Goal: Task Accomplishment & Management: Contribute content

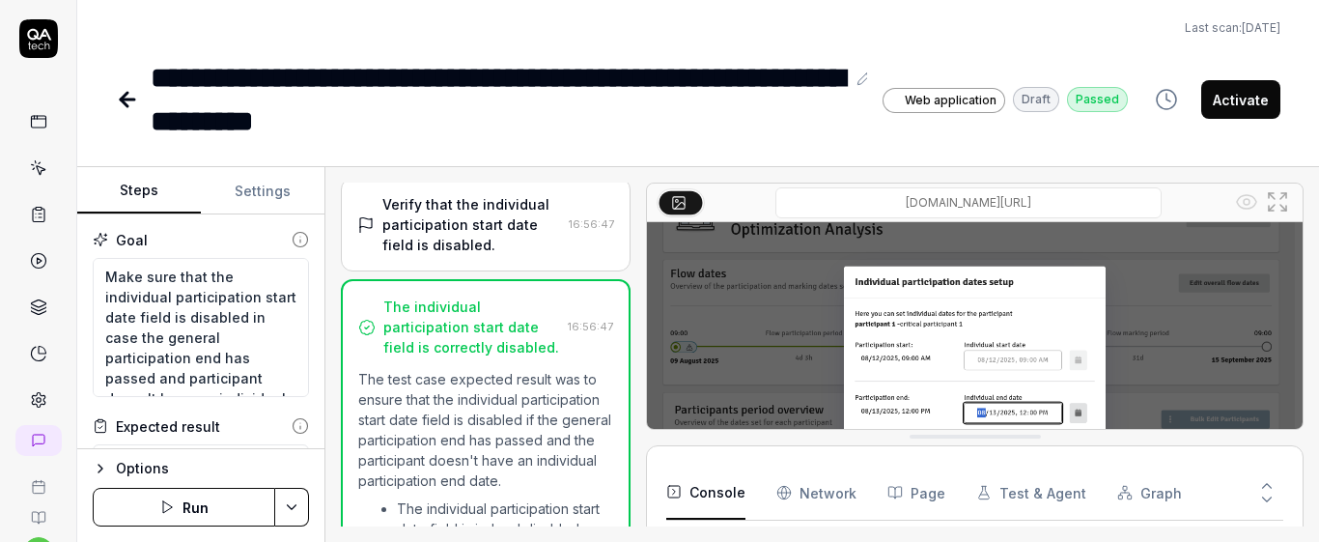
scroll to position [1231, 0]
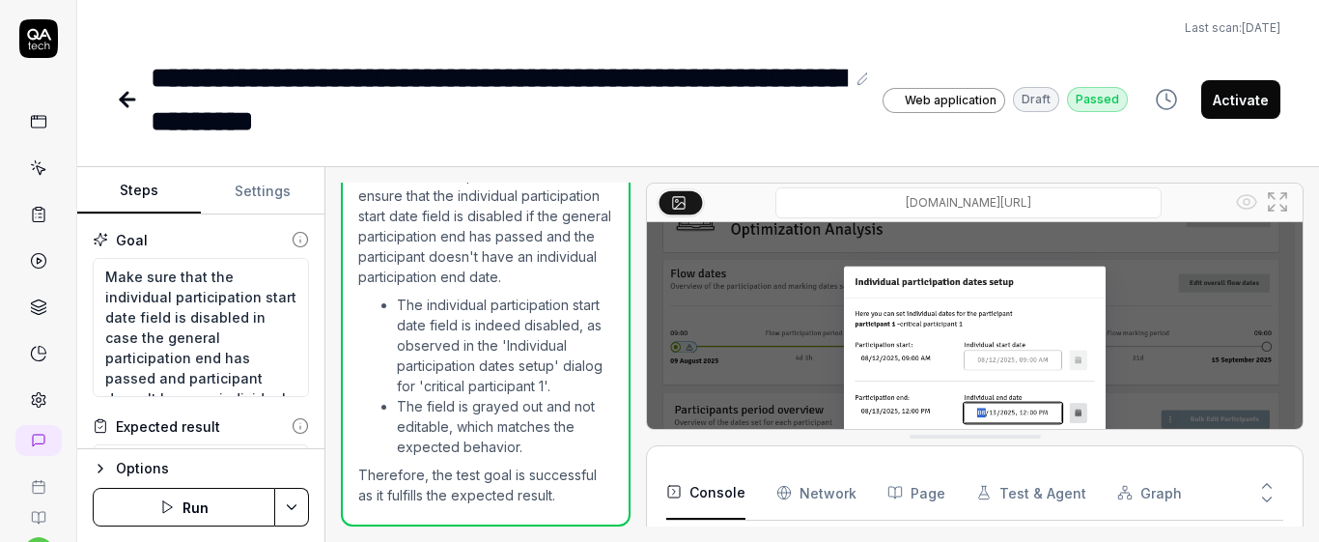
type textarea "*"
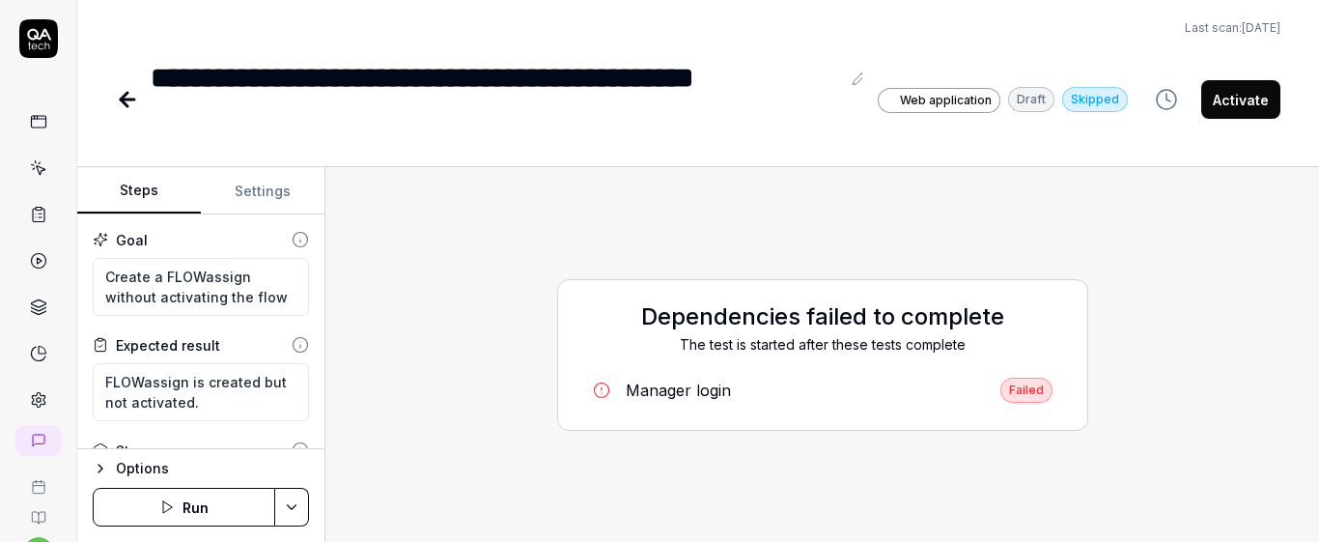
type textarea "*"
click at [33, 168] on icon at bounding box center [33, 169] width 1 height 2
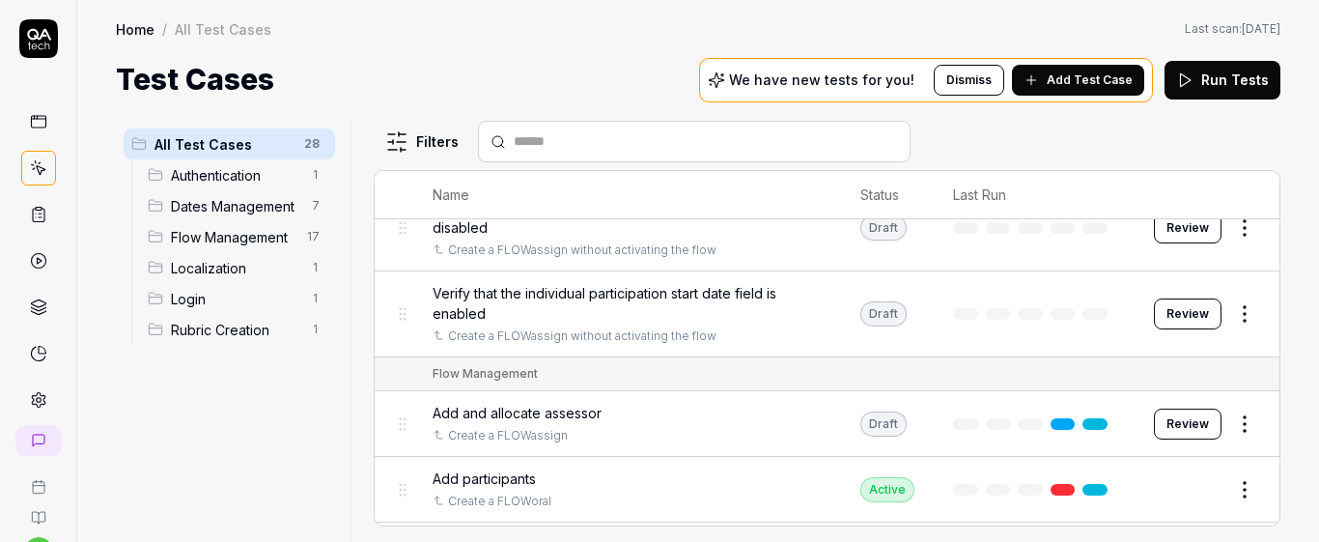
scroll to position [506, 0]
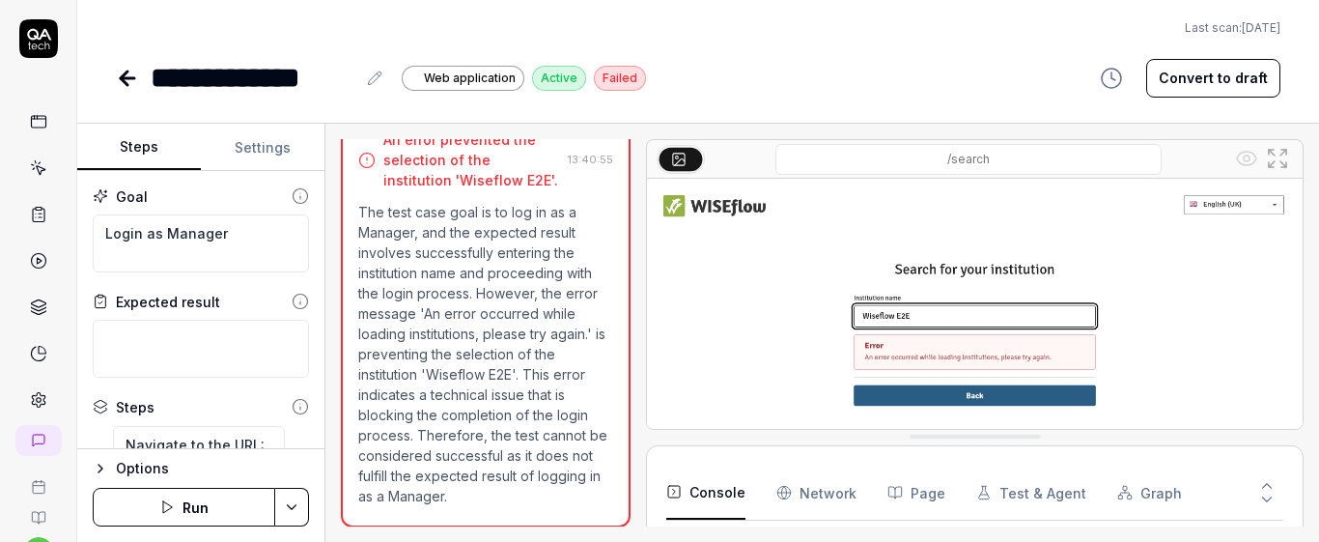
scroll to position [88, 0]
type textarea "*"
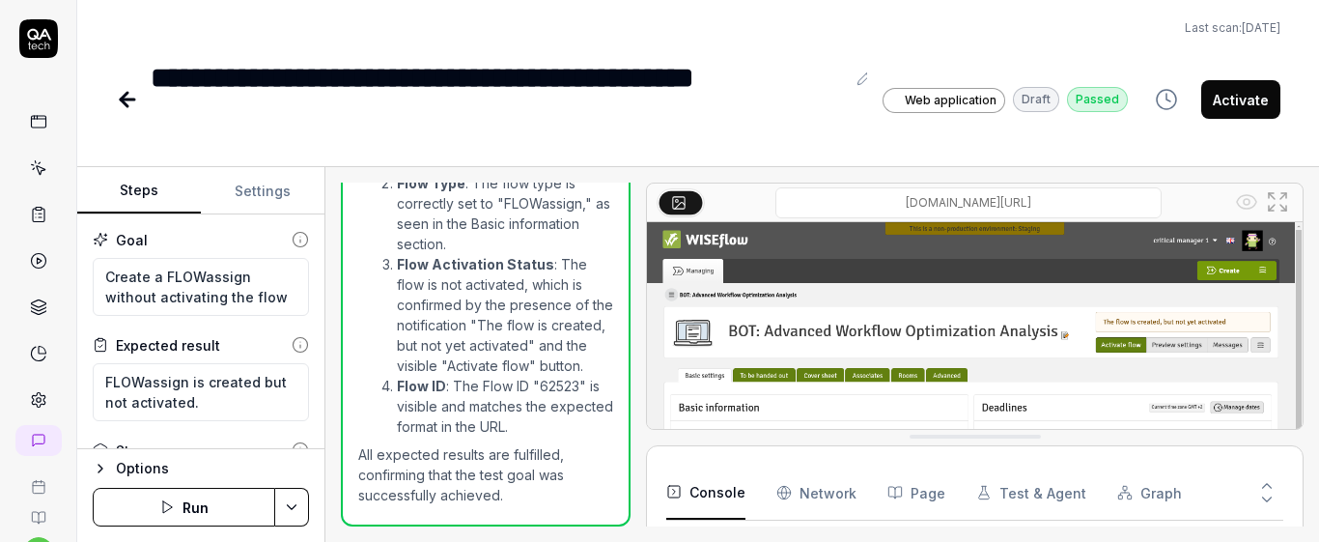
scroll to position [370, 0]
type textarea "*"
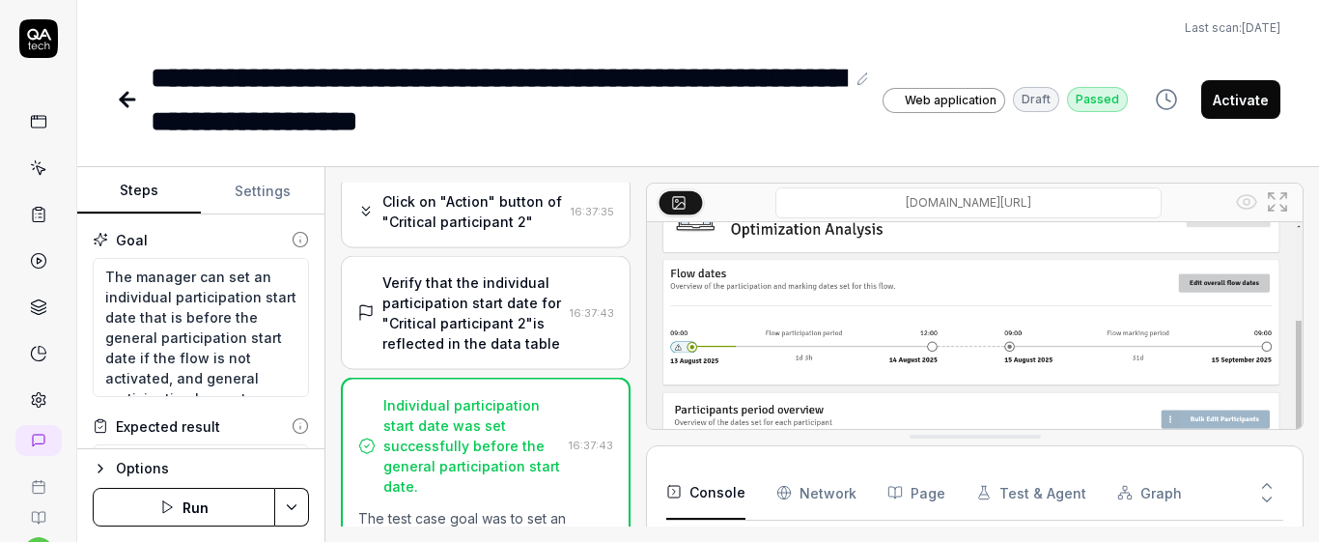
scroll to position [1719, 0]
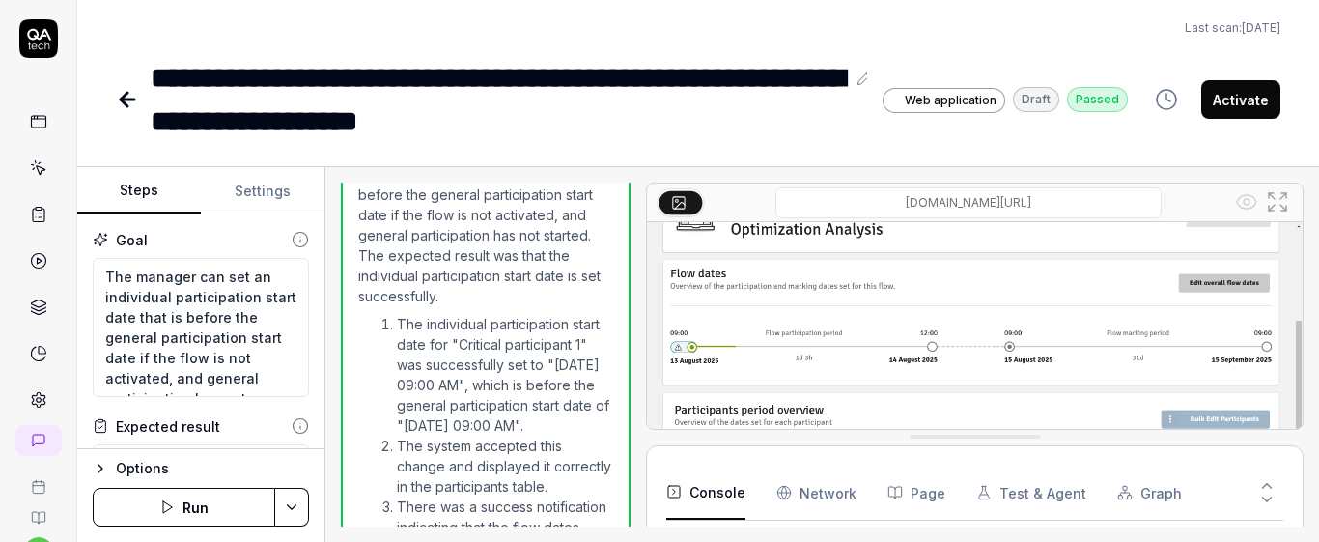
type textarea "*"
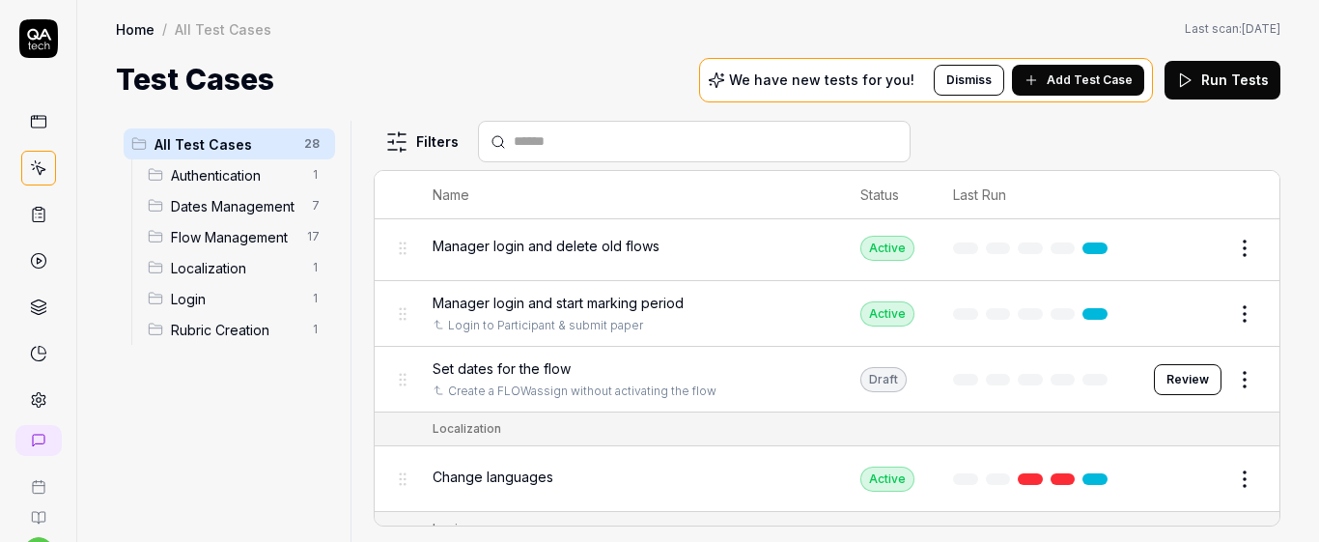
scroll to position [1624, 0]
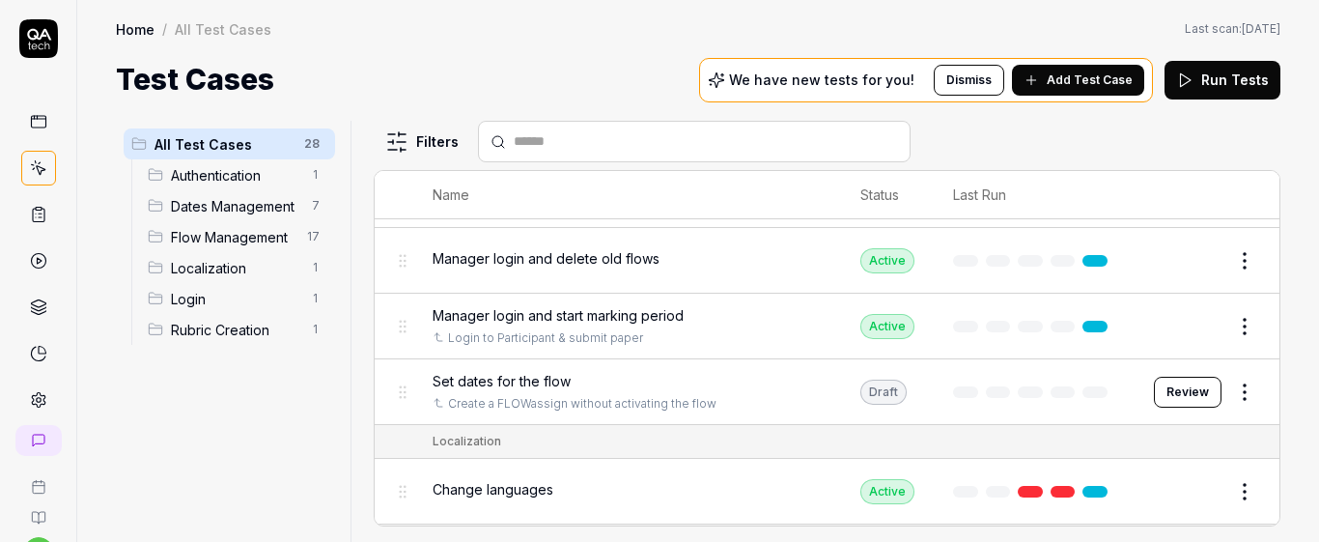
click at [741, 378] on div "Set dates for the flow" at bounding box center [627, 381] width 389 height 20
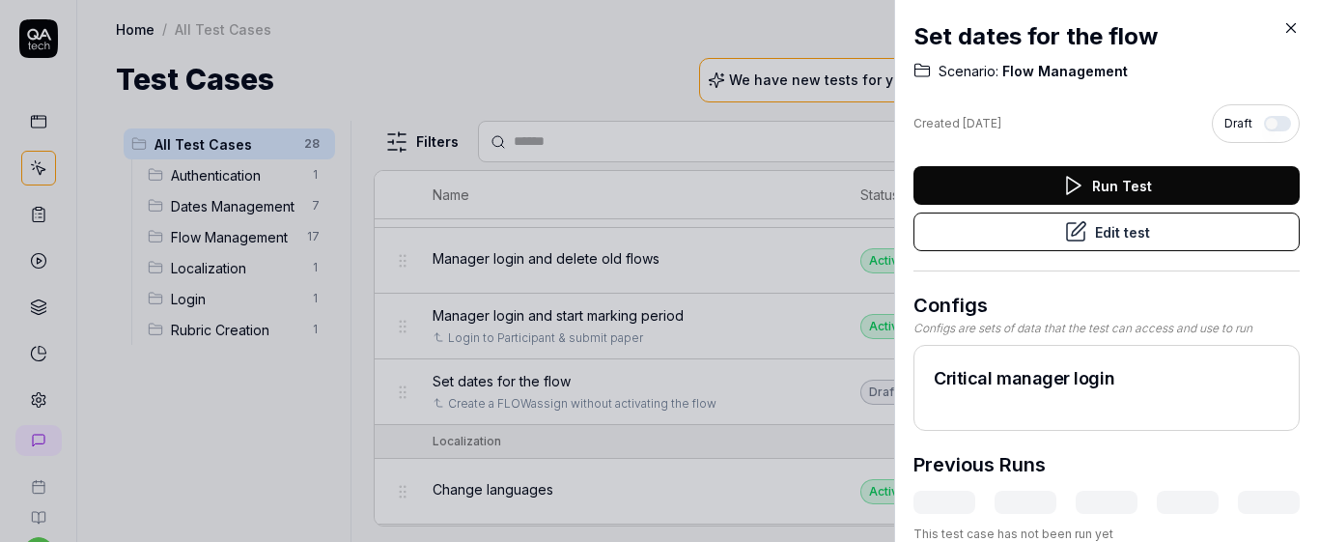
click at [997, 247] on button "Edit test" at bounding box center [1107, 231] width 386 height 39
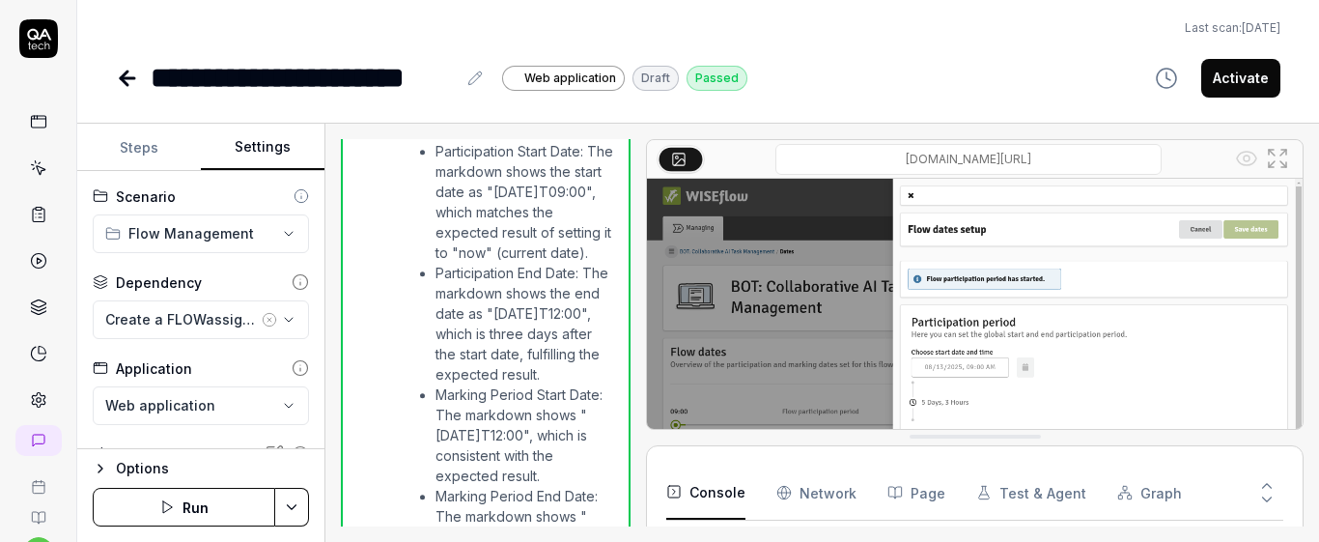
click at [261, 149] on button "Settings" at bounding box center [263, 148] width 124 height 46
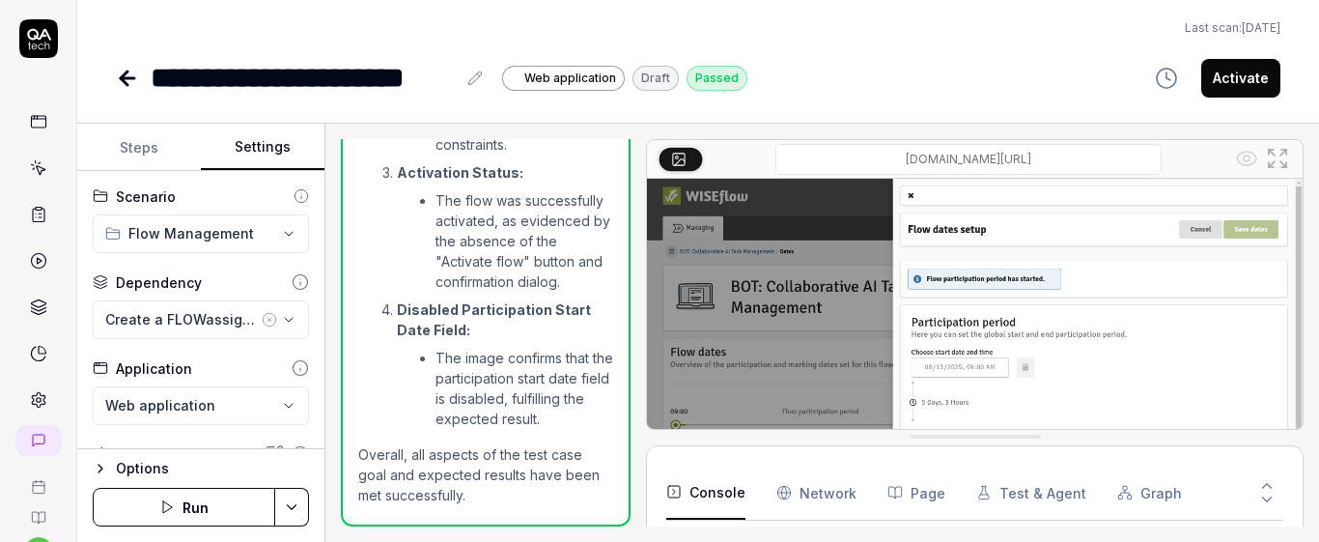
scroll to position [441, 0]
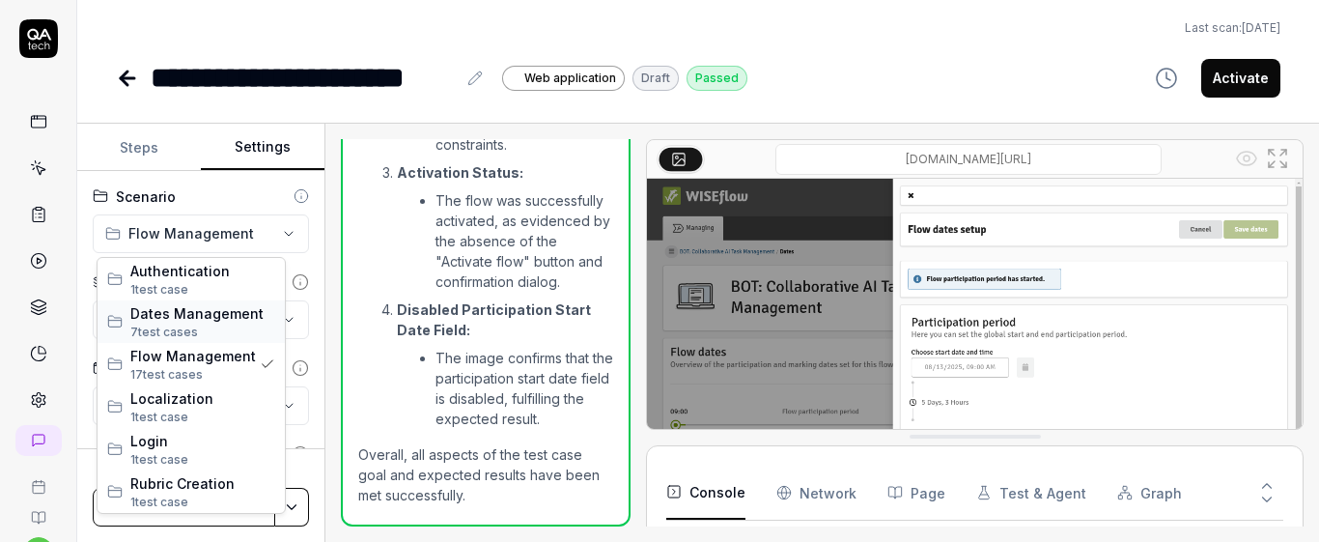
click at [233, 321] on span "Dates Management" at bounding box center [202, 313] width 145 height 20
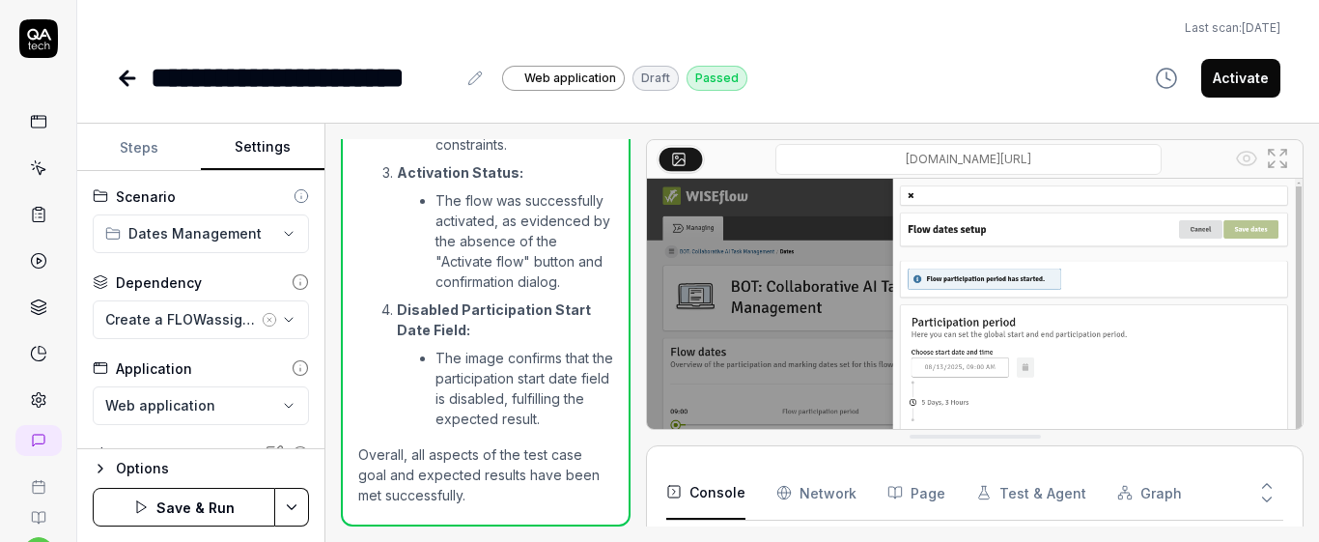
click at [205, 515] on button "Save & Run" at bounding box center [184, 507] width 183 height 39
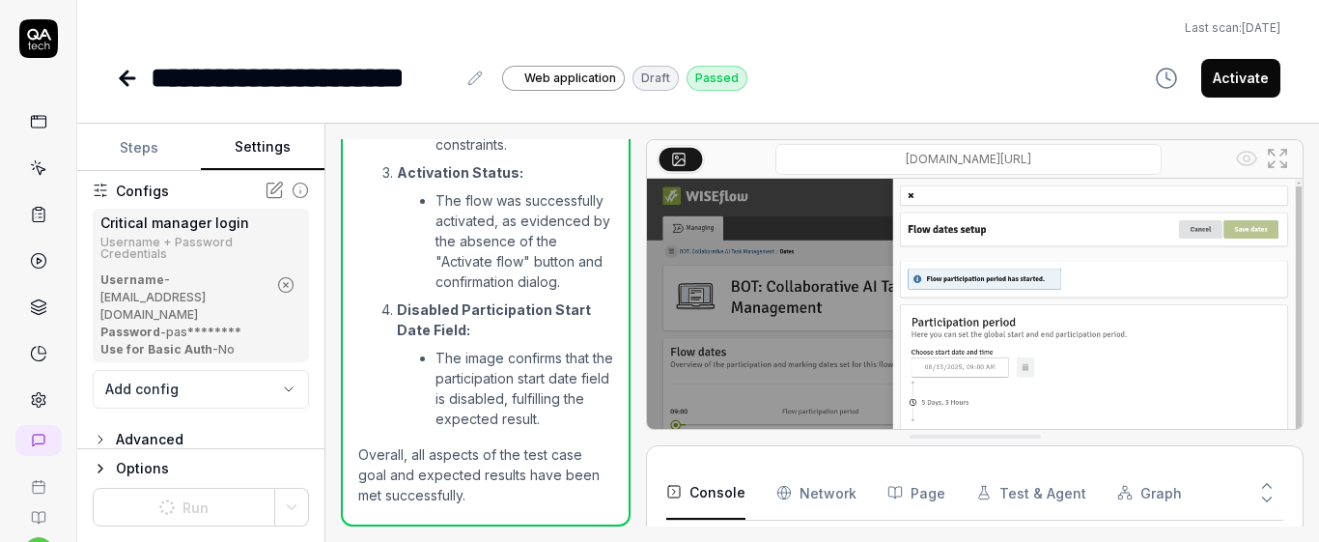
type textarea "*"
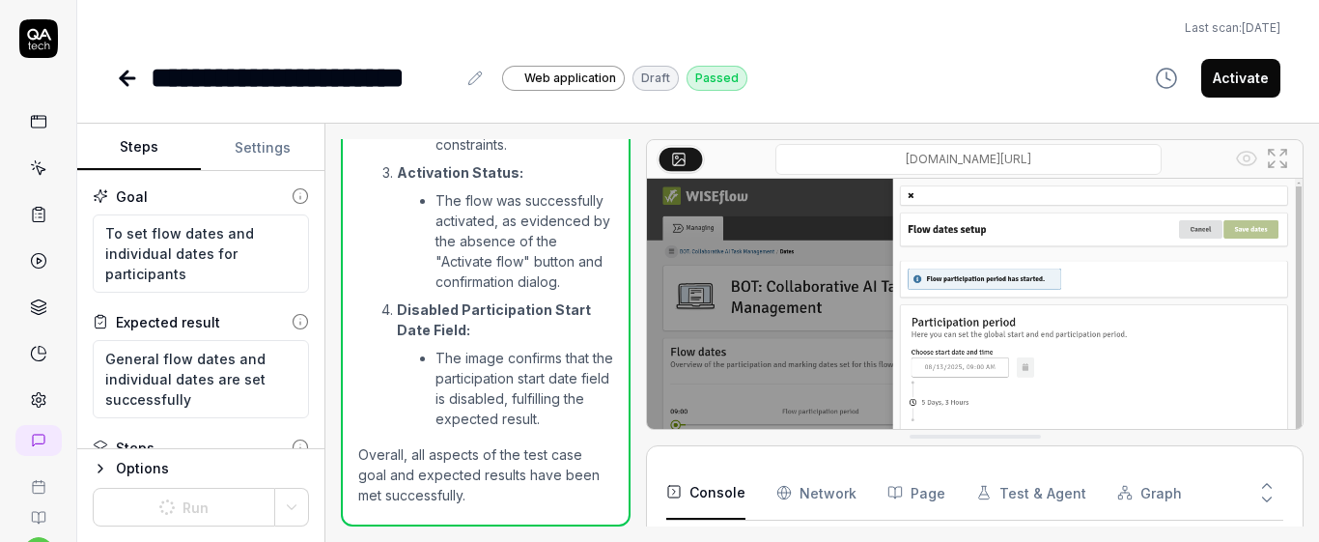
click at [140, 146] on button "Steps" at bounding box center [139, 148] width 124 height 46
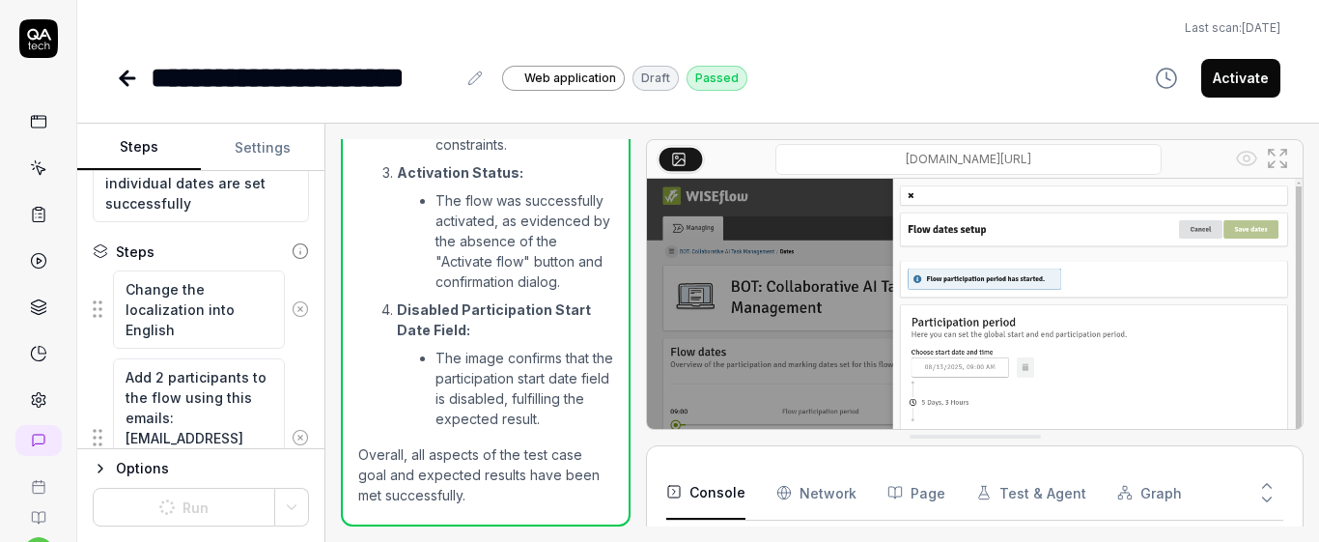
scroll to position [1367, 0]
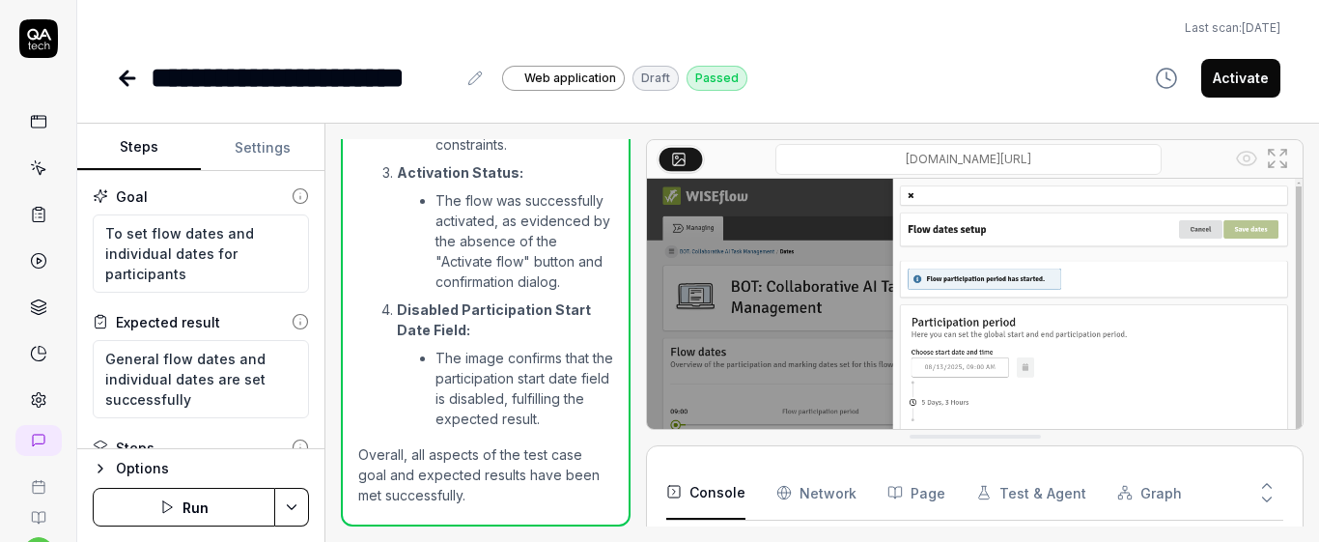
scroll to position [2428, 0]
click at [287, 155] on button "Settings" at bounding box center [263, 148] width 124 height 46
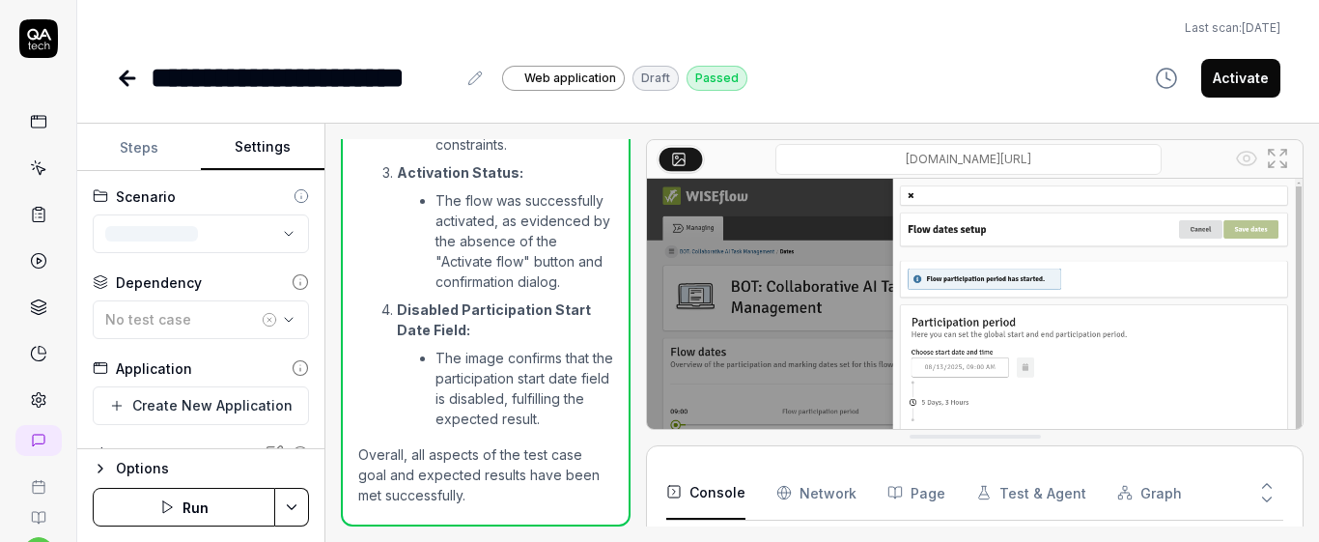
scroll to position [441, 0]
click at [201, 509] on button "Run" at bounding box center [184, 507] width 183 height 39
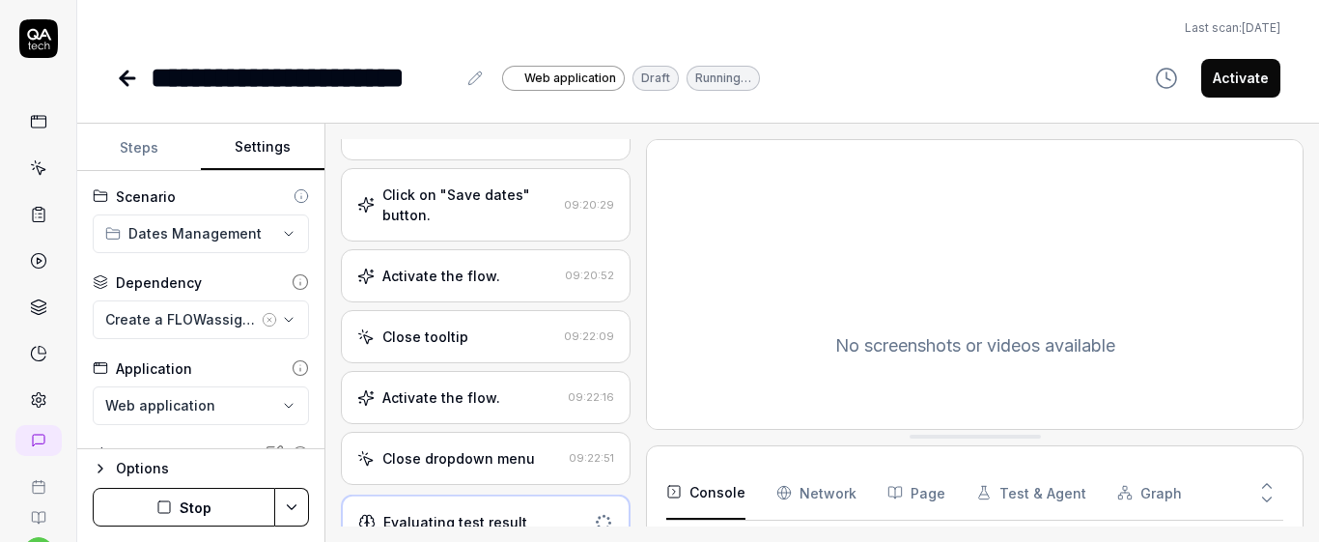
scroll to position [1050, 0]
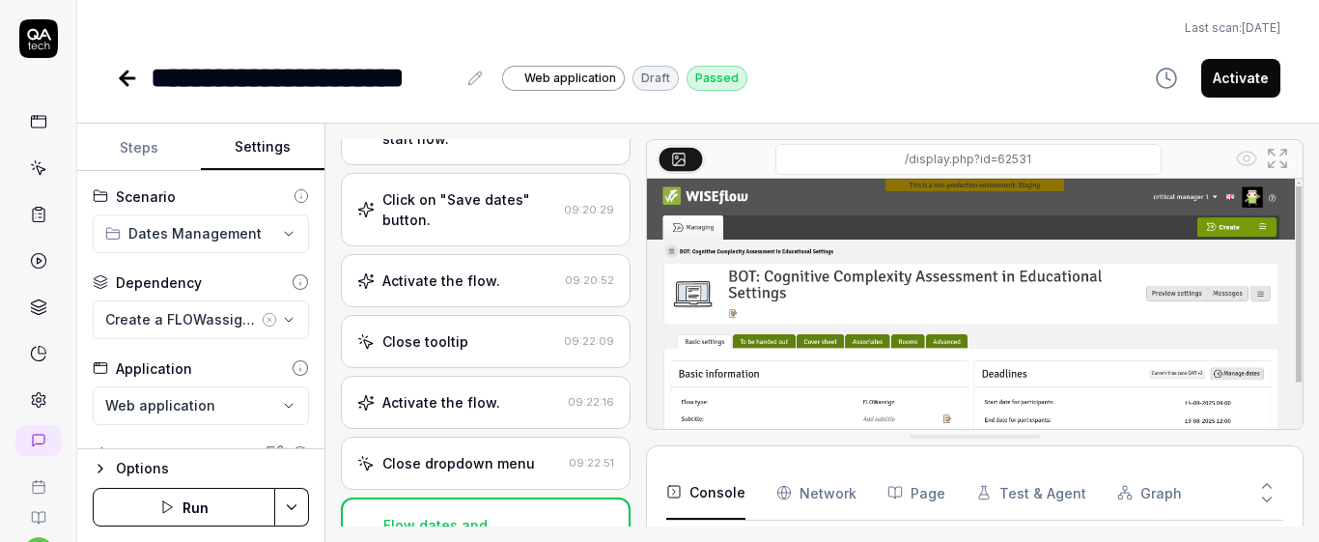
click at [39, 168] on icon at bounding box center [38, 167] width 17 height 17
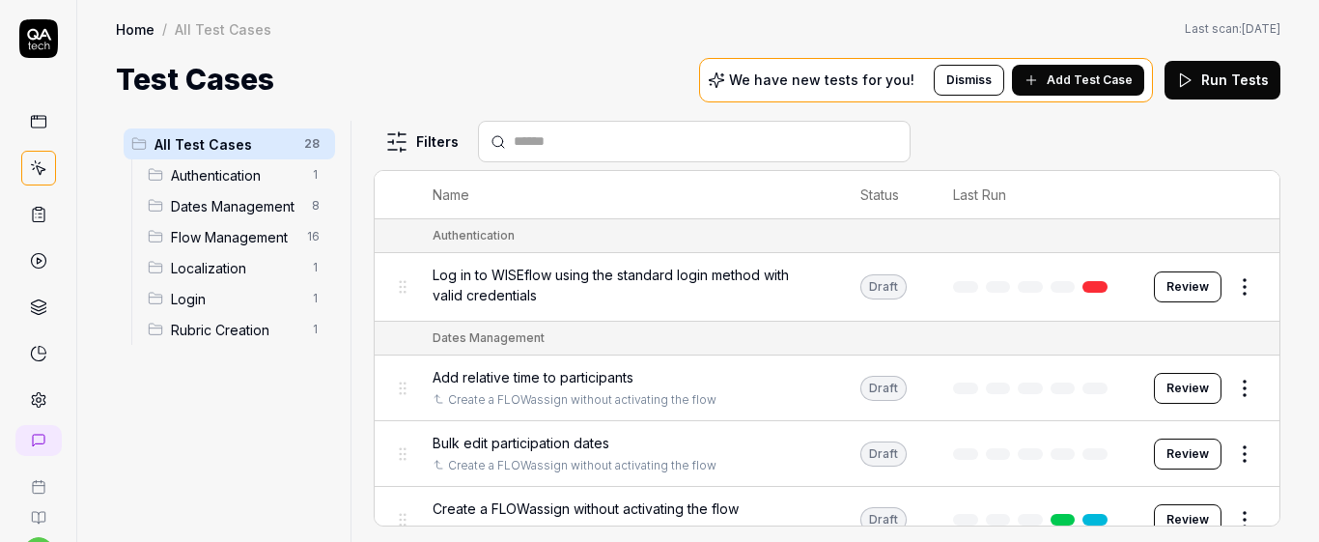
click at [255, 212] on span "Dates Management" at bounding box center [235, 206] width 129 height 20
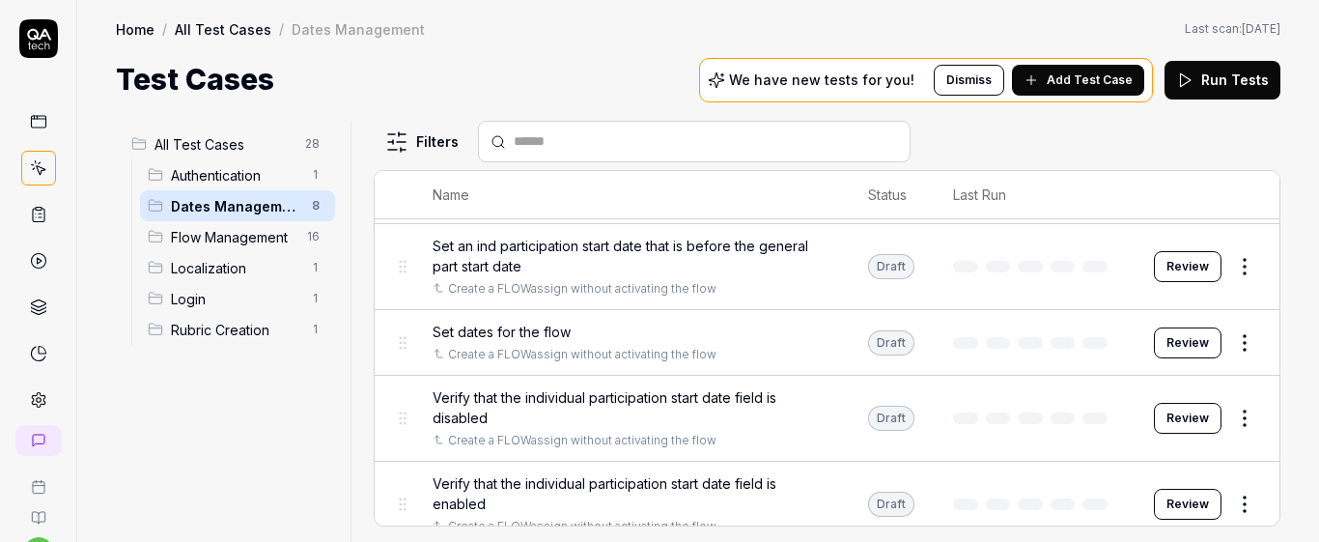
scroll to position [333, 0]
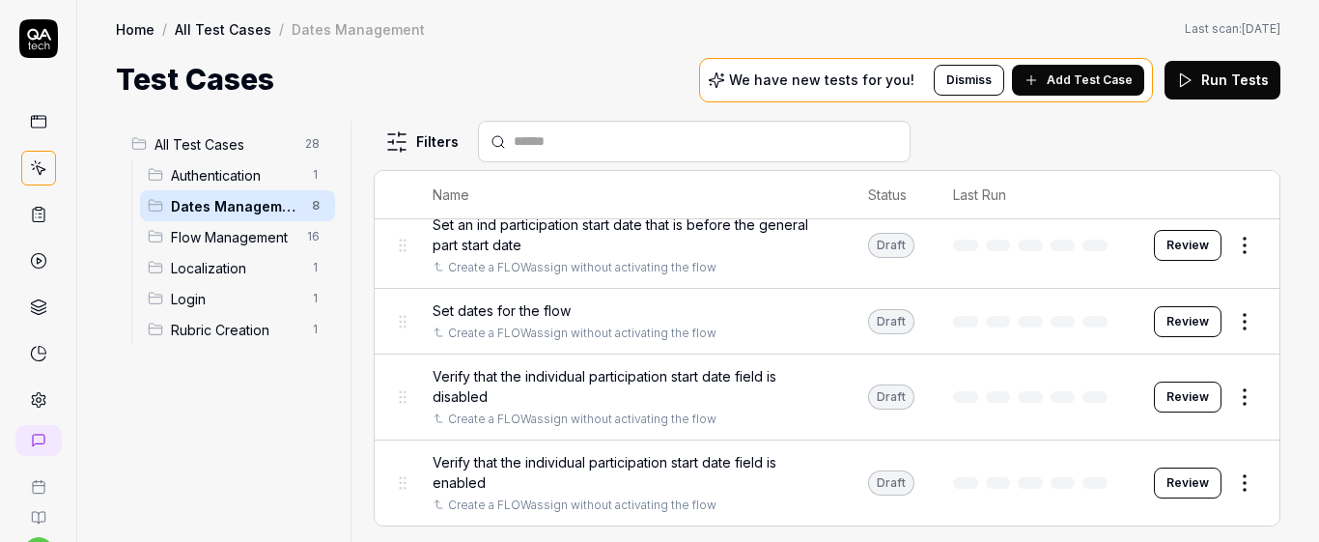
click at [1284, 419] on div "All Test Cases 28 Authentication 1 Dates Management 8 Flow Management 16 Locali…" at bounding box center [698, 321] width 1242 height 440
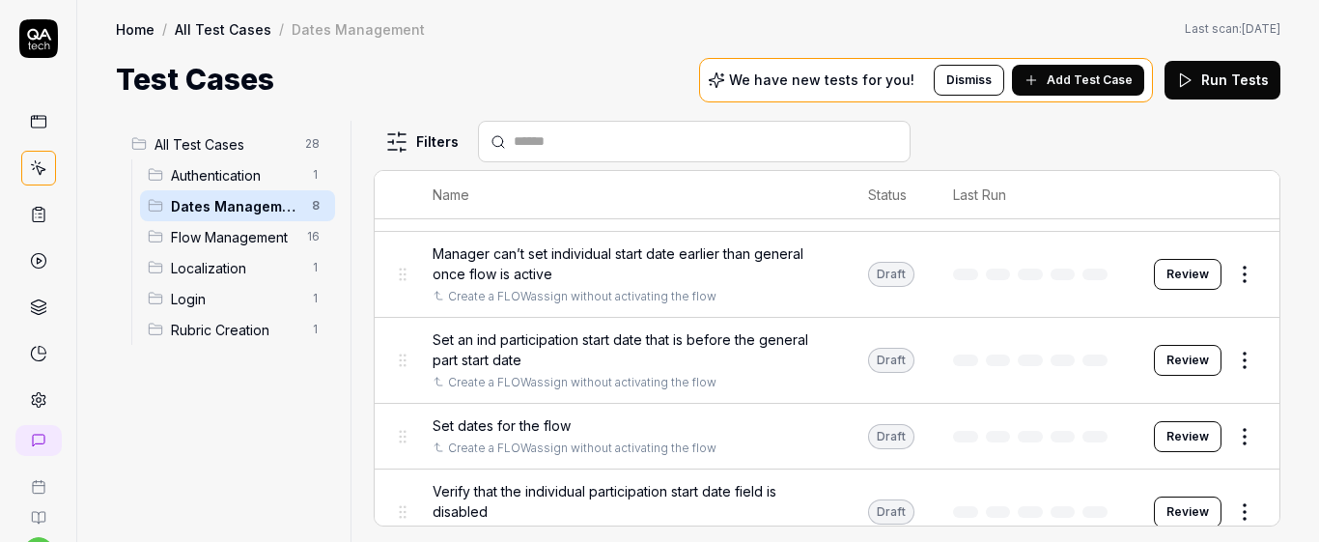
scroll to position [221, 0]
click at [1184, 434] on button "Review" at bounding box center [1188, 433] width 68 height 31
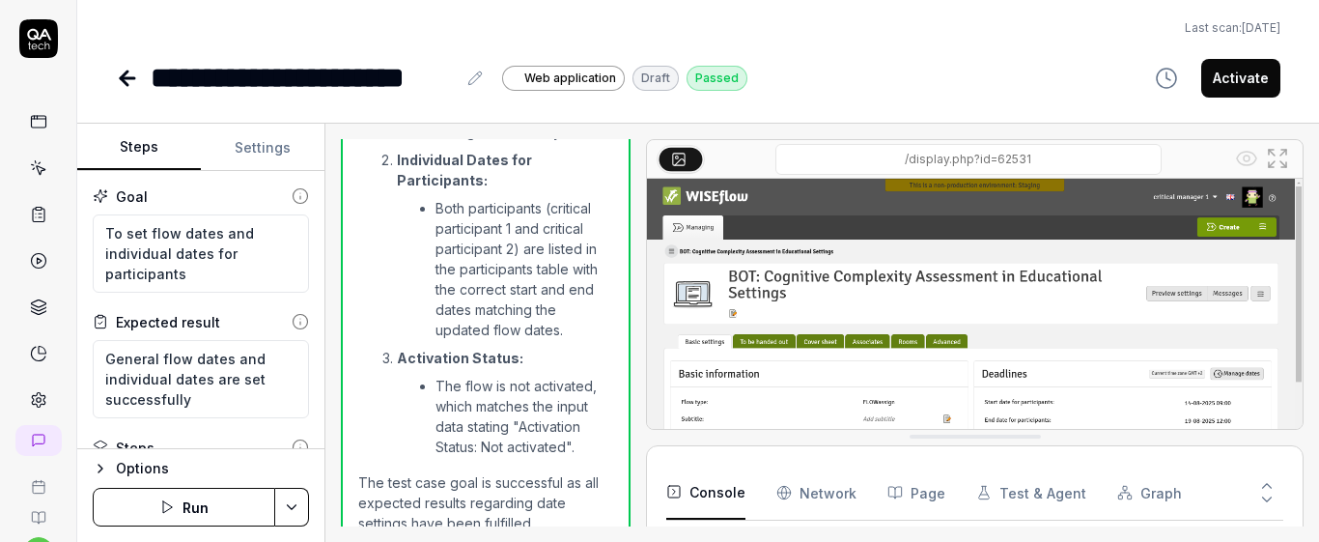
scroll to position [1861, 0]
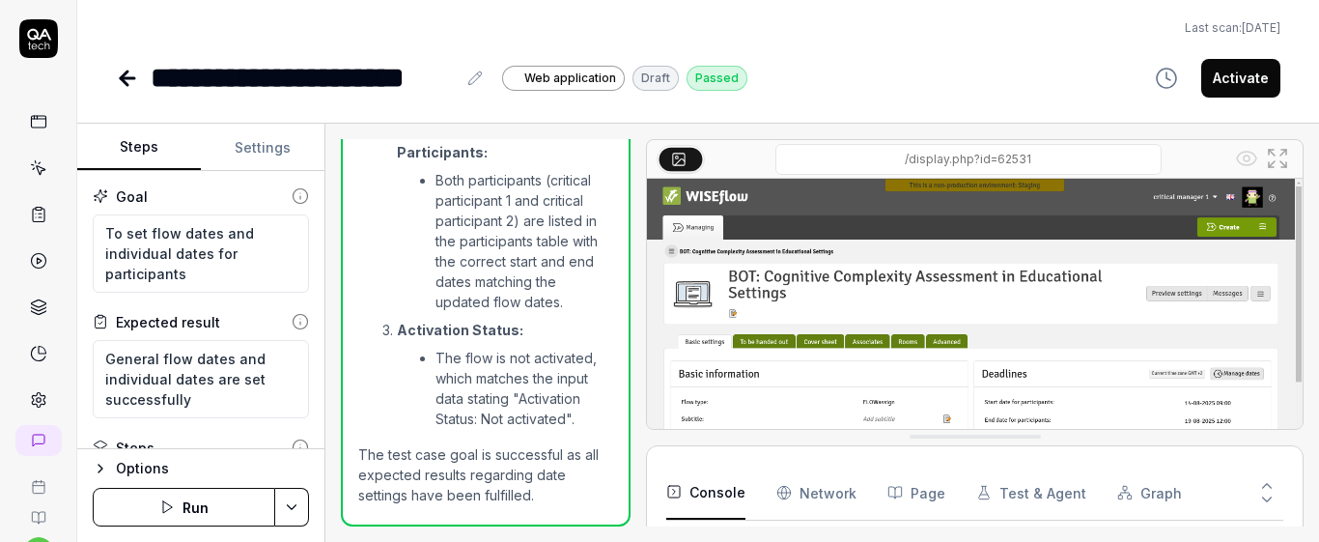
type textarea "*"
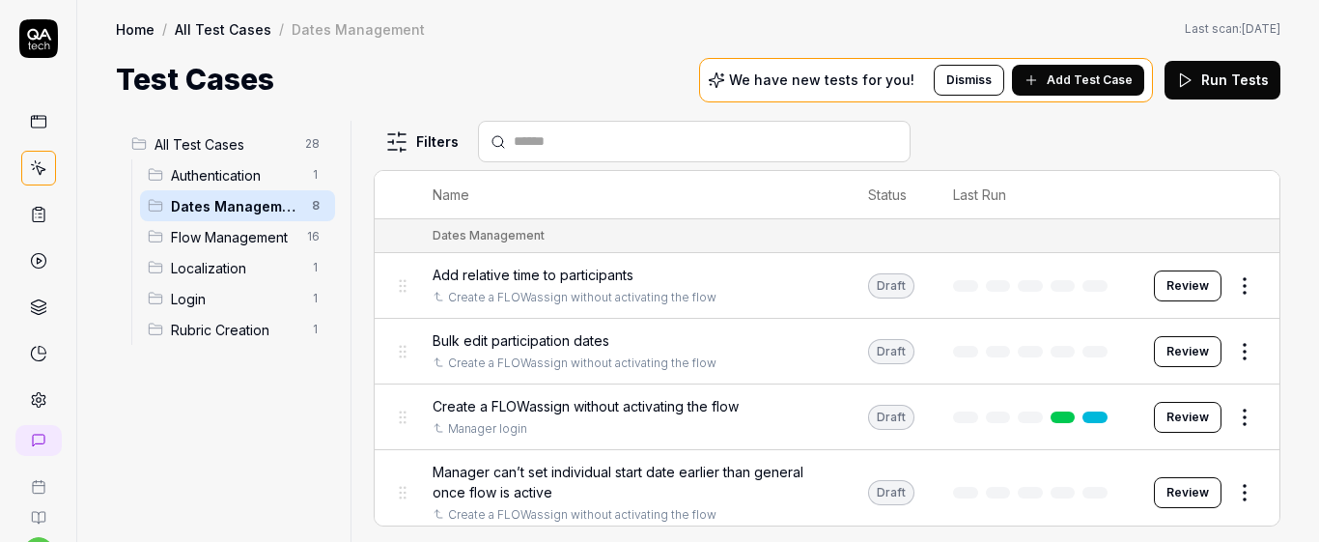
click at [910, 402] on td "Draft" at bounding box center [891, 417] width 85 height 66
click at [759, 424] on div "Manager login" at bounding box center [631, 428] width 397 height 17
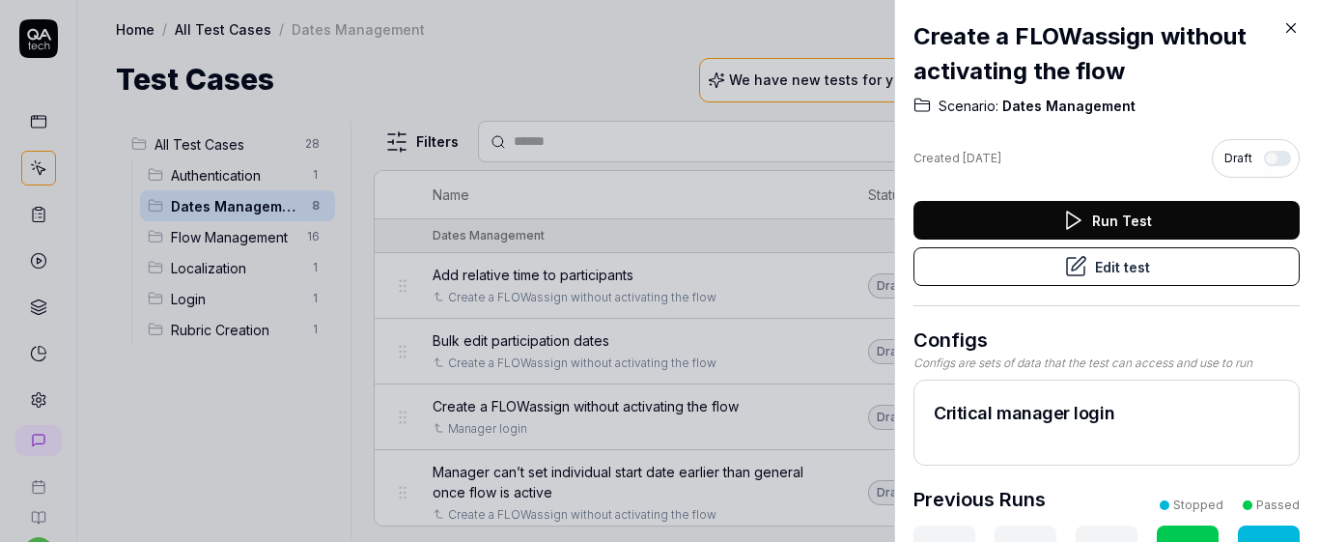
scroll to position [233, 0]
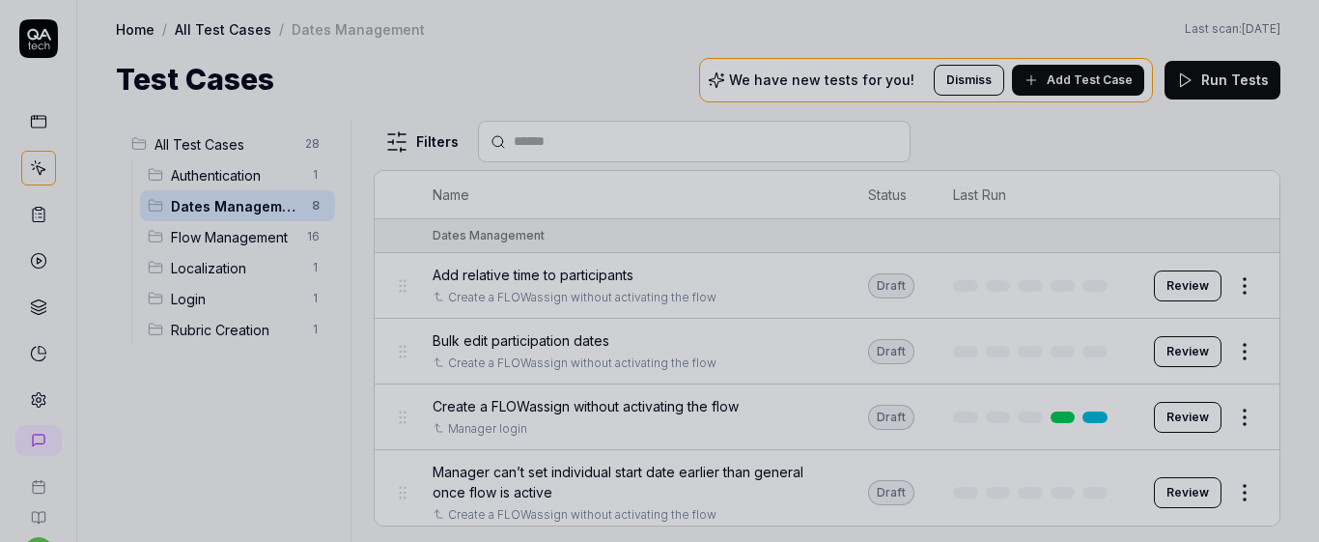
click at [802, 520] on div at bounding box center [659, 271] width 1319 height 542
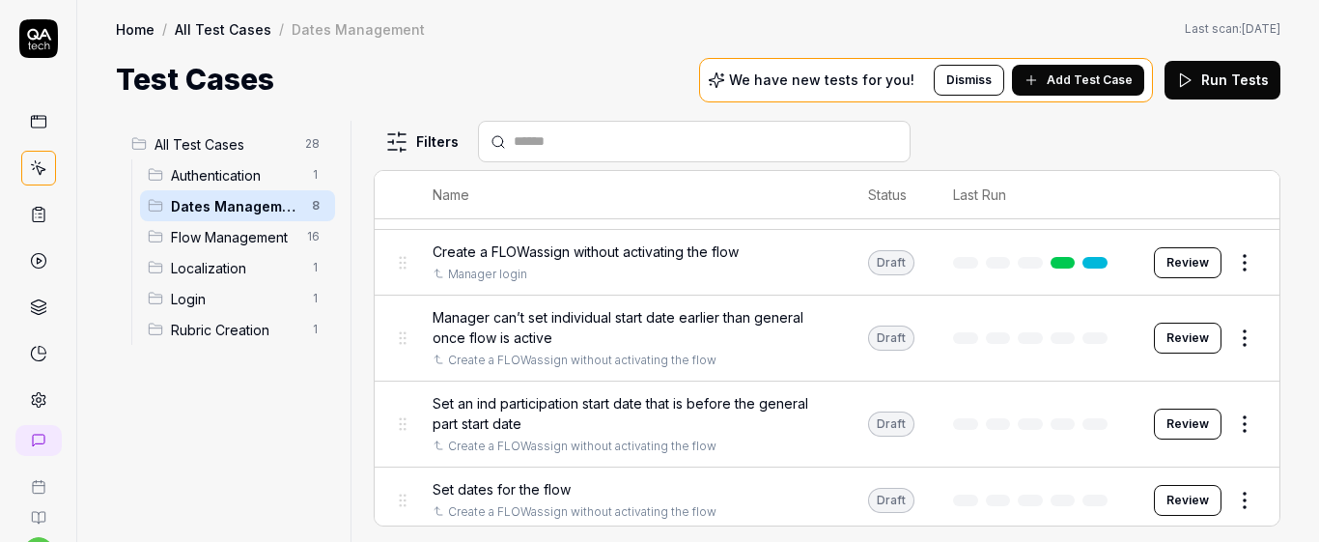
scroll to position [211, 0]
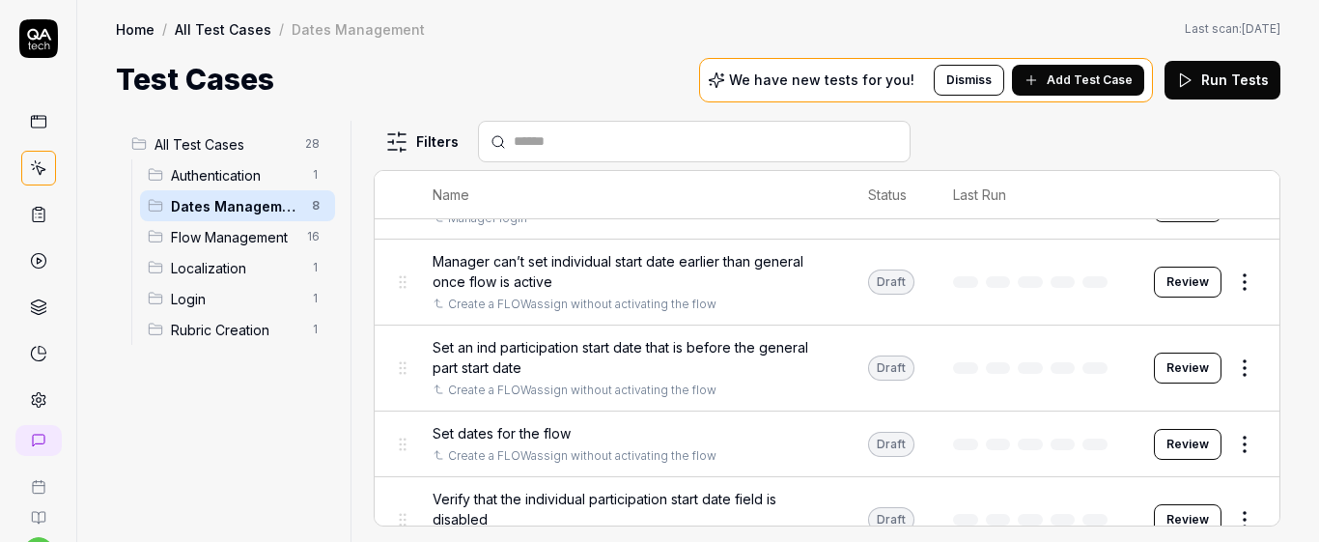
click at [825, 422] on td "Set dates for the flow Create a FLOWassign without activating the flow" at bounding box center [631, 444] width 436 height 66
click at [759, 454] on div "Create a FLOWassign without activating the flow" at bounding box center [631, 455] width 397 height 17
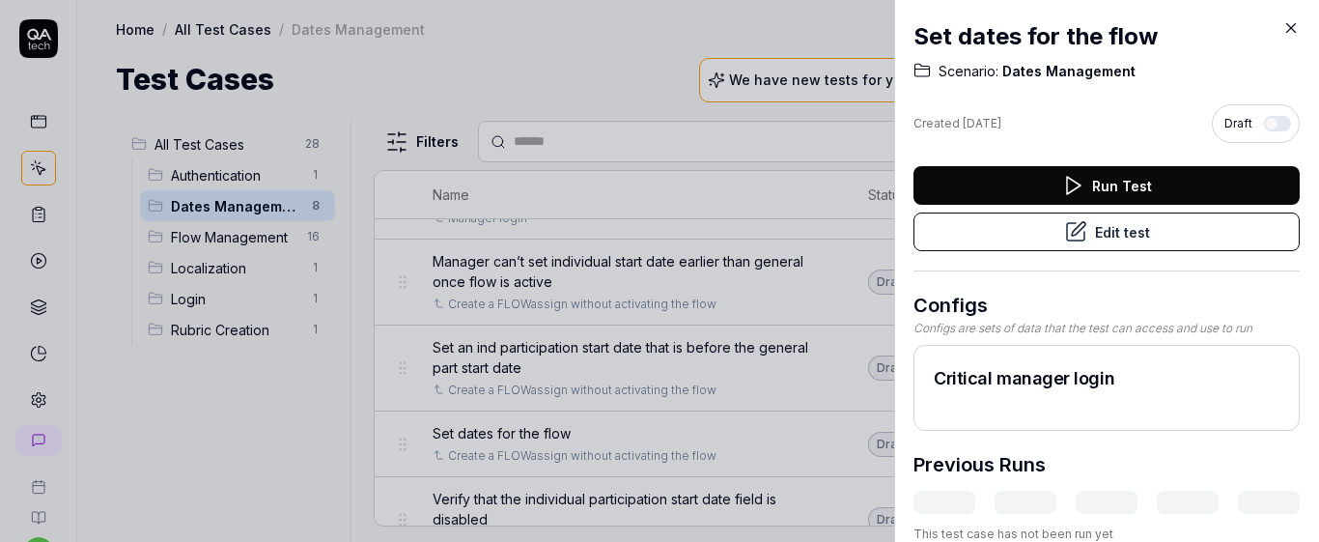
scroll to position [20, 0]
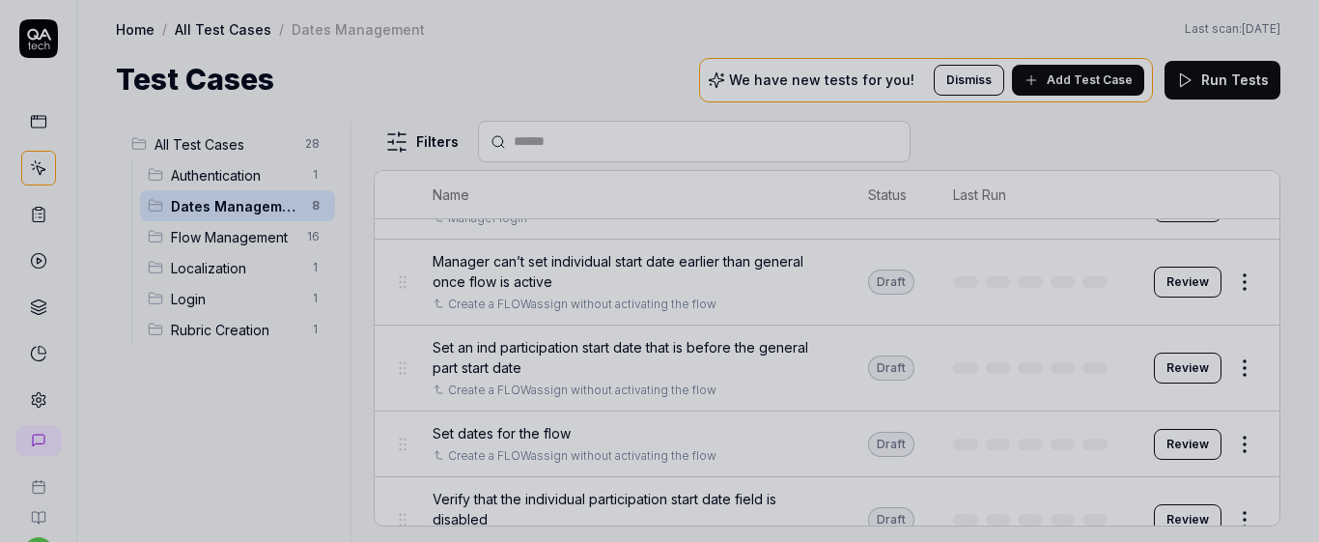
click at [695, 83] on div at bounding box center [659, 271] width 1319 height 542
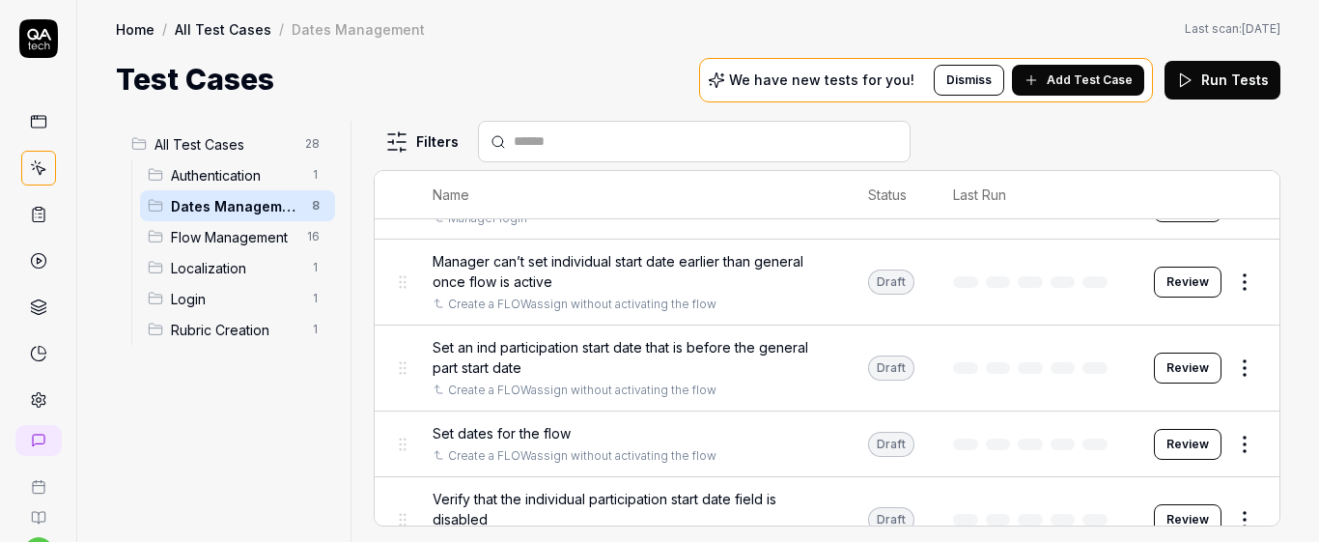
click at [737, 445] on div "Set dates for the flow Create a FLOWassign without activating the flow" at bounding box center [631, 444] width 397 height 42
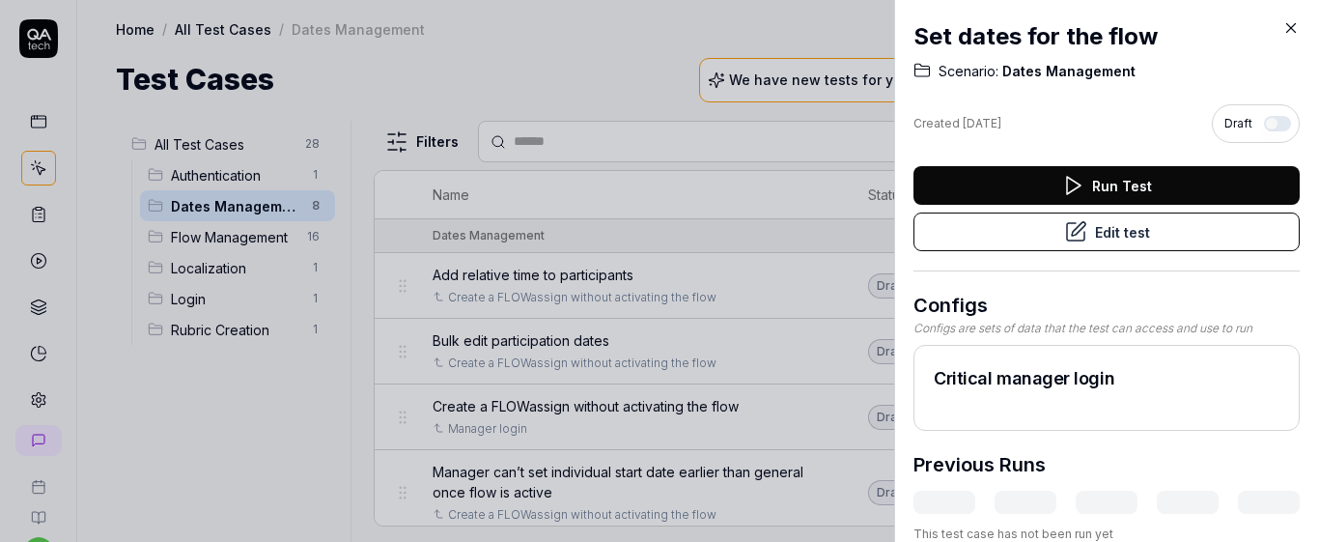
scroll to position [81, 0]
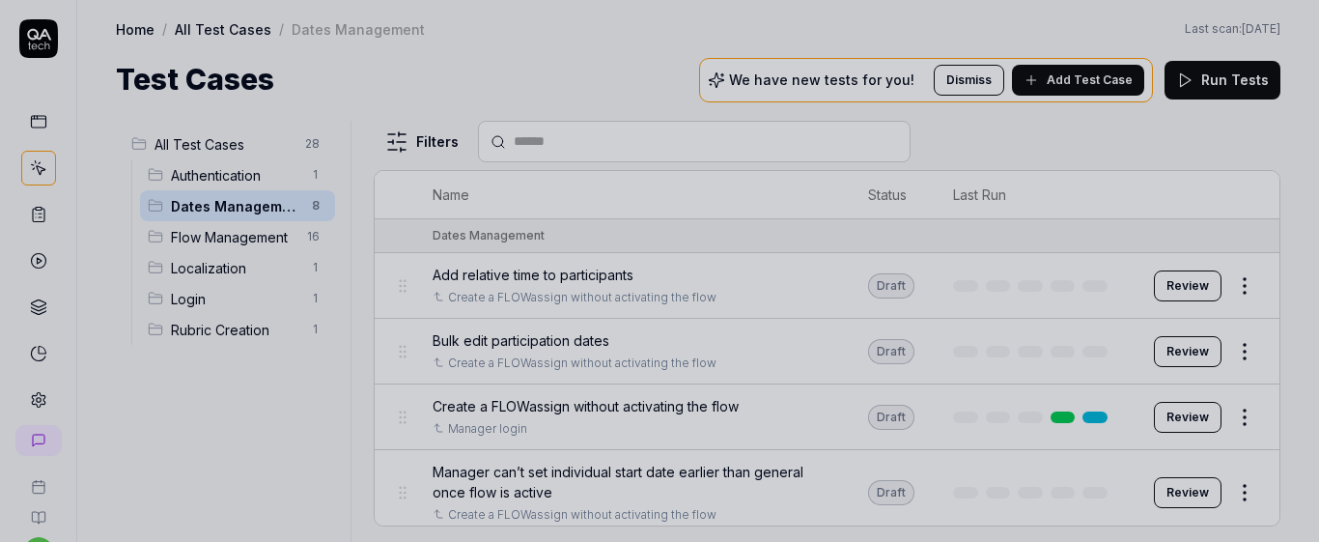
click at [673, 47] on div at bounding box center [659, 271] width 1319 height 542
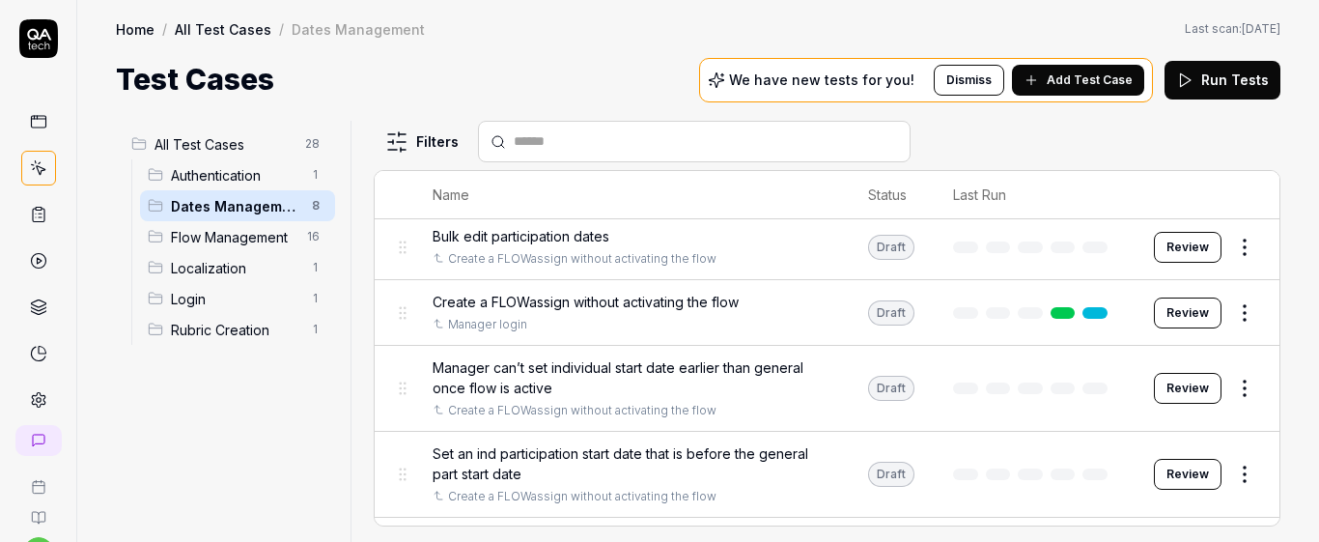
scroll to position [333, 0]
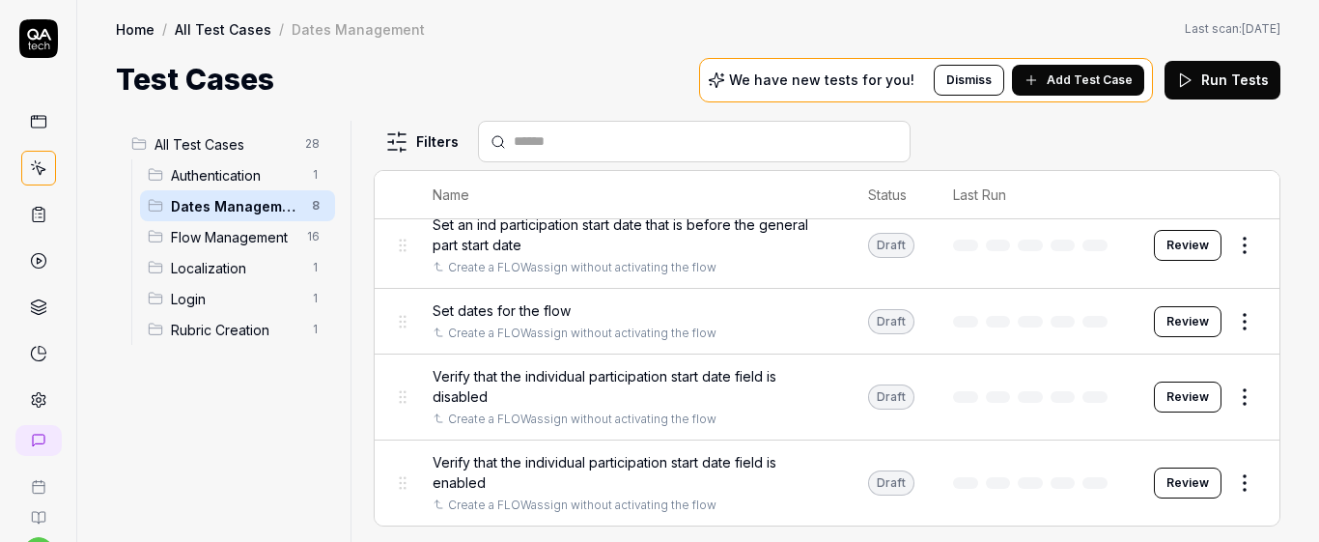
click at [1085, 93] on button "Add Test Case" at bounding box center [1078, 80] width 132 height 31
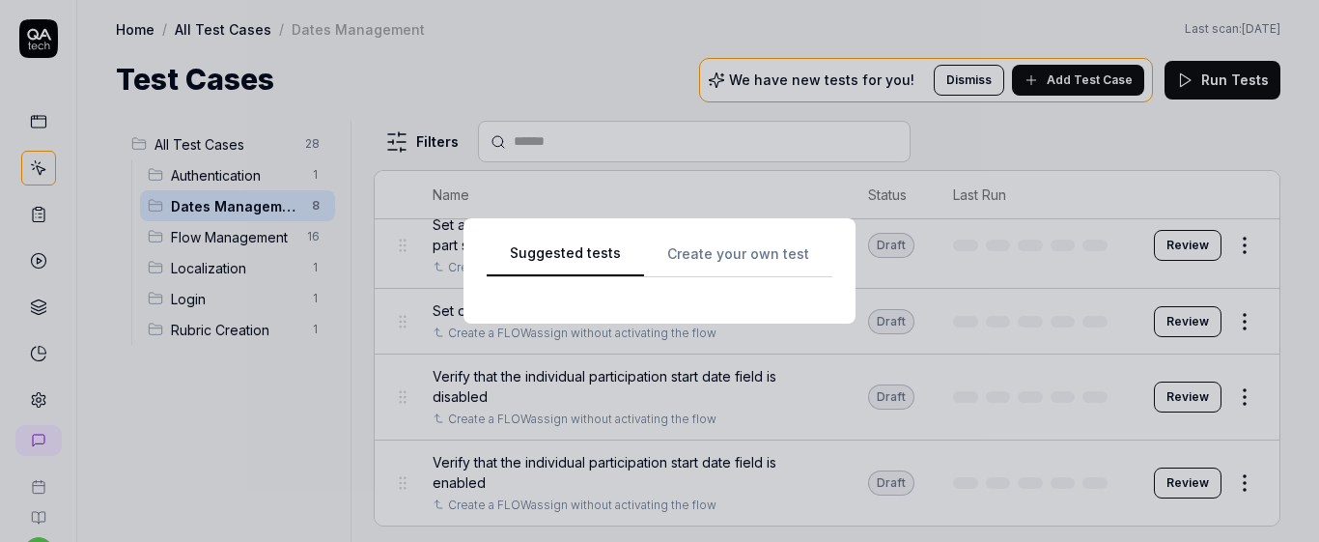
click at [715, 251] on div "Suggested tests Create your own test" at bounding box center [660, 270] width 346 height 59
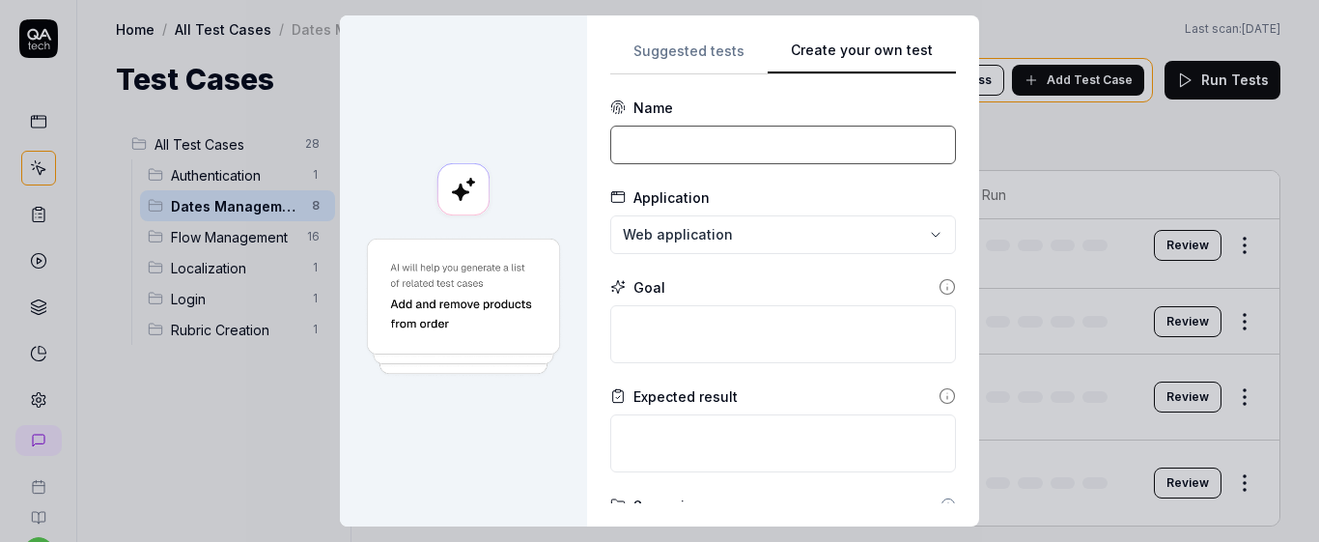
click at [728, 153] on input at bounding box center [783, 145] width 346 height 39
type input "Verify that manager can set a sequential individual dates"
click at [728, 153] on input "Verify that manager can set a sequential individual dates" at bounding box center [783, 145] width 346 height 39
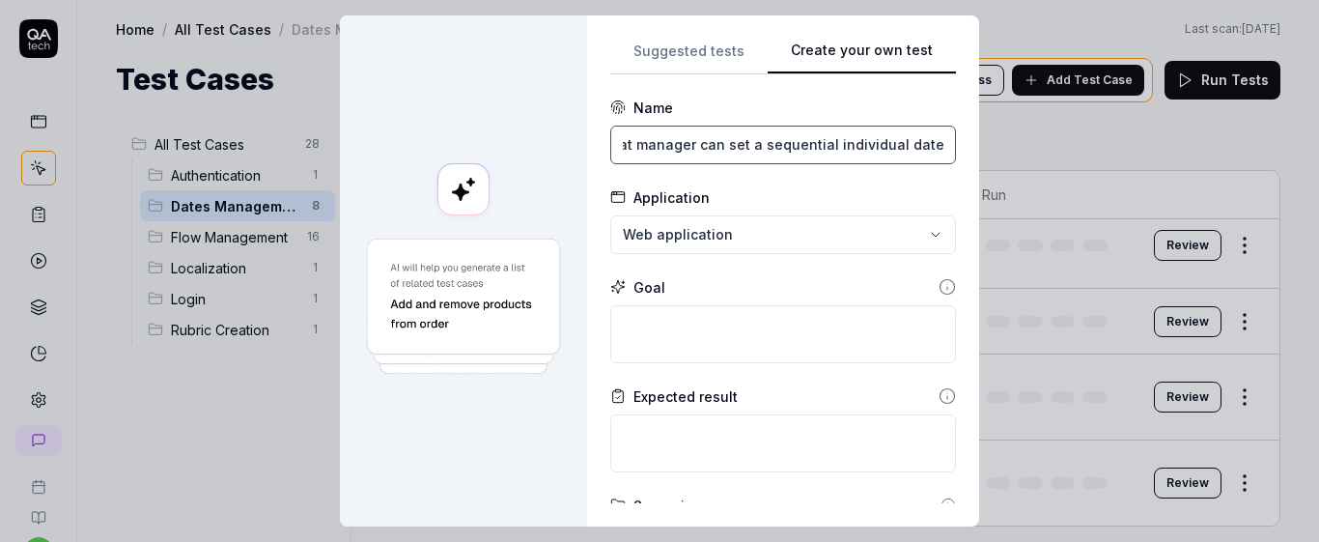
click at [728, 153] on input "Verify that manager can set a sequential individual dates" at bounding box center [783, 145] width 346 height 39
type textarea "**********"
click at [728, 153] on input "Verify that manager can set a sequential individual dates" at bounding box center [783, 145] width 346 height 39
type input "Verify that manager can set a sequential individual dates"
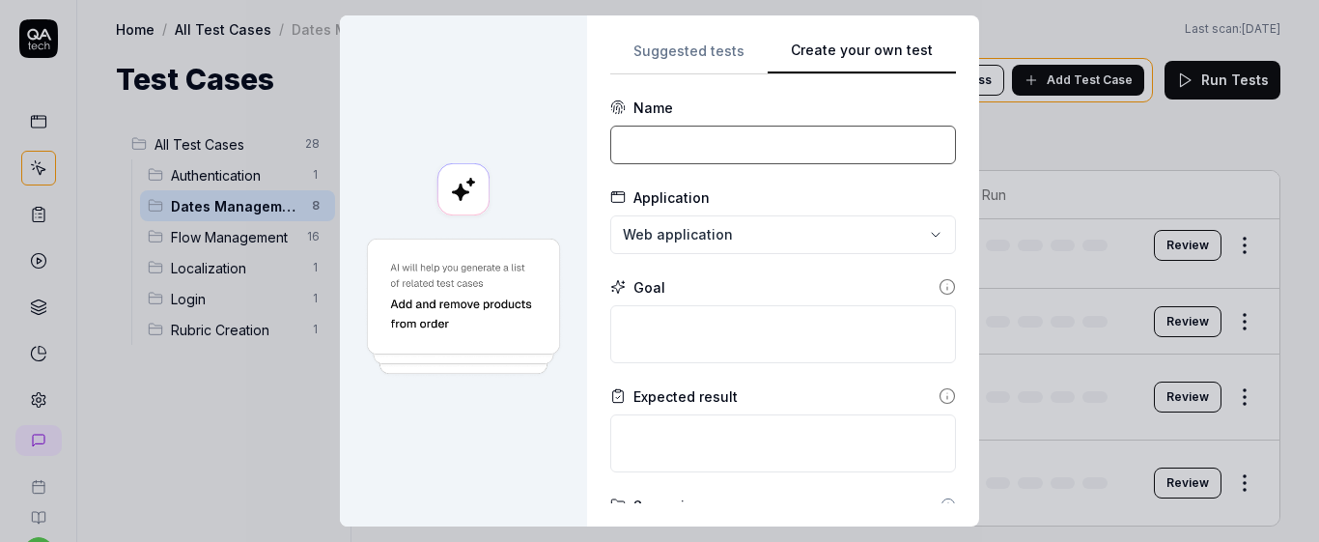
paste input "Verify that a manager can set sequential individual participation dates"
type input "Verify that a manager can set sequential individual participation dates"
click at [669, 331] on textarea at bounding box center [783, 334] width 346 height 58
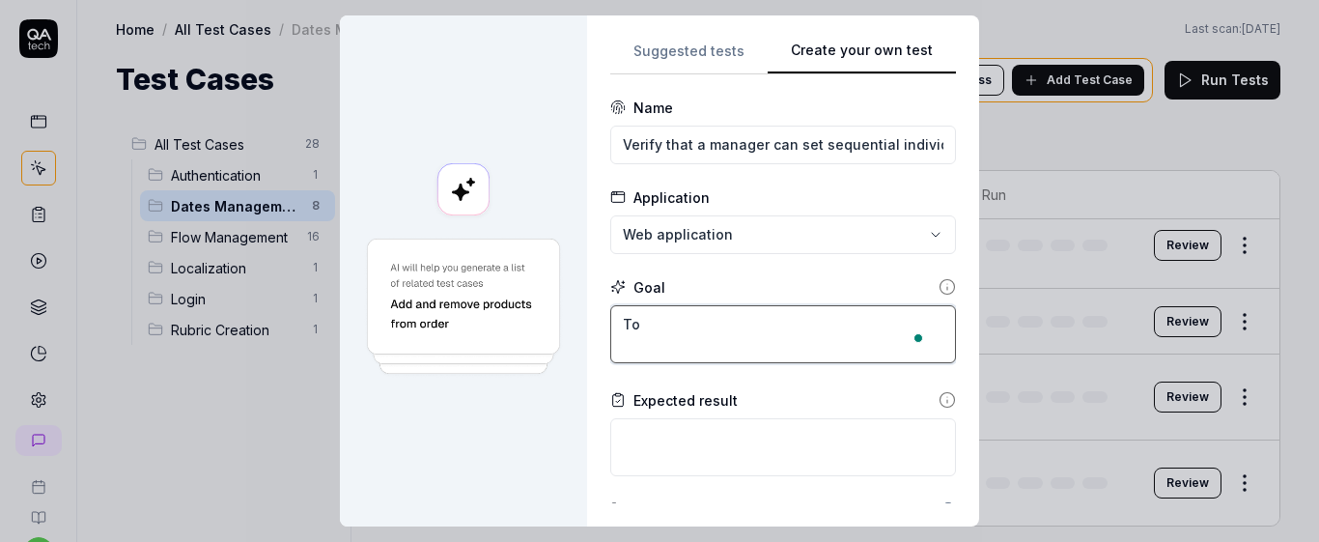
type textarea "T"
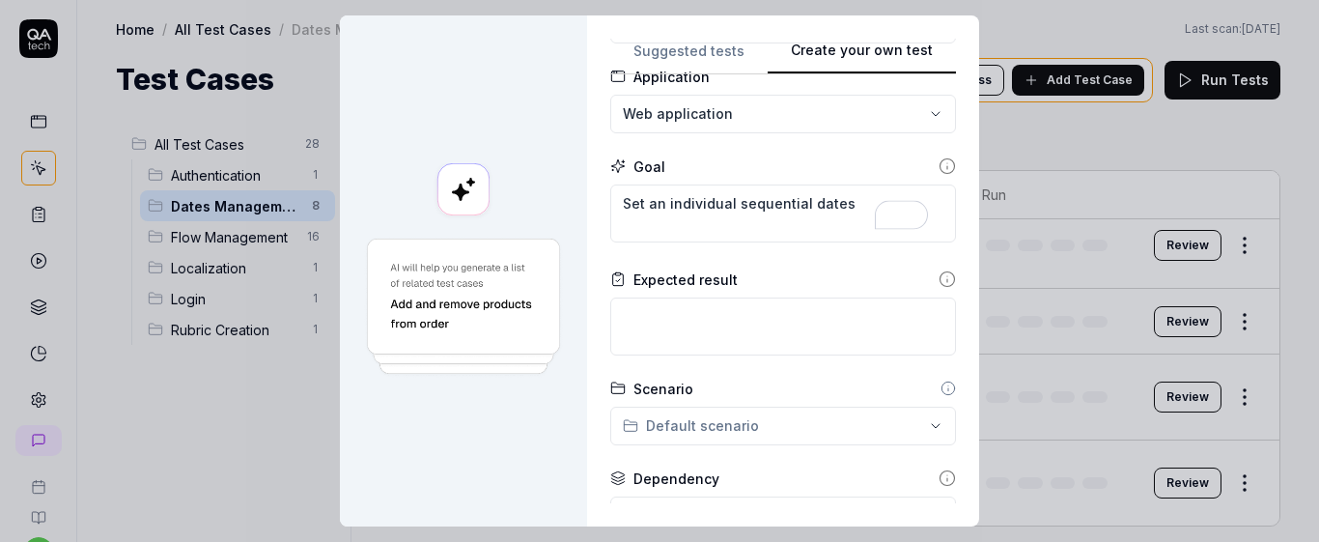
scroll to position [127, 0]
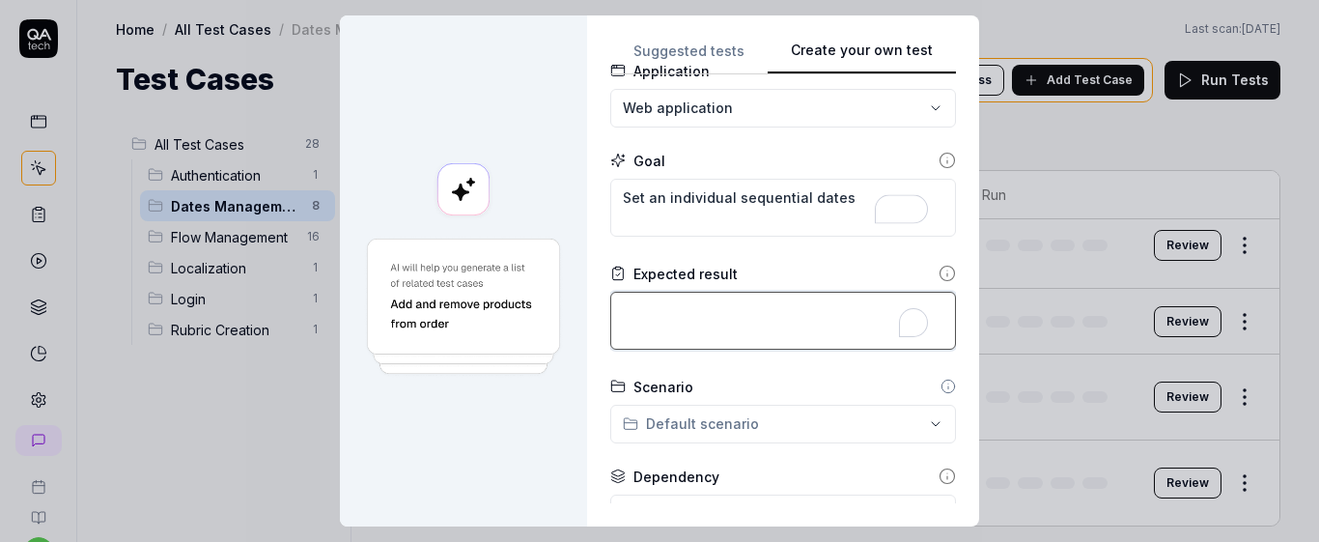
click at [825, 319] on textarea "To enrich screen reader interactions, please activate Accessibility in Grammarl…" at bounding box center [783, 321] width 346 height 58
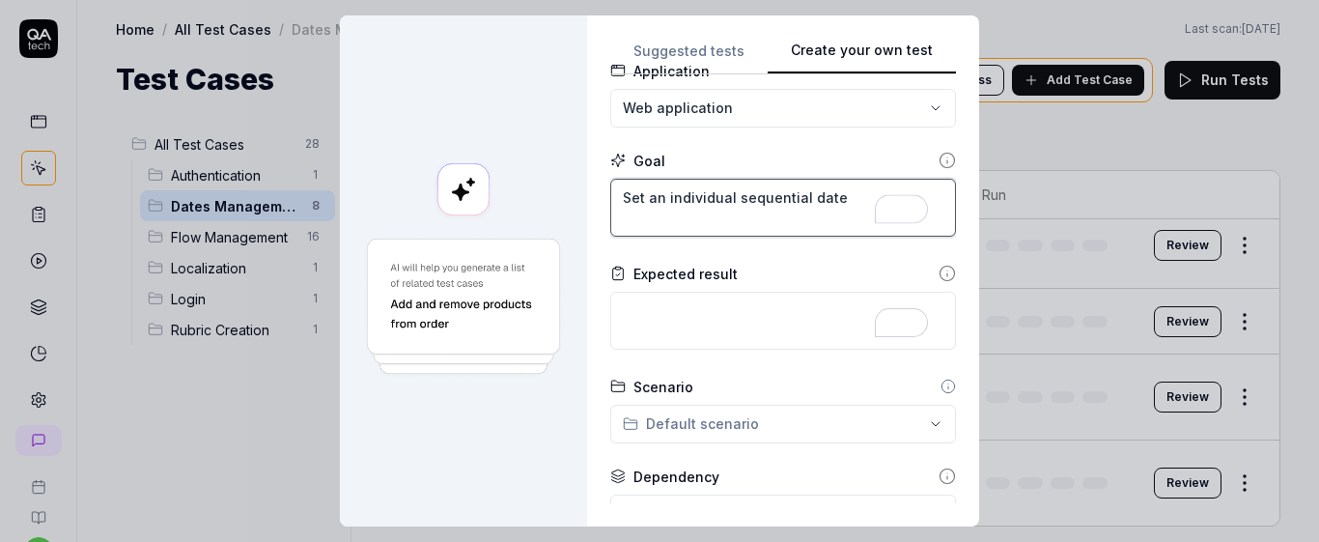
type textarea "Set an individual sequential dates"
click at [721, 198] on textarea "Set an individual sequential dates" at bounding box center [783, 208] width 346 height 58
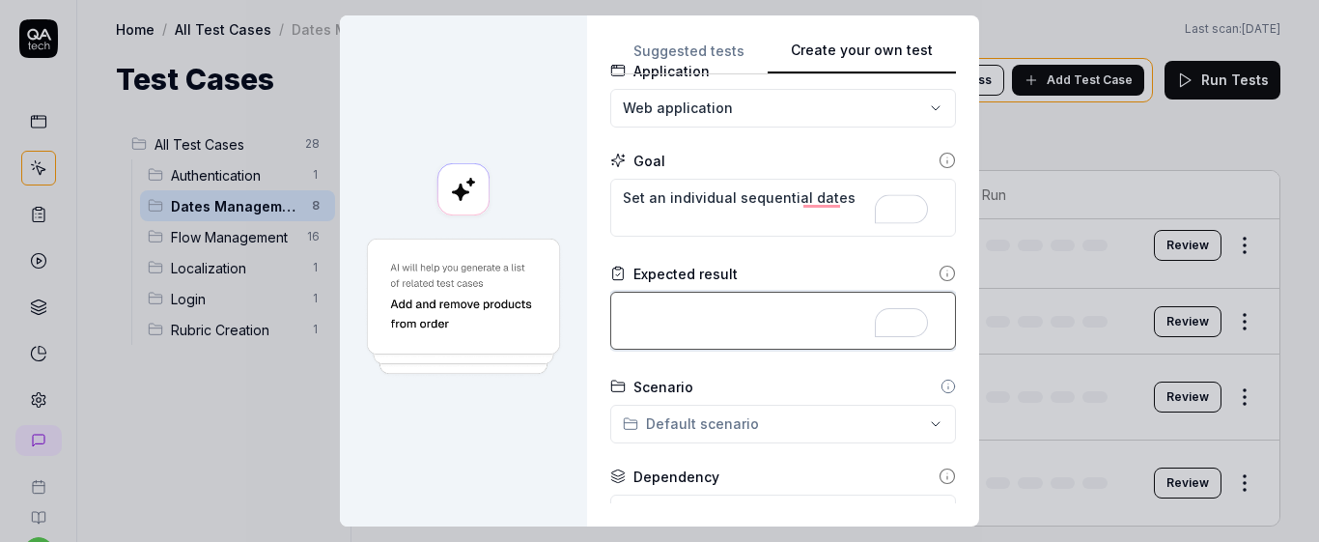
click at [672, 308] on textarea "To enrich screen reader interactions, please activate Accessibility in Grammarl…" at bounding box center [783, 321] width 346 height 58
type textarea "The individual dates are saved successfully"
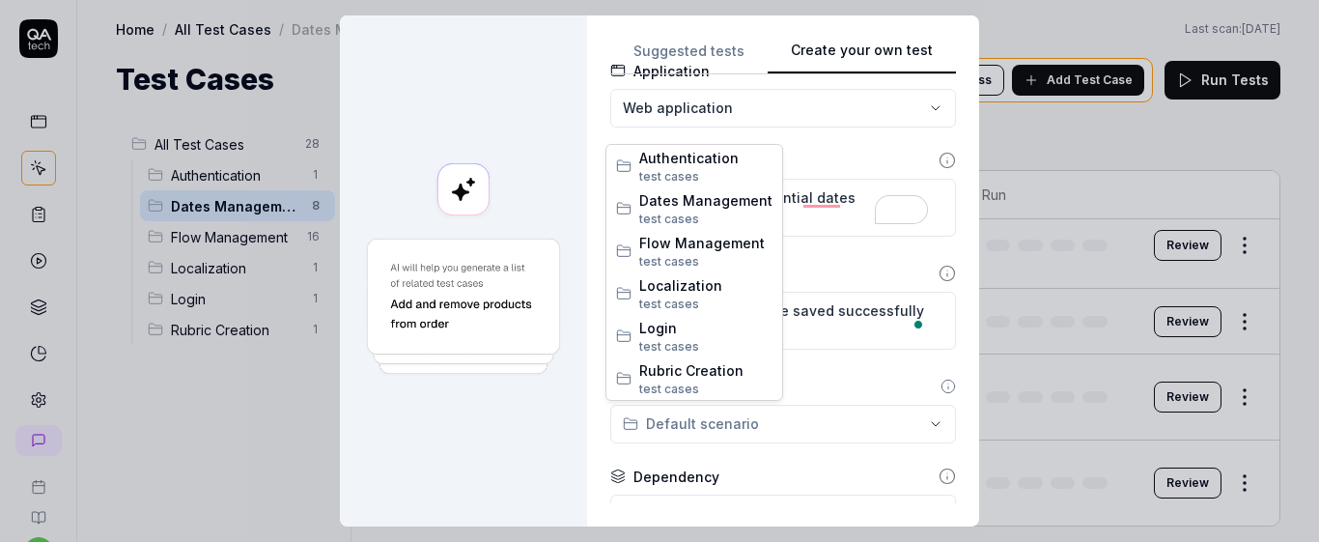
click at [820, 433] on div "**********" at bounding box center [659, 271] width 1319 height 542
click at [652, 211] on span "test case" at bounding box center [665, 218] width 53 height 14
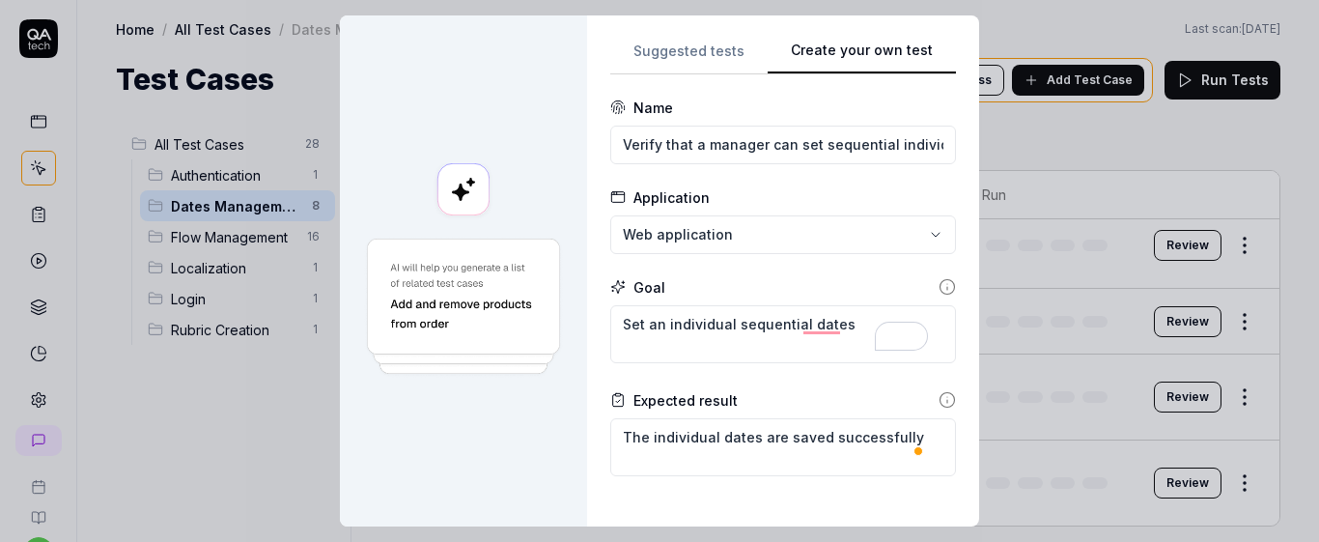
scroll to position [354, 0]
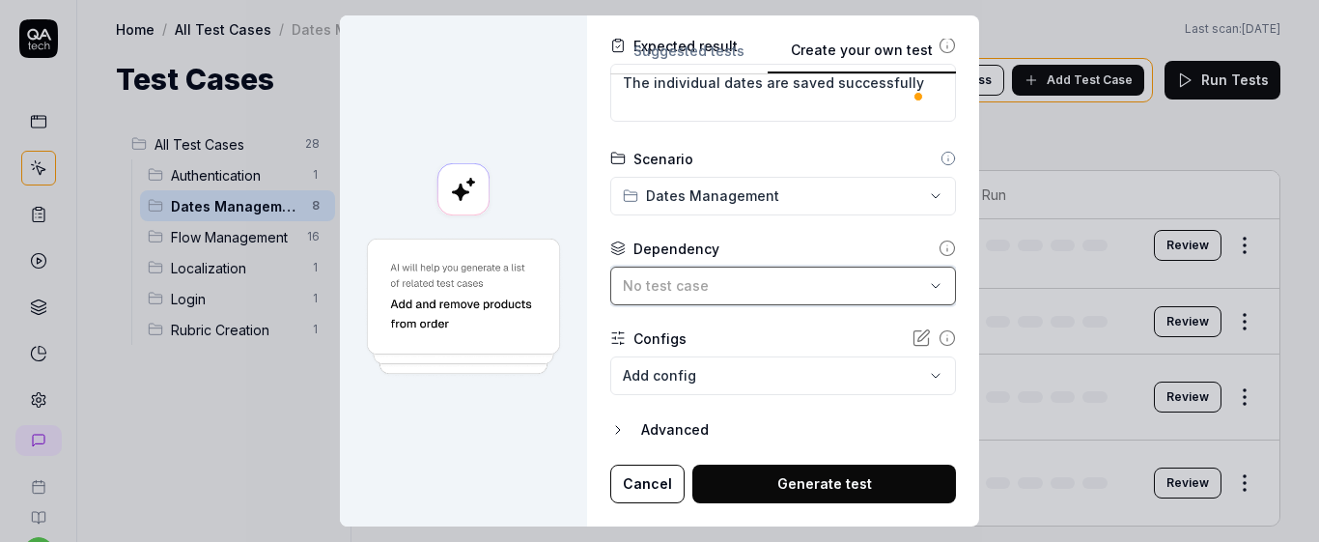
click at [778, 297] on button "No test case" at bounding box center [783, 286] width 346 height 39
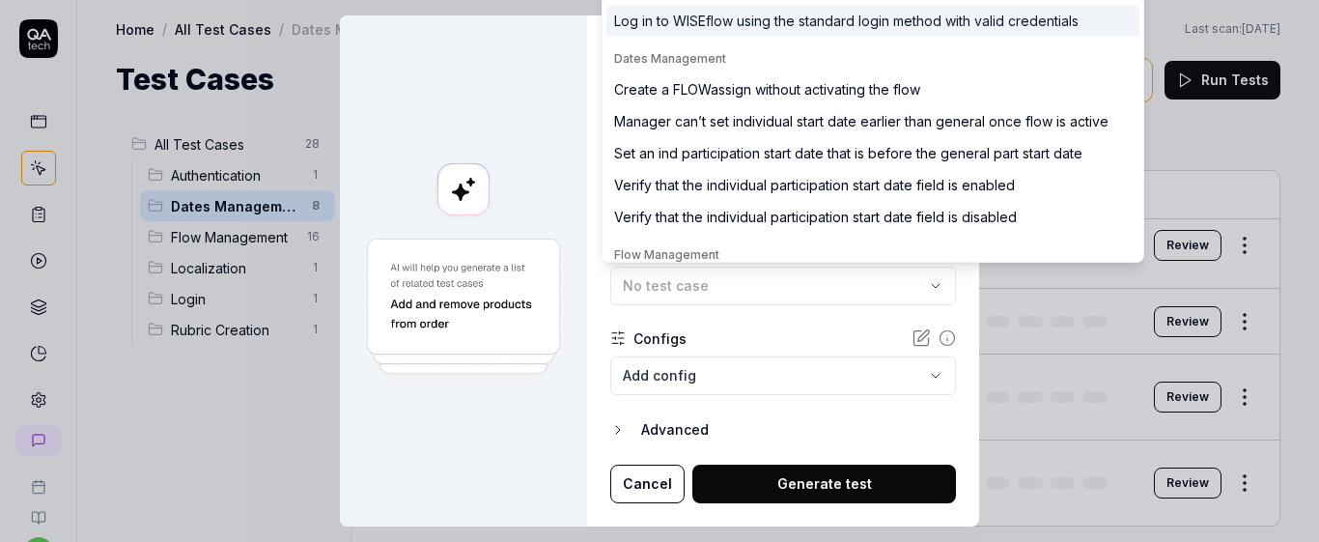
type input "creat"
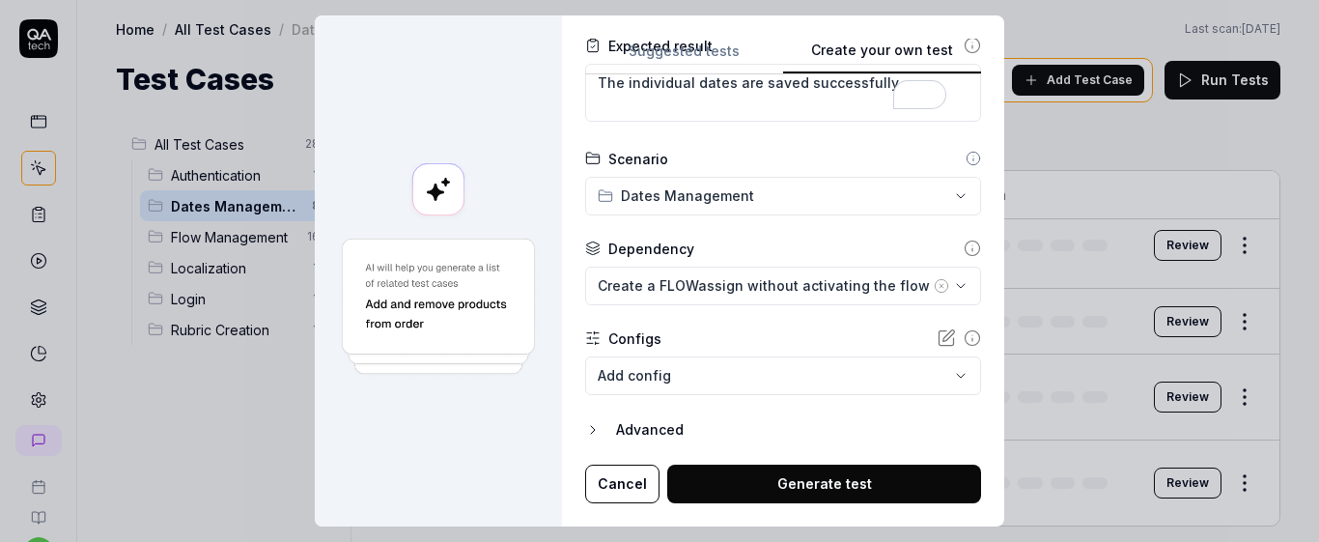
click at [688, 366] on body "s U Home / All Test Cases / Dates Management Home / All Test Cases / Dates Mana…" at bounding box center [659, 271] width 1319 height 542
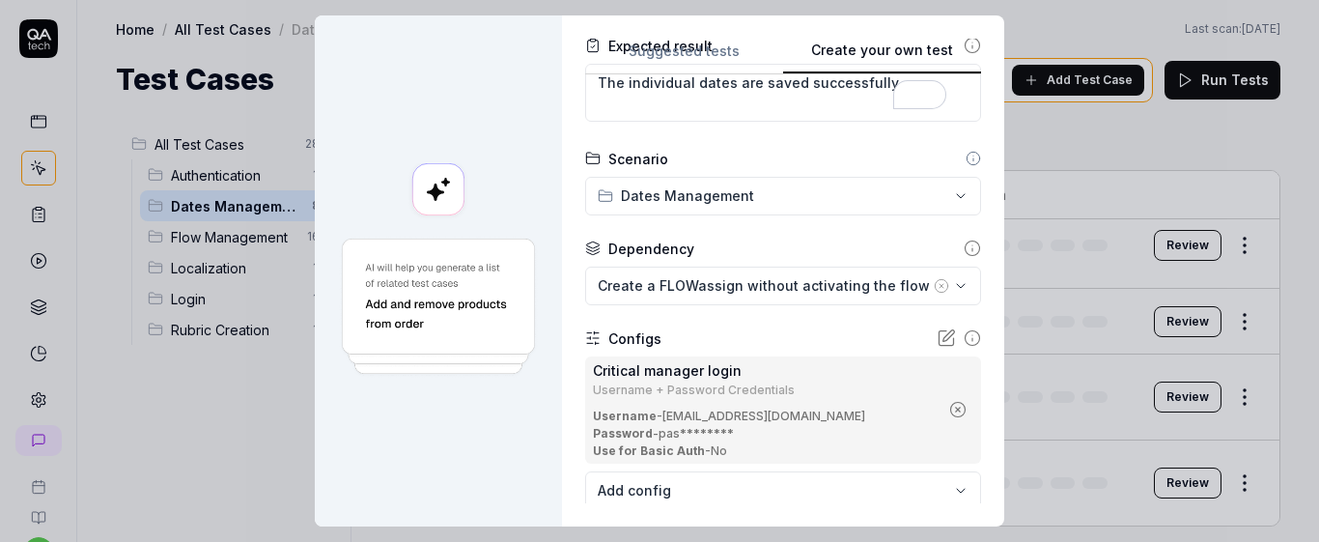
scroll to position [469, 0]
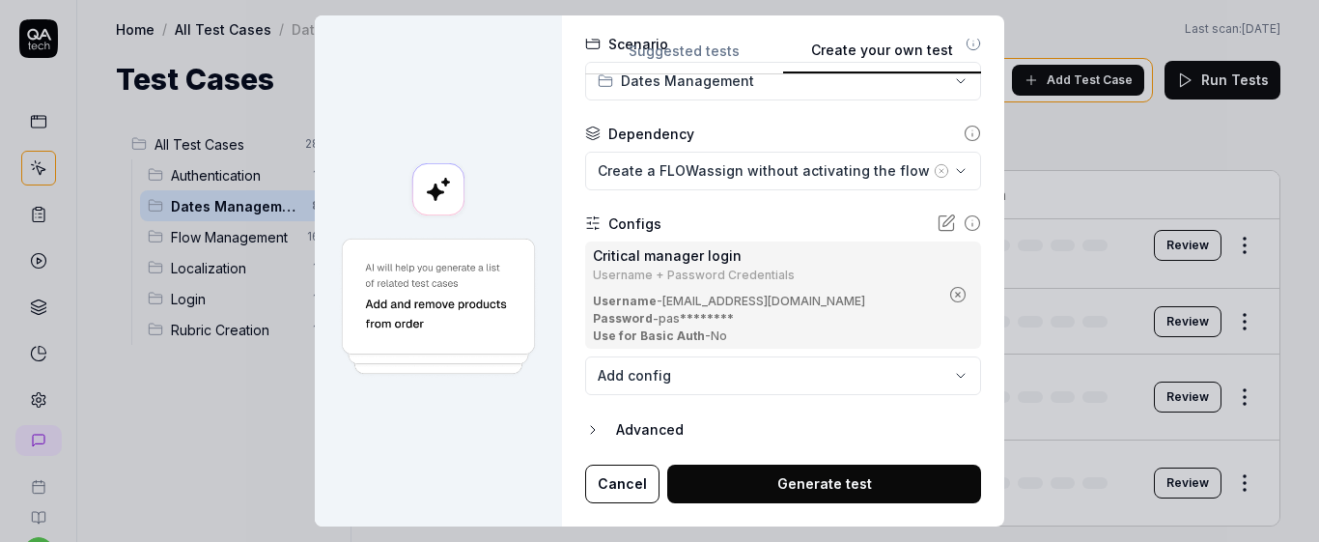
click at [819, 494] on button "Generate test" at bounding box center [824, 483] width 314 height 39
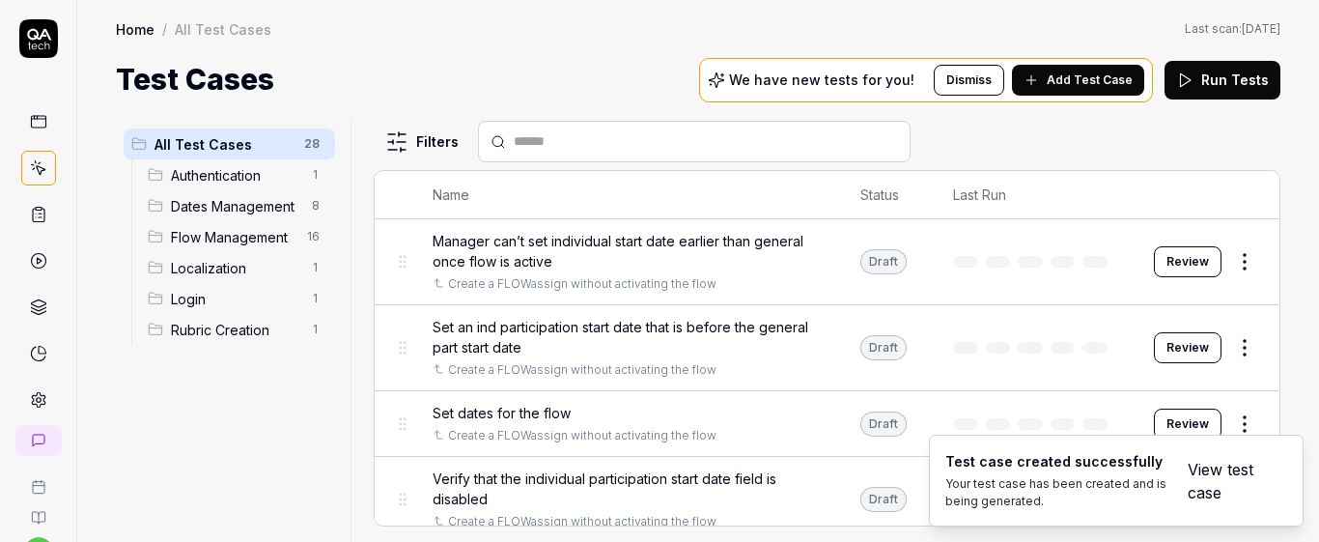
scroll to position [491, 0]
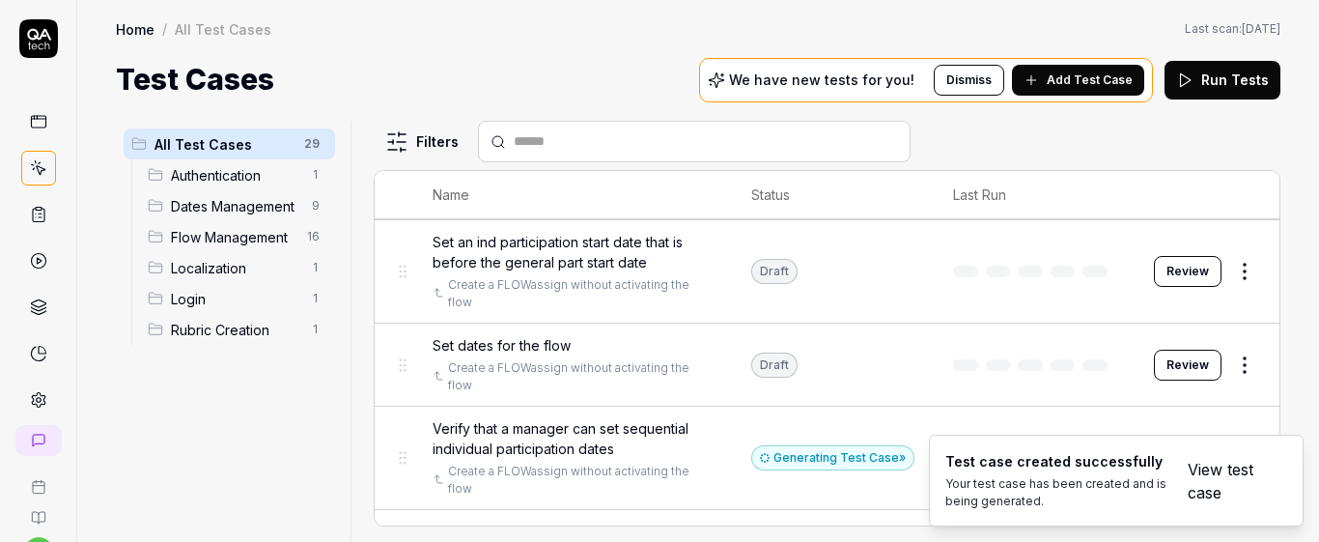
click at [1214, 468] on link "View test case" at bounding box center [1226, 481] width 76 height 46
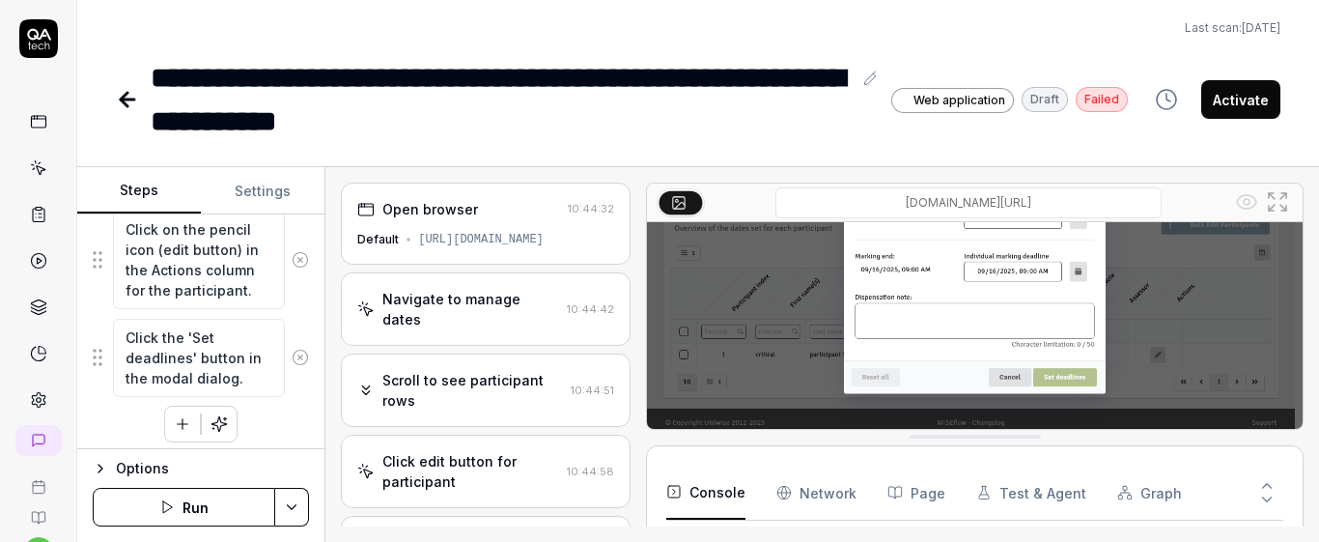
click at [544, 306] on div "Navigate to manage dates" at bounding box center [470, 309] width 177 height 41
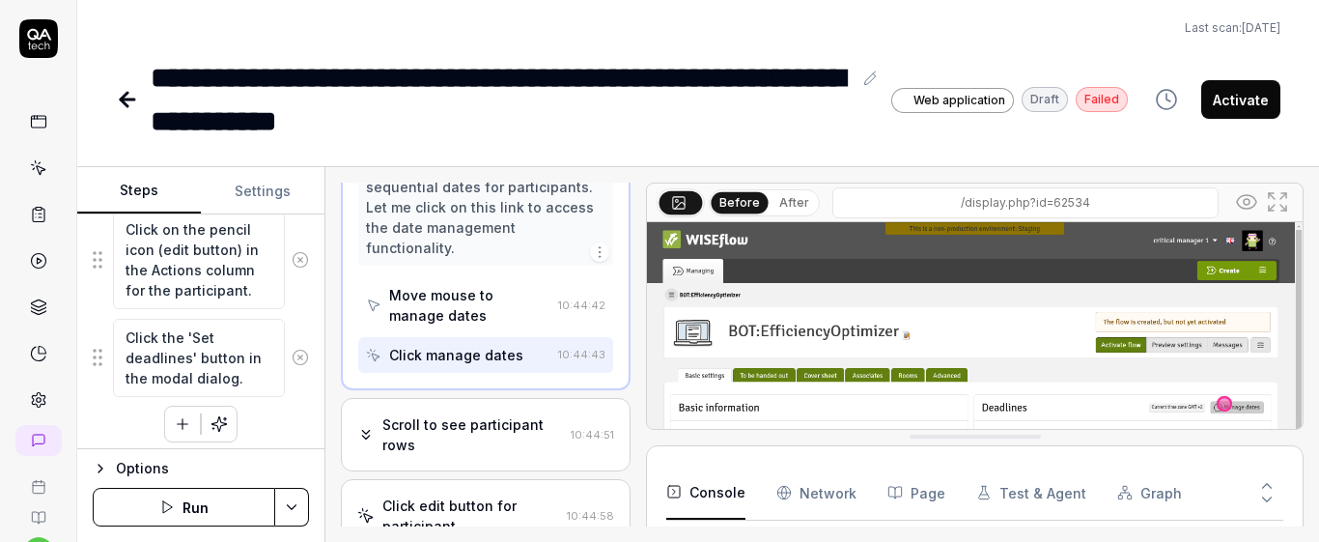
scroll to position [359, 0]
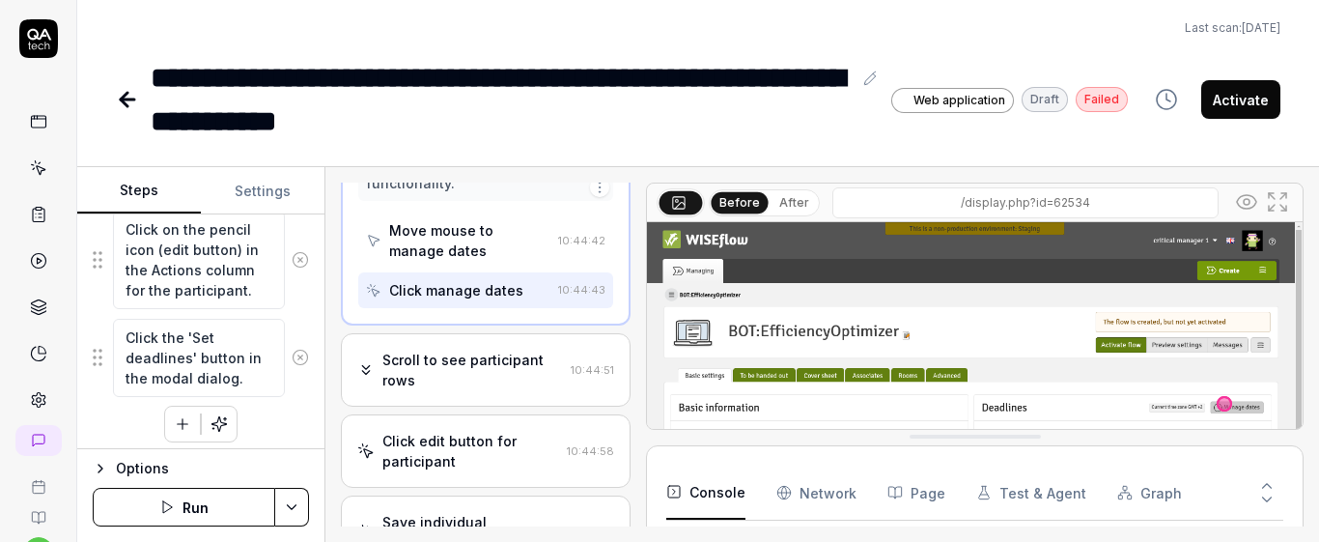
click at [509, 387] on div "Scroll to see participant rows" at bounding box center [472, 370] width 181 height 41
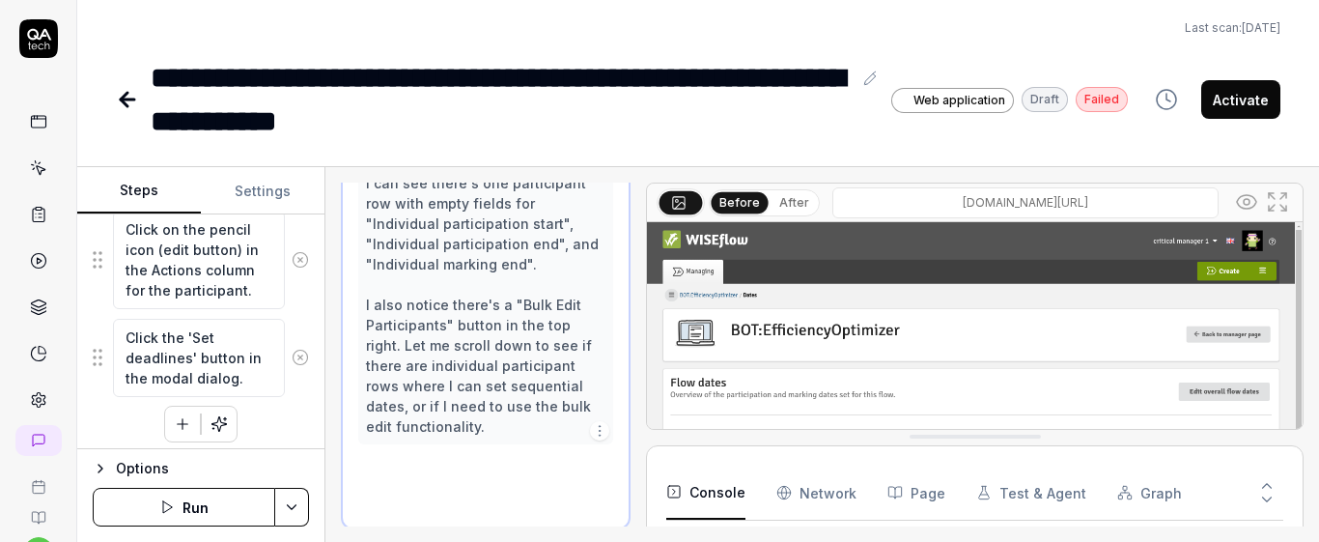
scroll to position [362, 0]
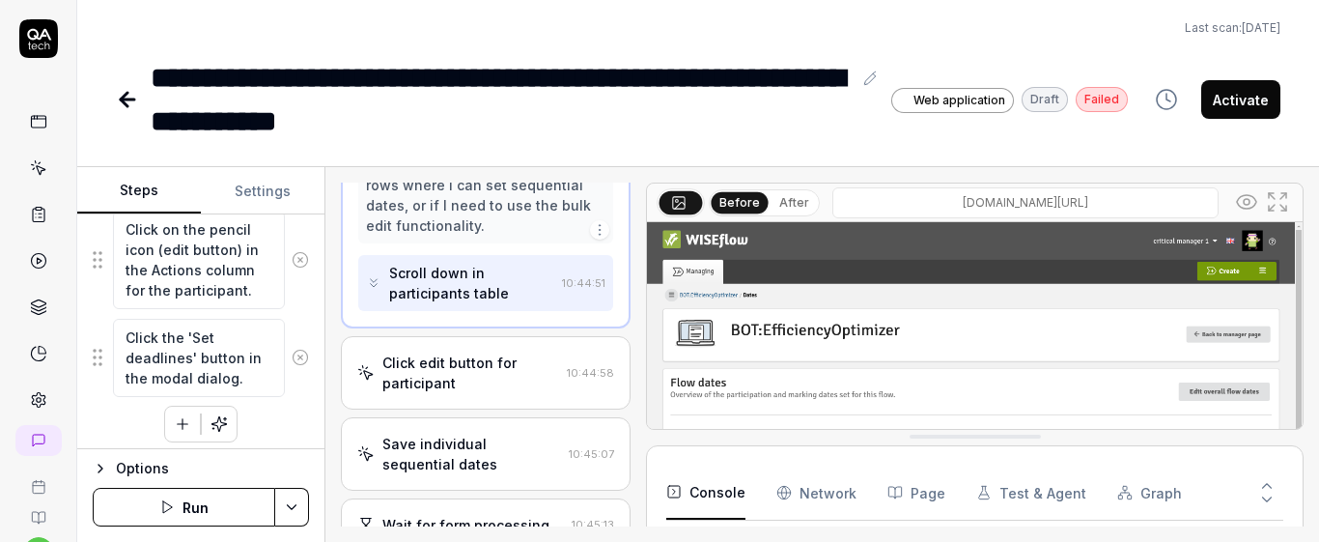
click at [550, 382] on div "Click edit button for participant 10:44:58" at bounding box center [485, 372] width 257 height 41
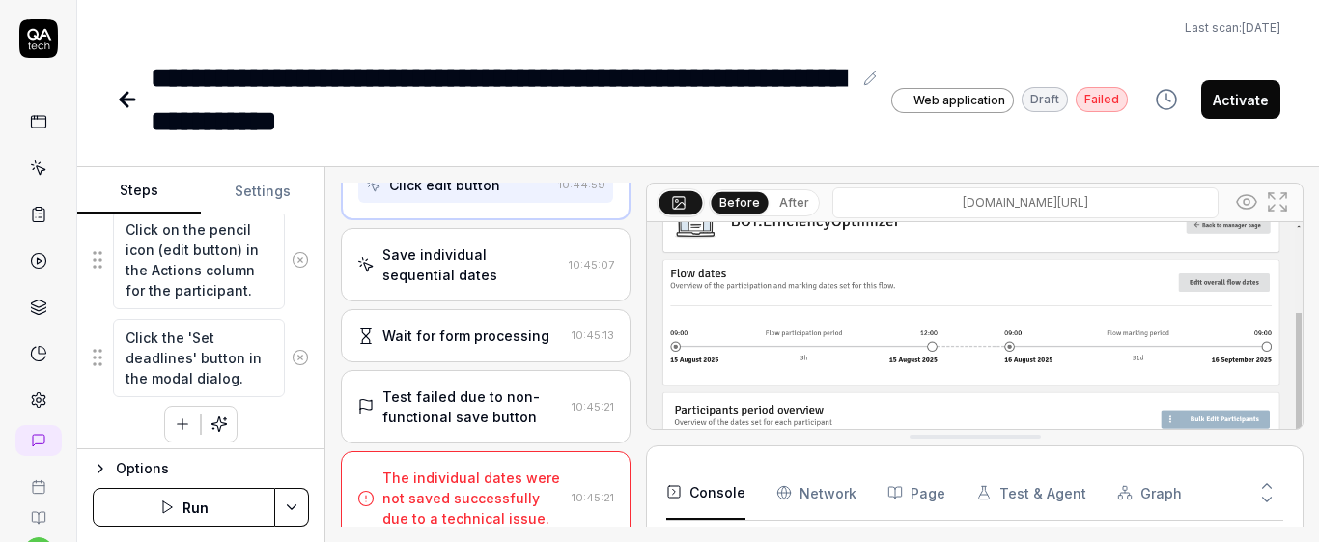
scroll to position [706, 0]
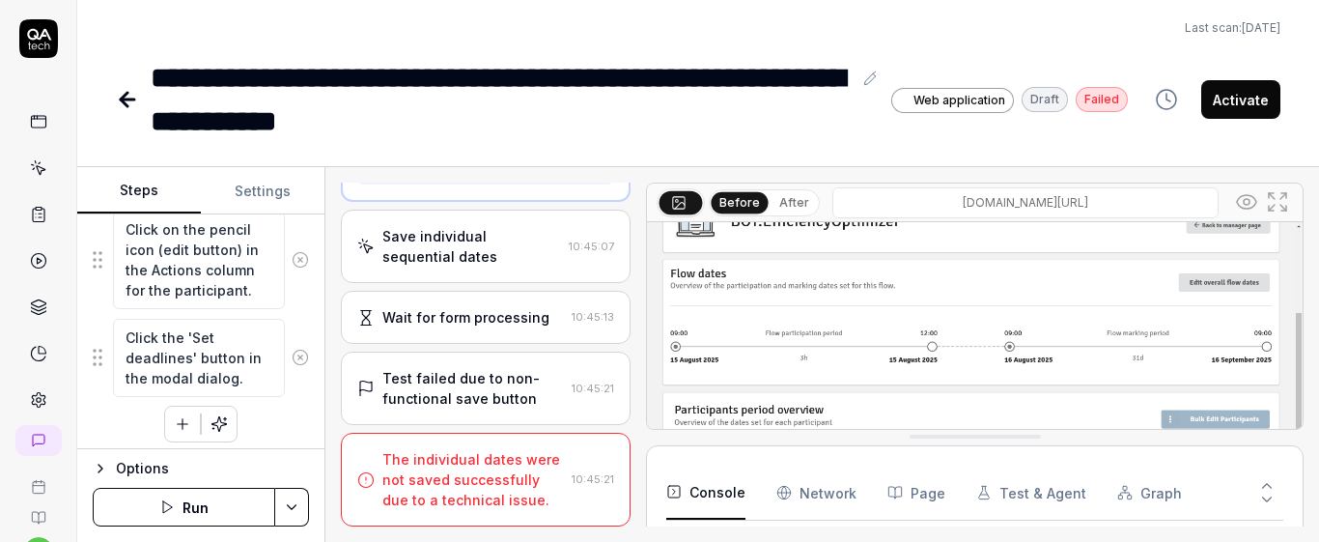
click at [498, 254] on div "Save individual sequential dates" at bounding box center [471, 246] width 179 height 41
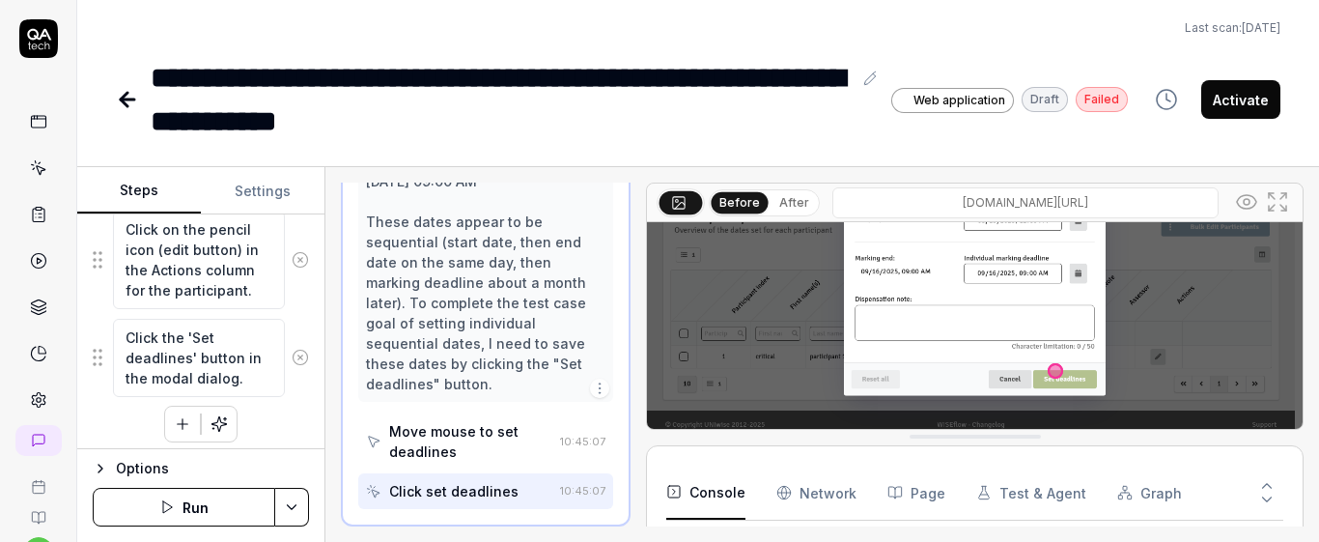
scroll to position [187, 0]
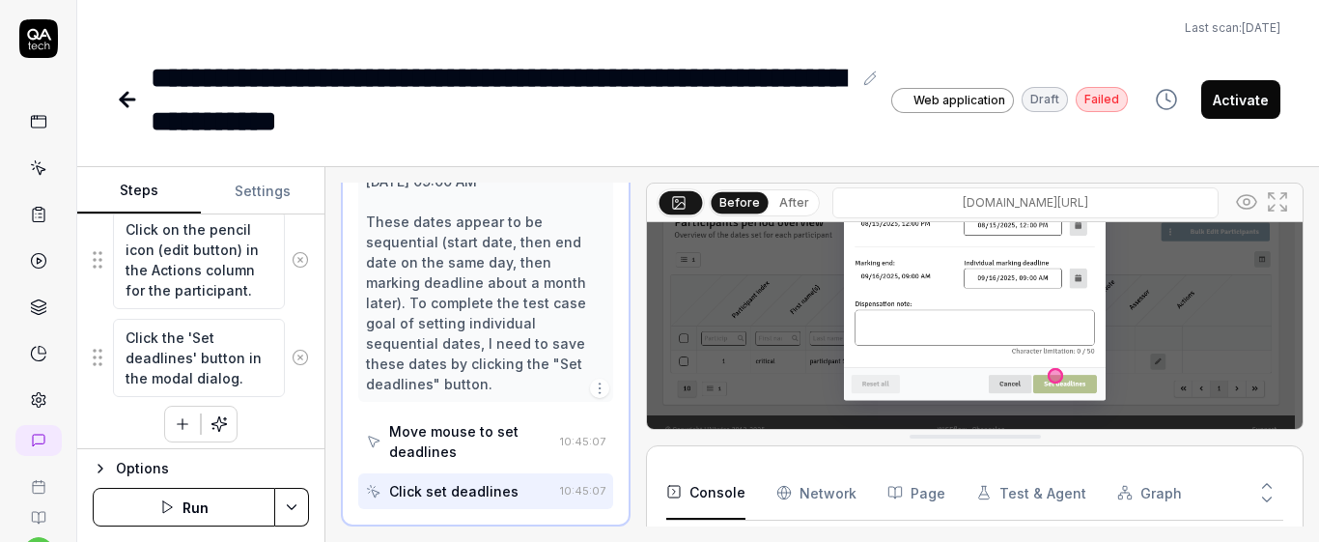
click at [1042, 373] on img at bounding box center [975, 239] width 656 height 409
click at [472, 497] on div "Click set deadlines" at bounding box center [453, 491] width 129 height 20
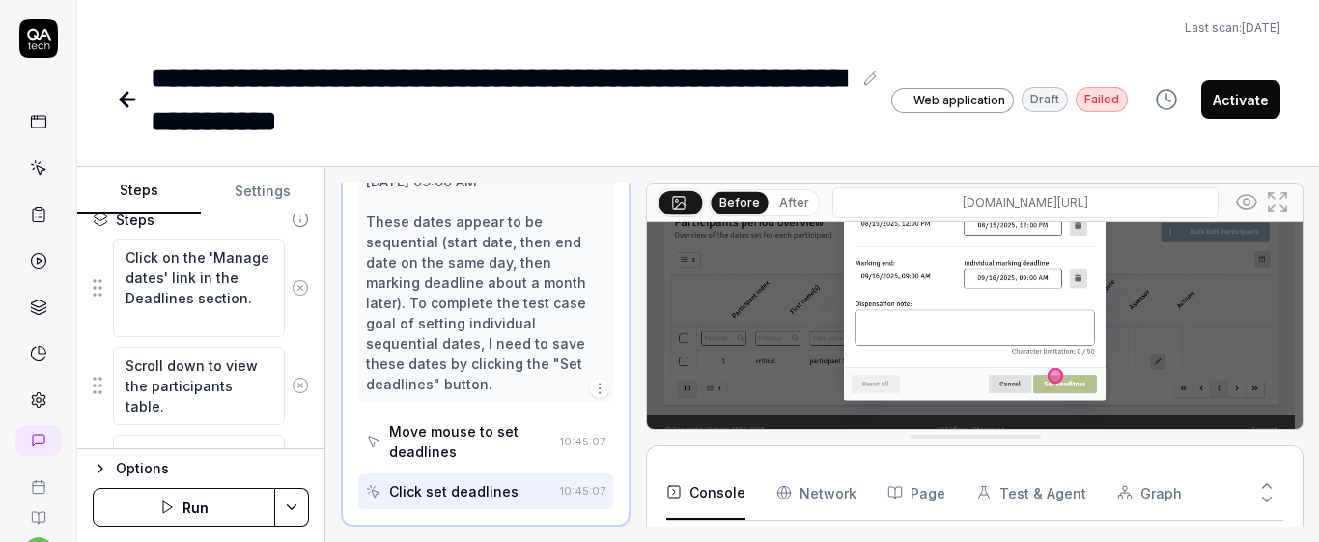
scroll to position [224, 0]
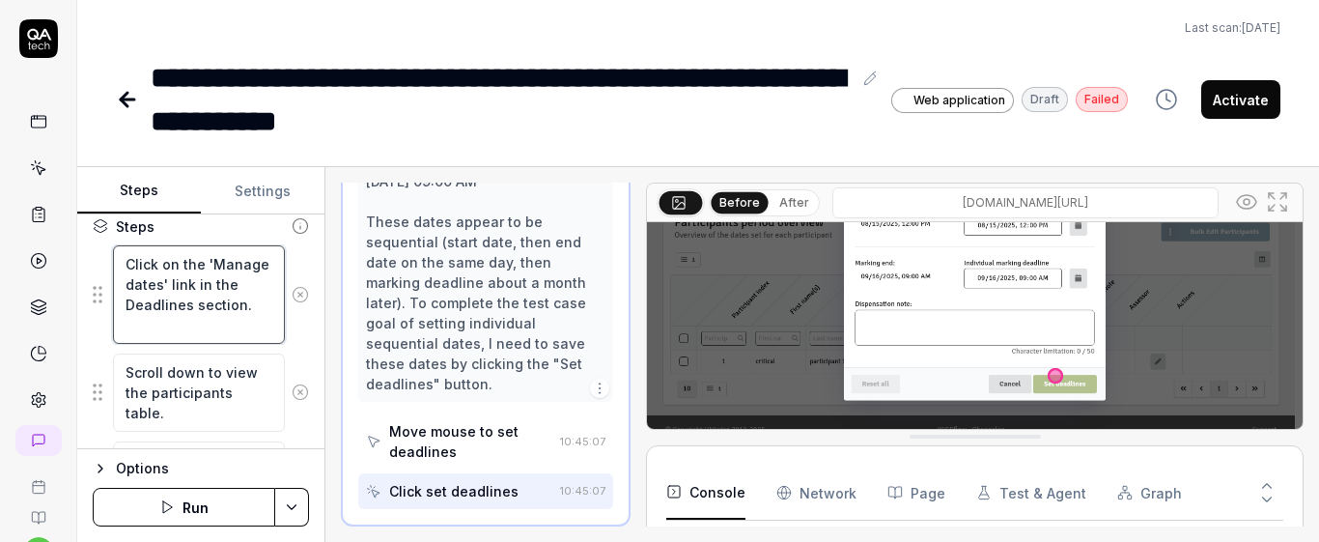
click at [215, 317] on textarea "Click on the 'Manage dates' link in the Deadlines section." at bounding box center [199, 294] width 172 height 98
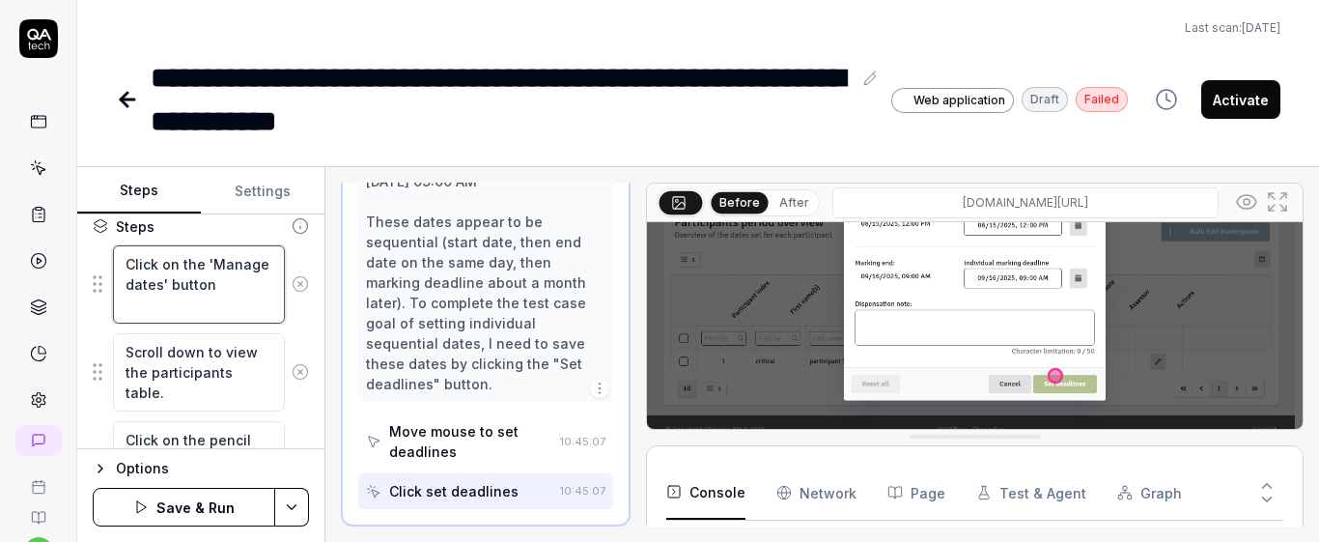
type textarea "Click on the 'Manage dates' button"
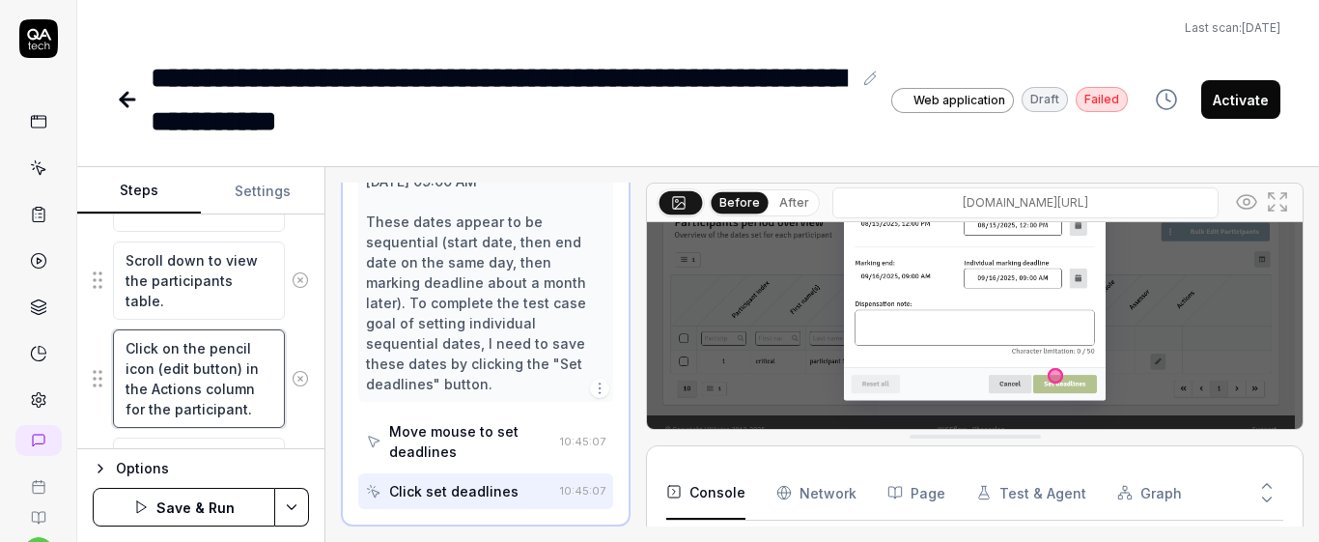
drag, startPoint x: 221, startPoint y: 406, endPoint x: 113, endPoint y: 331, distance: 131.2
click at [113, 329] on div "Click on the pencil icon (edit button) in the Actions column for the participan…" at bounding box center [199, 378] width 172 height 98
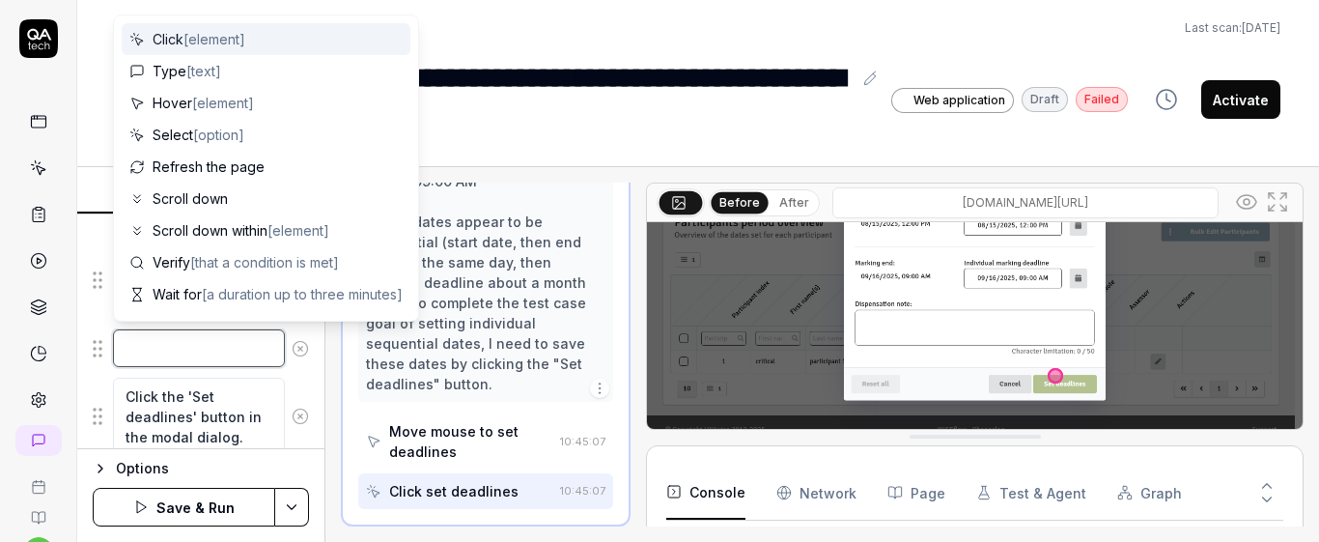
type textarea "c"
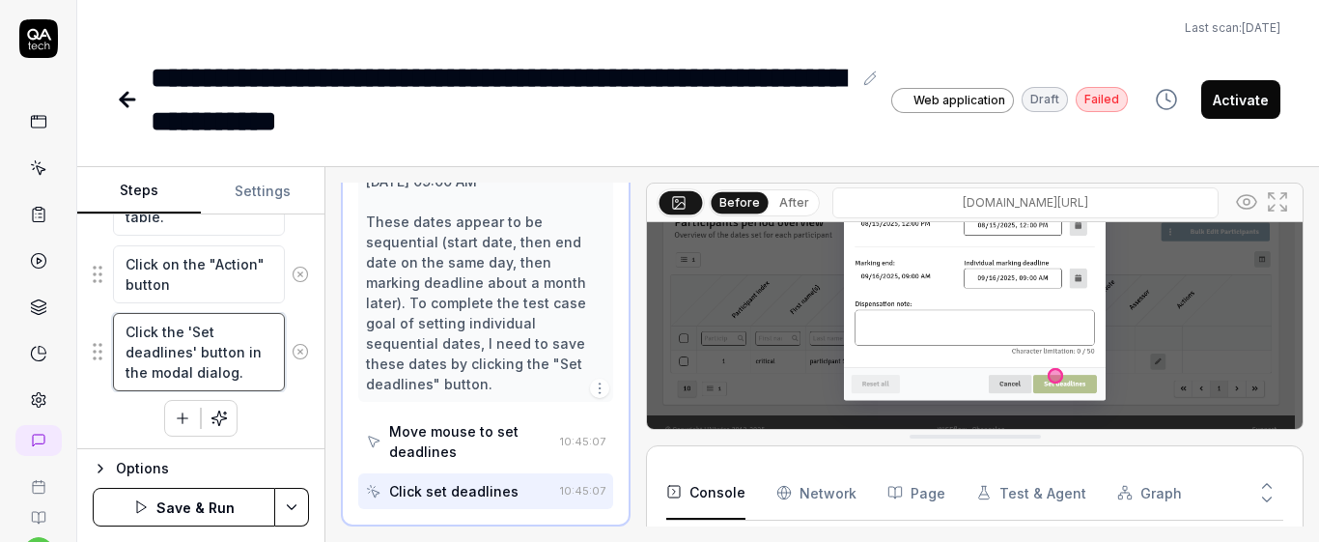
scroll to position [20, 0]
click at [192, 292] on textarea "Click on the "Action" button" at bounding box center [199, 274] width 172 height 58
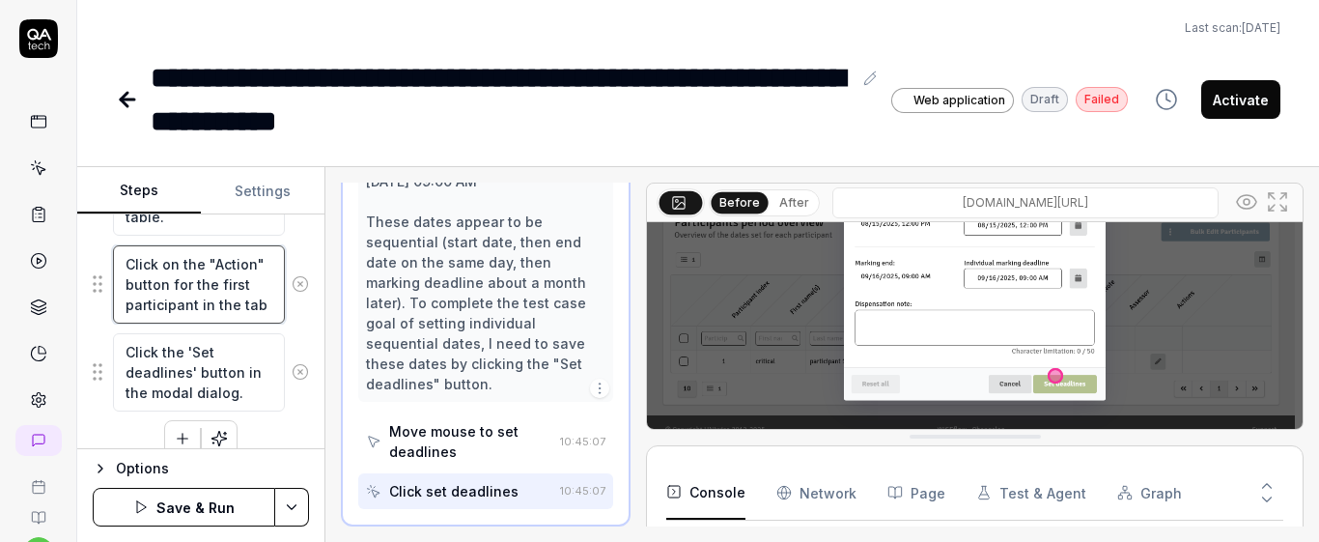
scroll to position [12, 0]
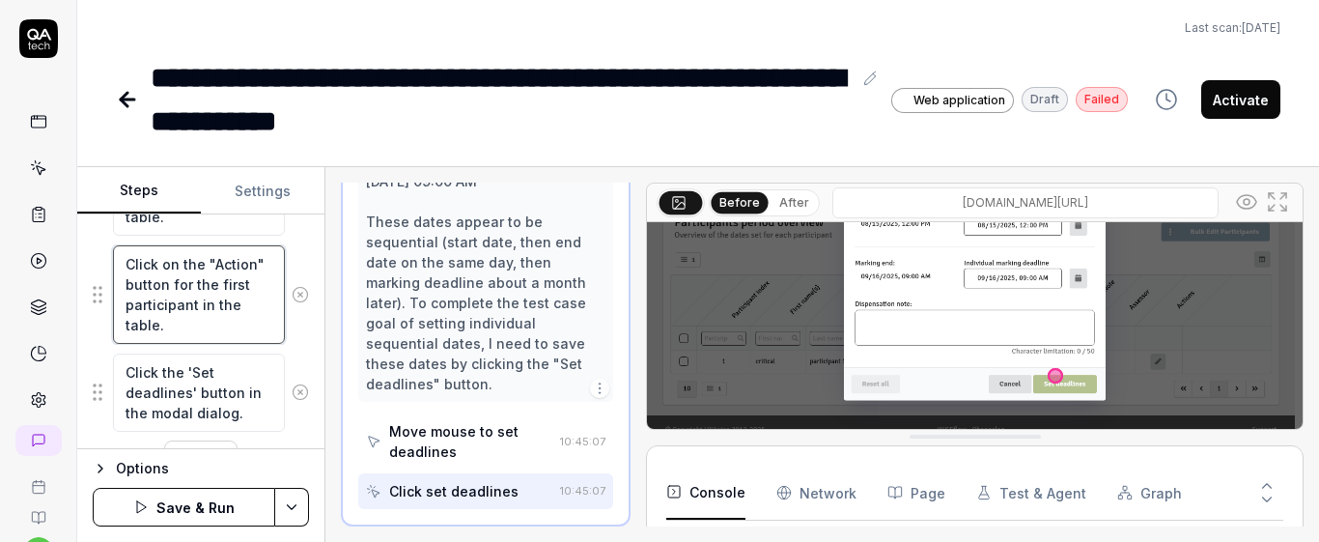
type textarea "Click on the "Action" button for the first participant in the table."
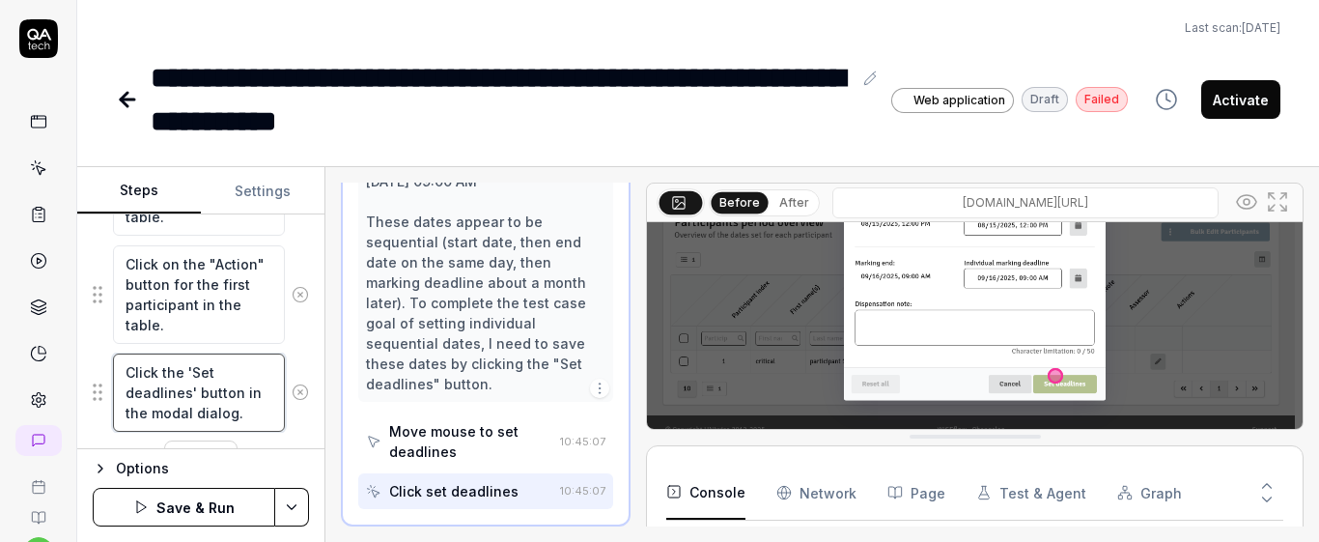
click at [234, 424] on textarea "Click the 'Set deadlines' button in the modal dialog." at bounding box center [199, 392] width 172 height 78
type textarea "C"
click at [225, 411] on textarea "Set an individual participation date that stats after participation" at bounding box center [199, 402] width 172 height 98
click at [230, 432] on textarea "Set an individual participation date that is after participation" at bounding box center [199, 402] width 172 height 98
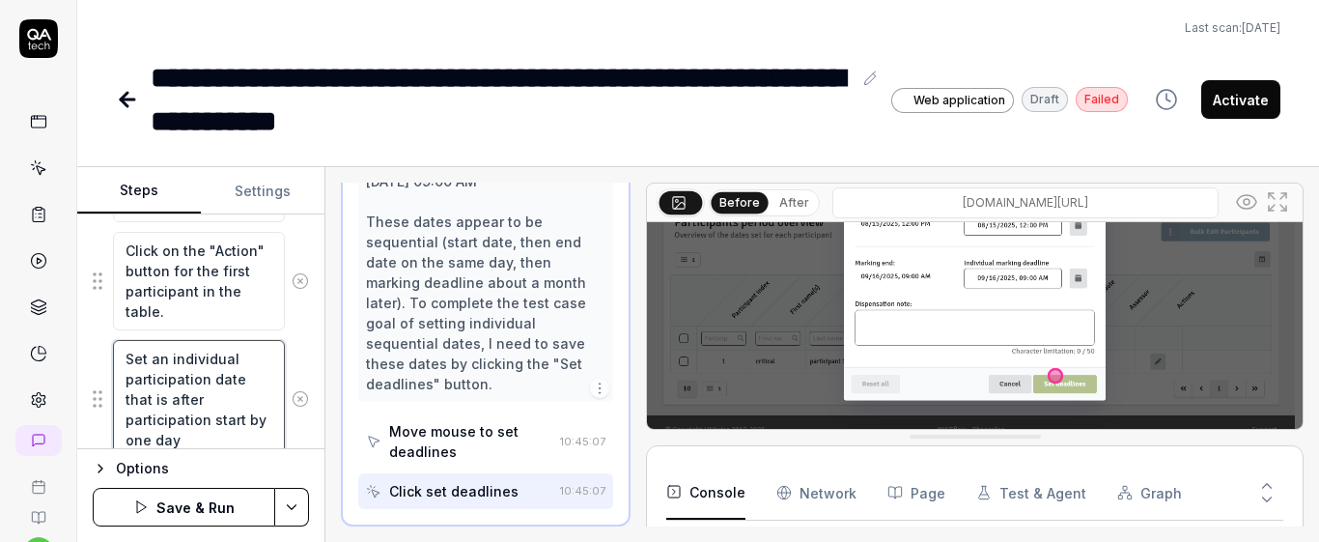
scroll to position [484, 0]
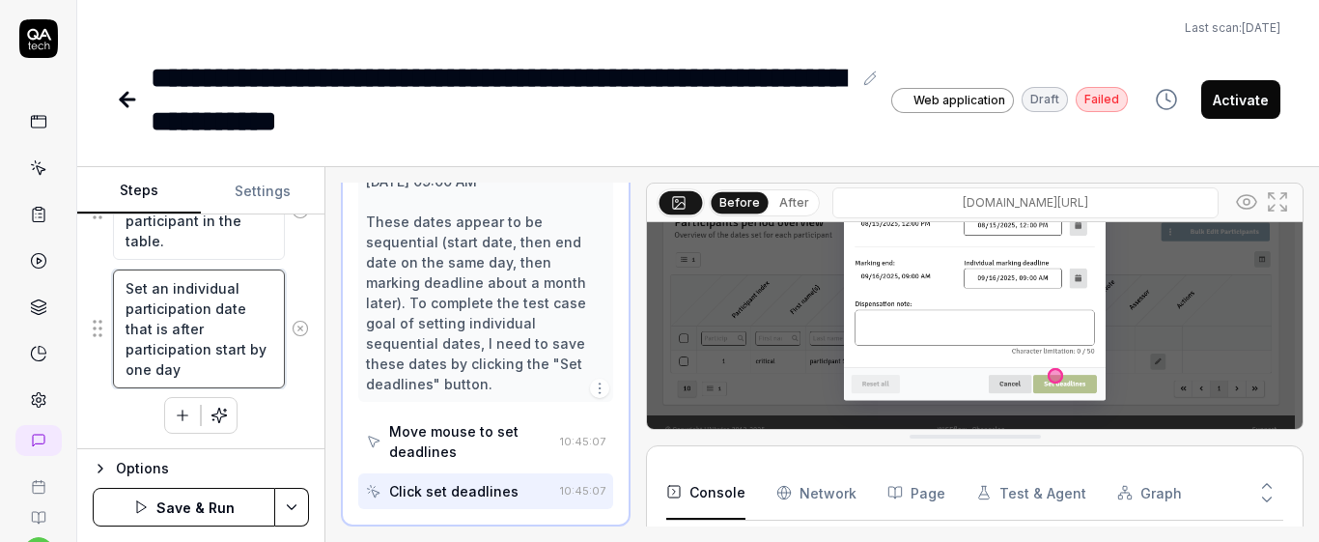
drag, startPoint x: 128, startPoint y: 358, endPoint x: 268, endPoint y: 427, distance: 155.9
click at [276, 436] on div "Goal Set an individual sequential dates Expected result The individual dates ar…" at bounding box center [200, 331] width 247 height 235
type textarea "Set an individual participation date that is after participation start by one d…"
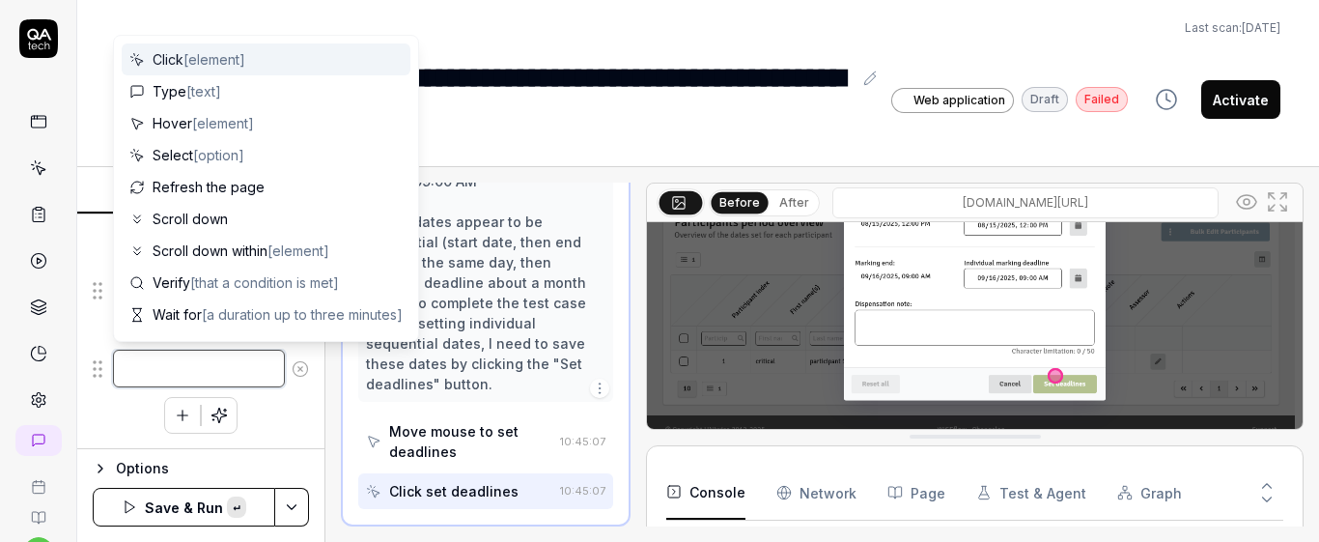
paste textarea "Set the individual participation date to one day after the general participatio…"
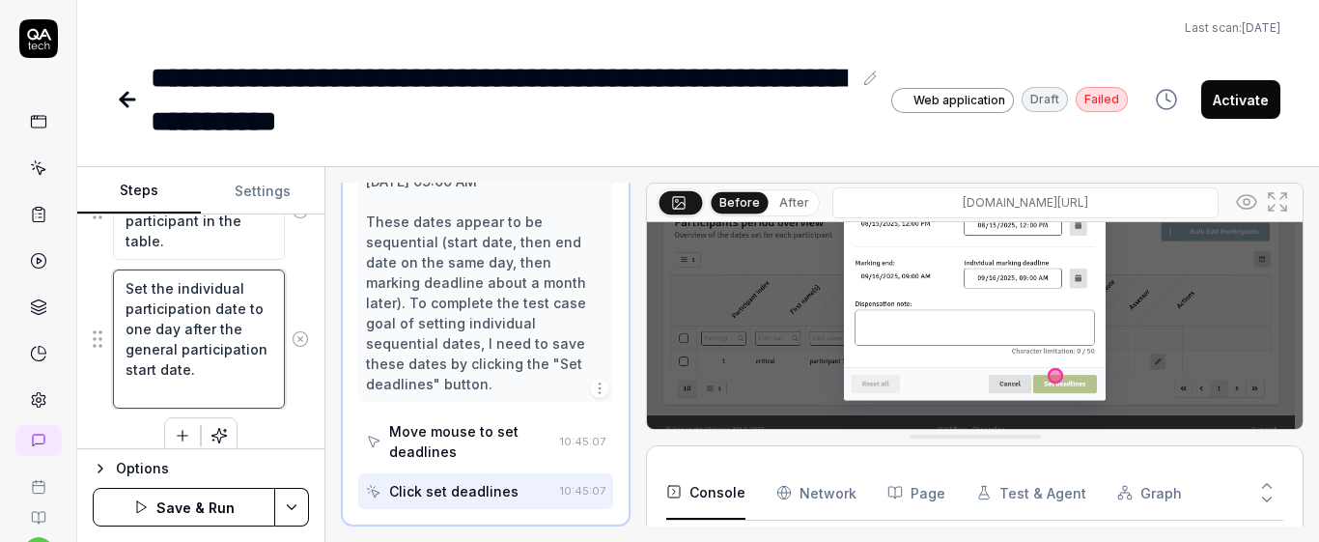
click at [209, 312] on textarea "Set the individual participation date to one day after the general participatio…" at bounding box center [199, 338] width 172 height 139
type textarea "Set the individual participation start date to one day after the general partic…"
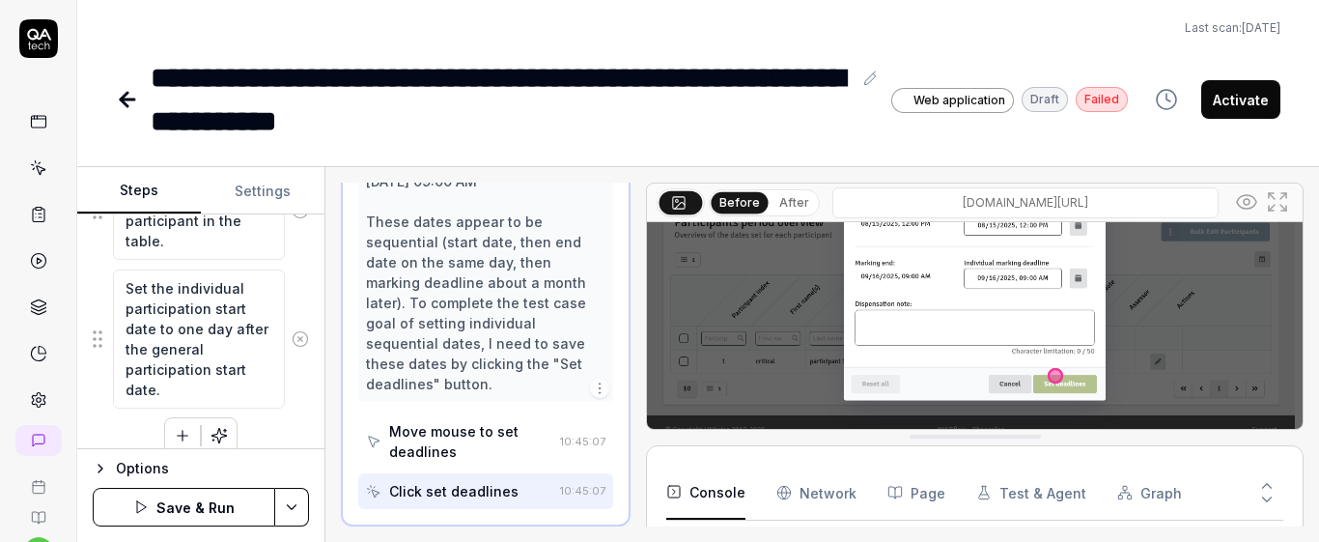
click at [279, 310] on div "Set the individual participation start date to one day after the general partic…" at bounding box center [201, 338] width 216 height 141
click at [179, 441] on icon "button" at bounding box center [182, 435] width 17 height 17
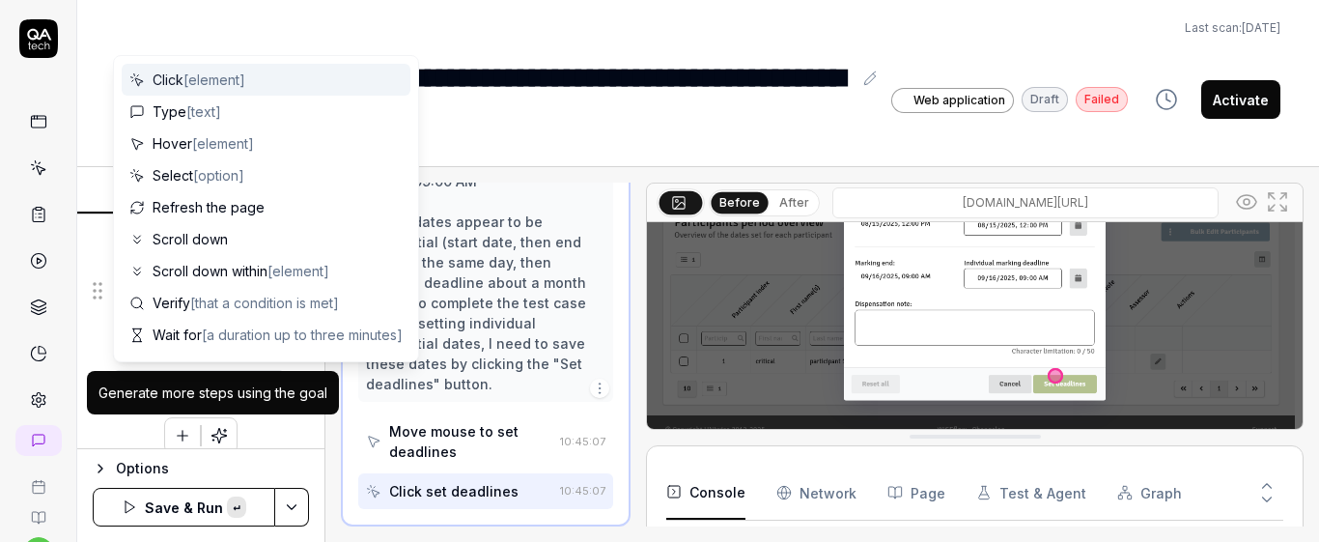
scroll to position [582, 0]
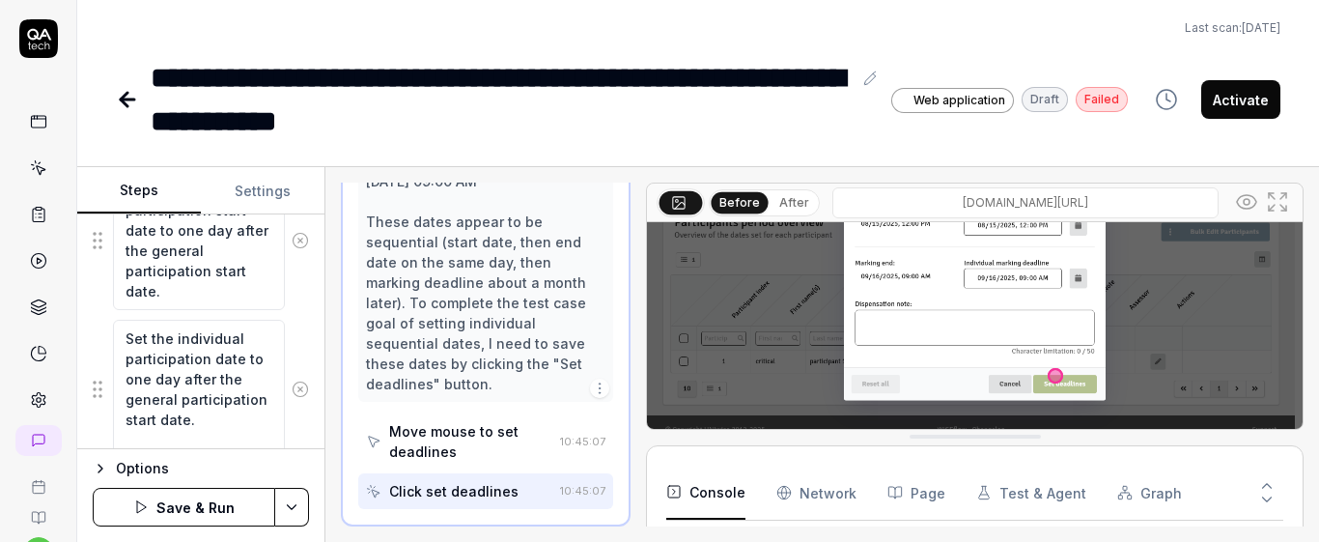
click at [210, 361] on textarea "Set the individual participation date to one day after the general participatio…" at bounding box center [199, 389] width 172 height 139
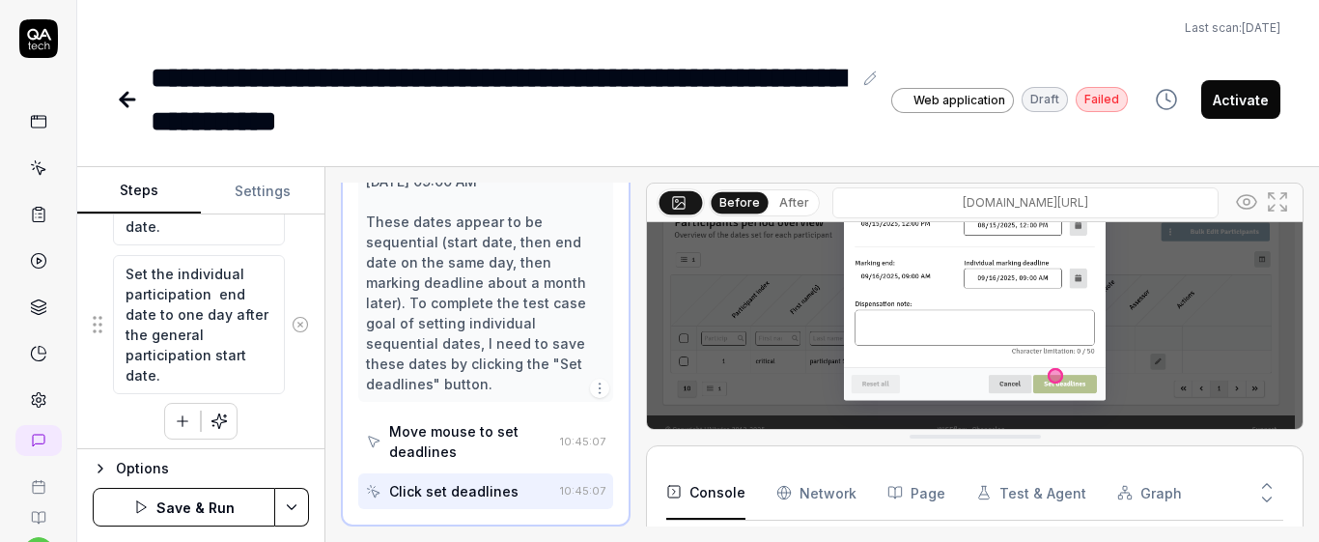
scroll to position [653, 0]
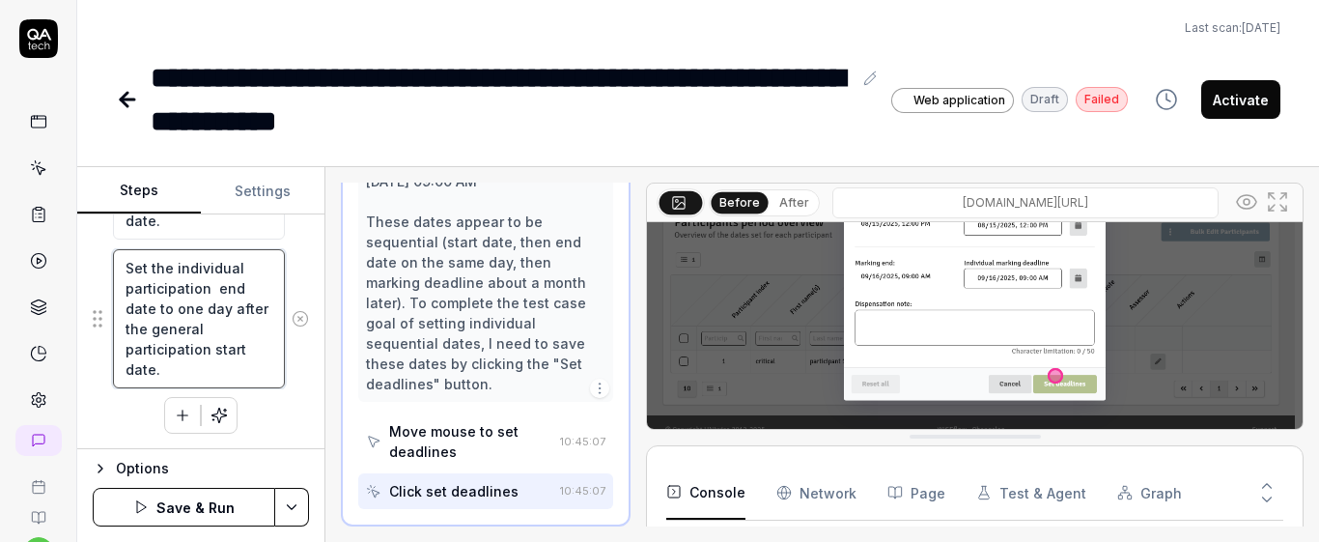
click at [198, 316] on textarea "Set the individual participation end date to one day after the general particip…" at bounding box center [199, 318] width 172 height 139
click at [230, 311] on textarea "Set the individual participation end date to two day after the general particip…" at bounding box center [199, 318] width 172 height 139
click at [236, 325] on textarea "Set the individual participation end date to two days after the general partici…" at bounding box center [199, 318] width 172 height 139
click at [247, 345] on textarea "Set the individual participation end date to two days after the individual part…" at bounding box center [199, 318] width 172 height 139
type textarea "Set the individual participation end date to two days after the individual part…"
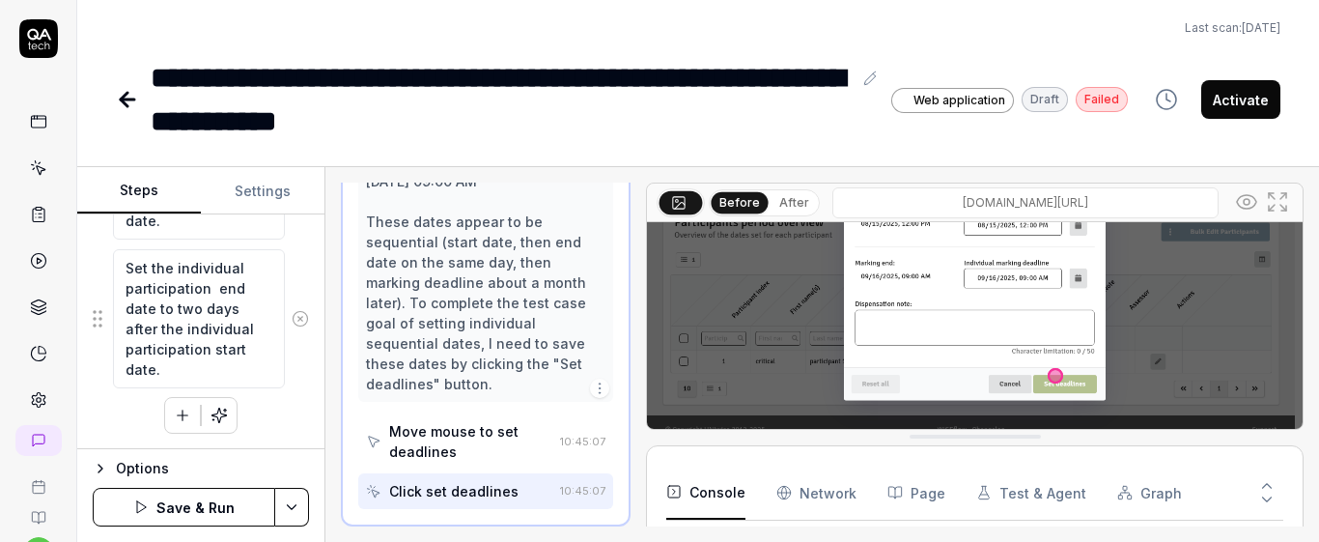
click at [252, 408] on div "Click on the 'Manage dates' button Scroll down to view the participants table. …" at bounding box center [201, 125] width 216 height 618
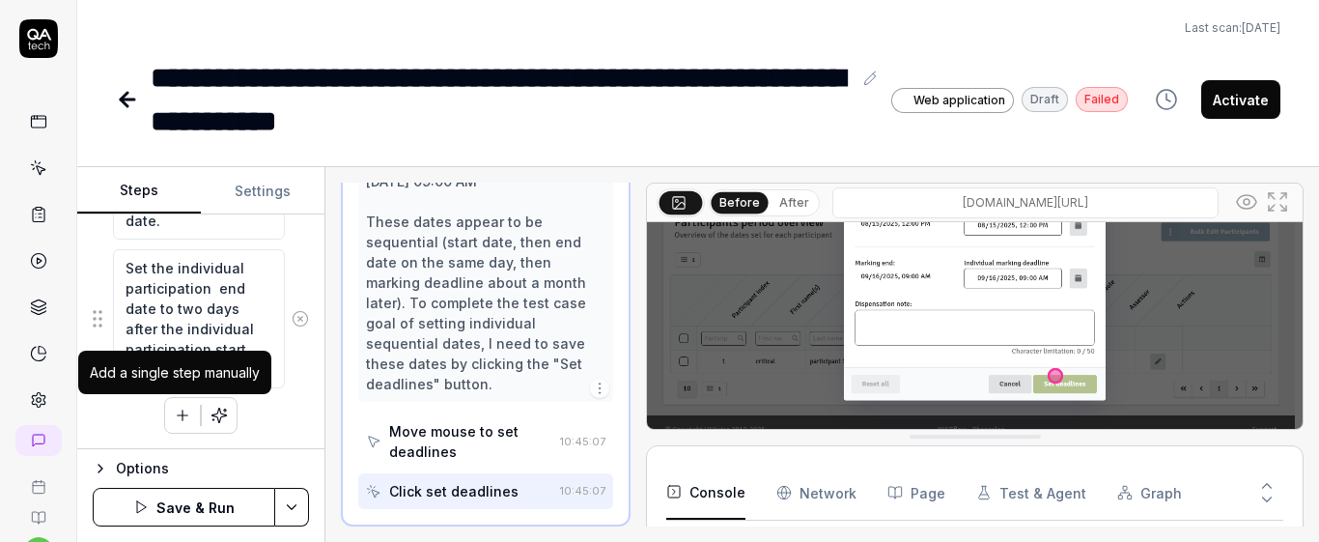
click at [185, 415] on button "button" at bounding box center [182, 415] width 35 height 35
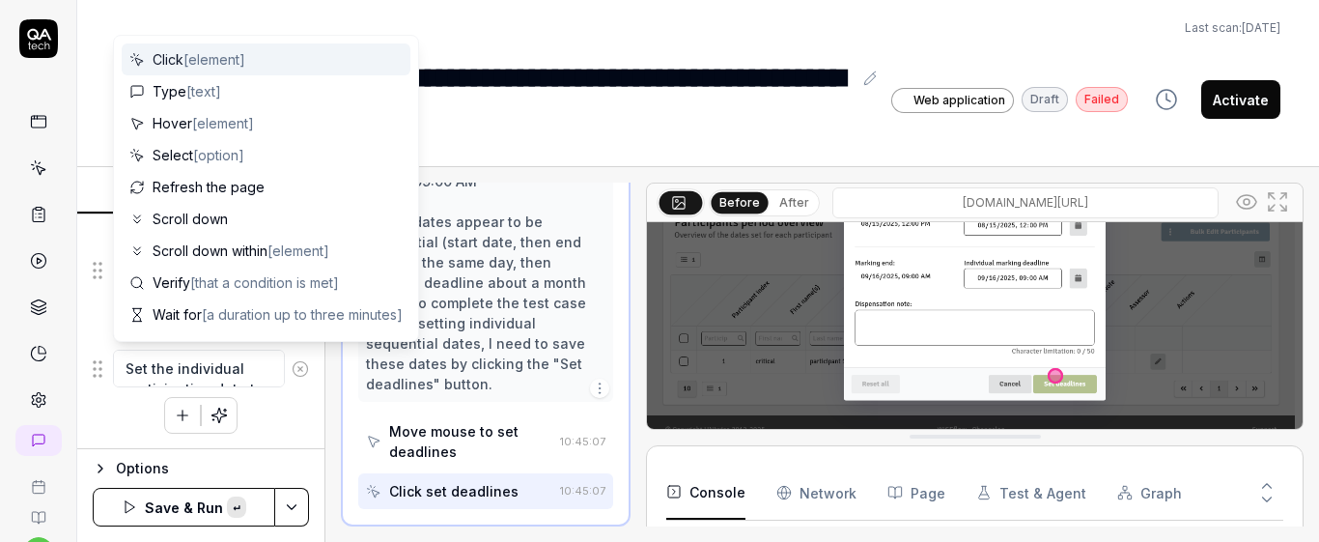
scroll to position [731, 0]
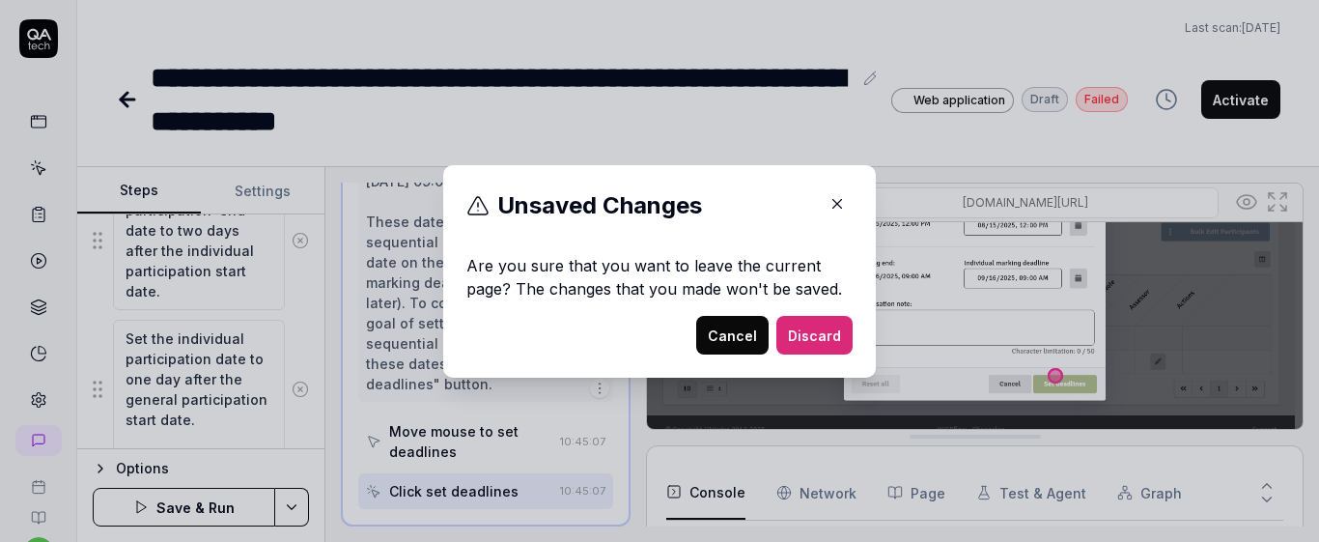
click at [715, 332] on button "Cancel" at bounding box center [732, 335] width 72 height 39
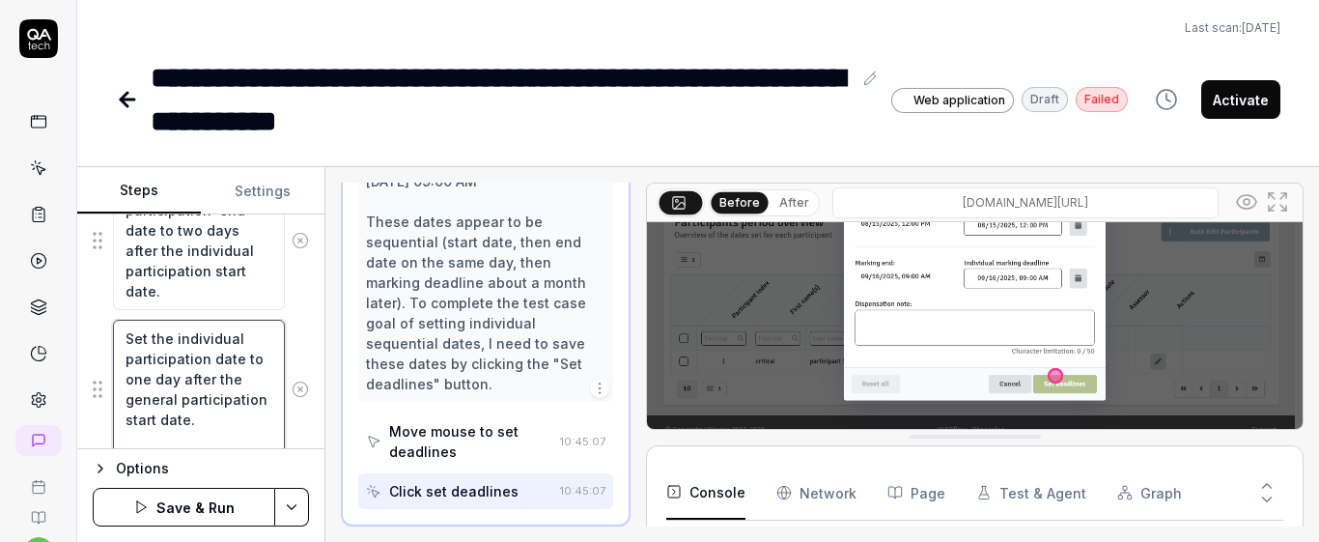
click at [239, 362] on textarea "Set the individual participation date to one day after the general participatio…" at bounding box center [199, 389] width 172 height 139
click at [178, 383] on textarea "Set the individual marking deadline to one day after the general participation …" at bounding box center [199, 389] width 172 height 139
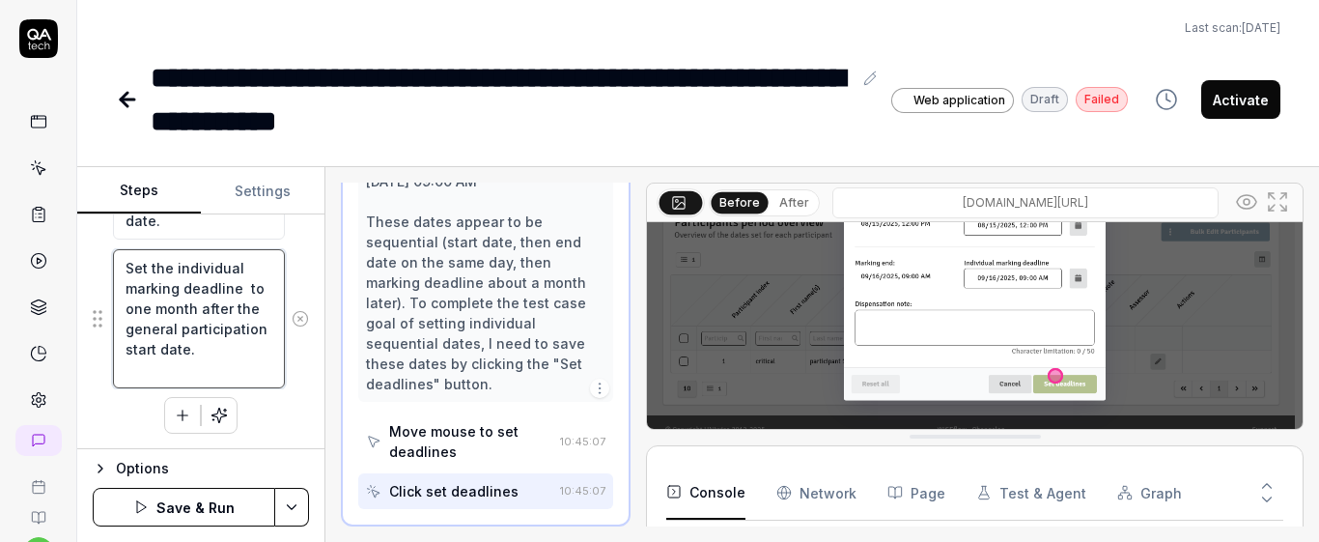
click at [185, 330] on textarea "Set the individual marking deadline to one month after the general participatio…" at bounding box center [199, 318] width 172 height 139
click at [241, 349] on textarea "Set the individual marking deadline to one month after the individual participa…" at bounding box center [199, 318] width 172 height 139
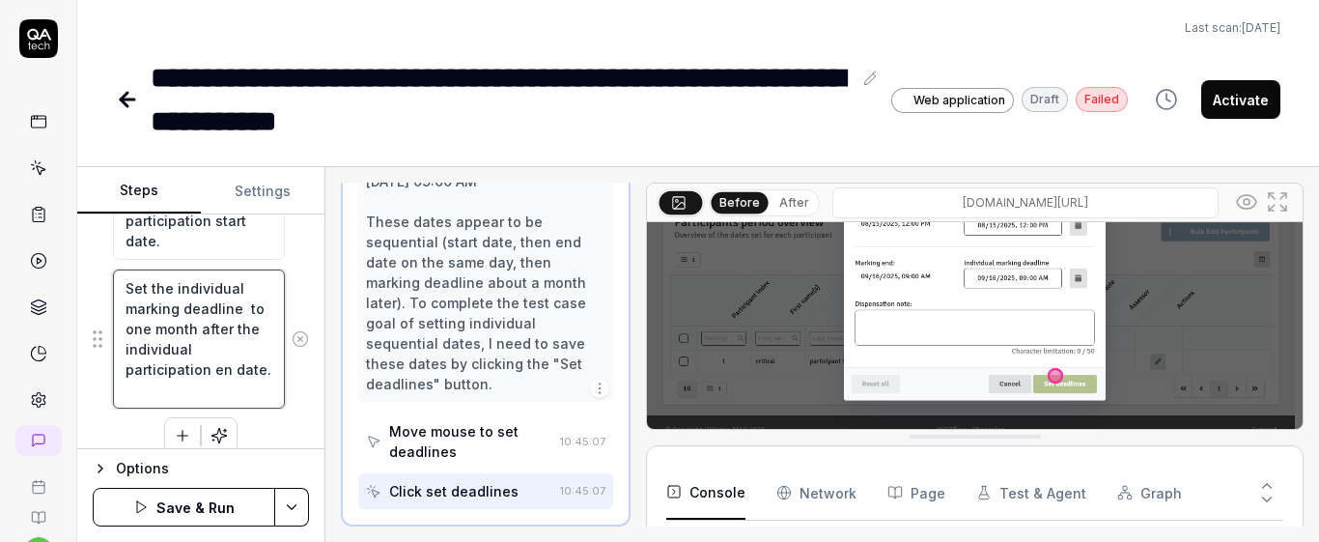
scroll to position [802, 0]
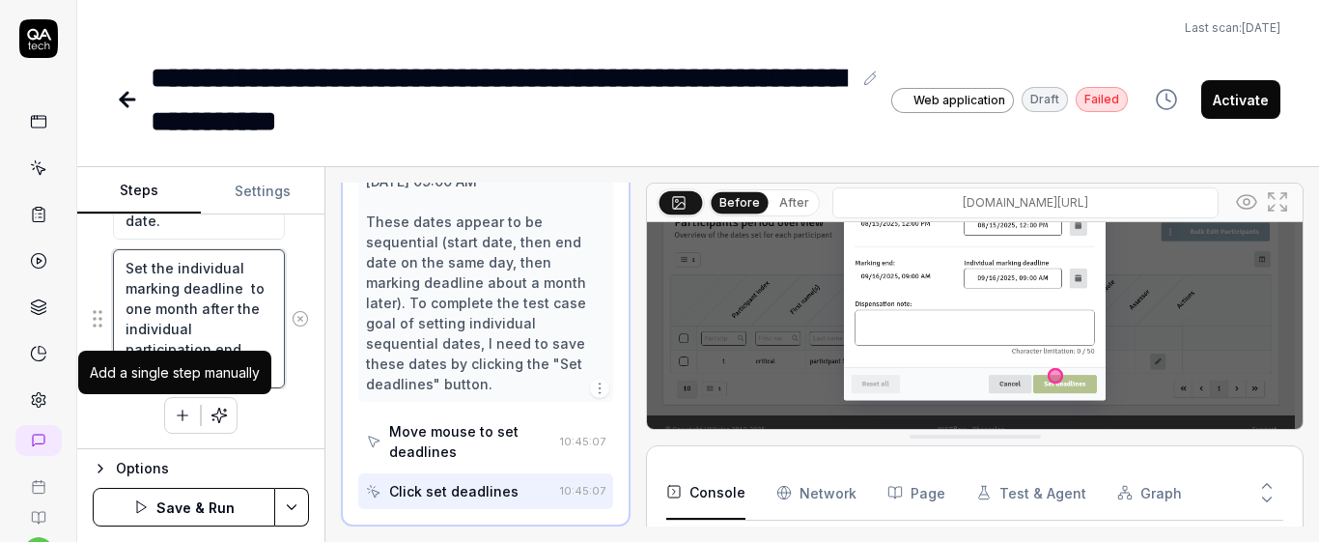
type textarea "Set the individual marking deadline to one month after the individual participa…"
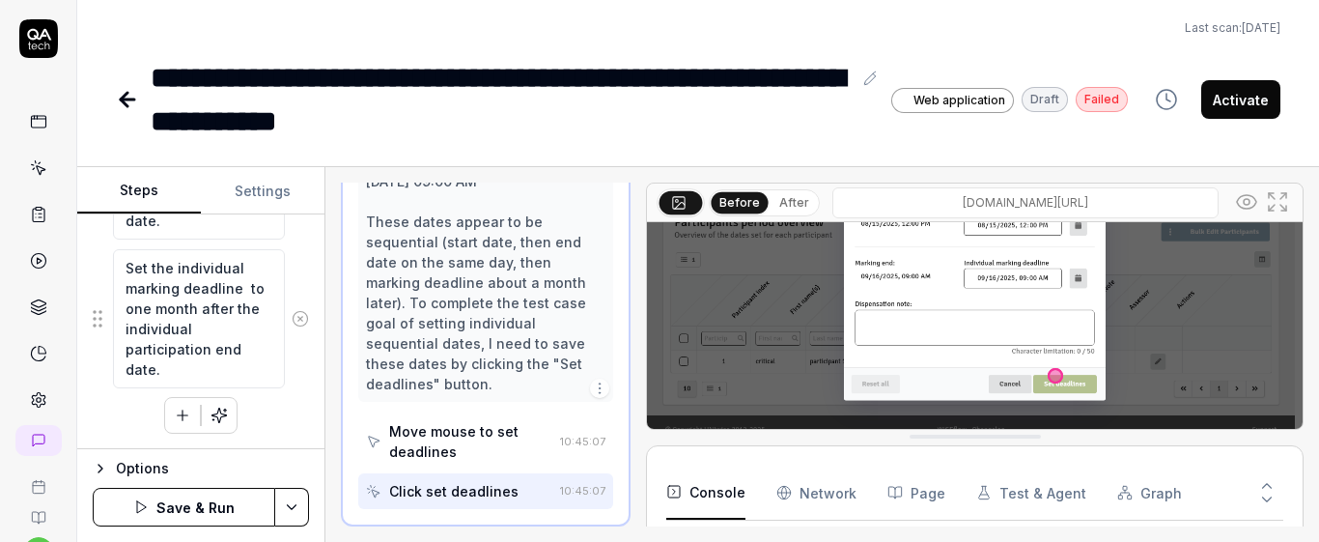
click at [179, 415] on icon "button" at bounding box center [183, 415] width 11 height 0
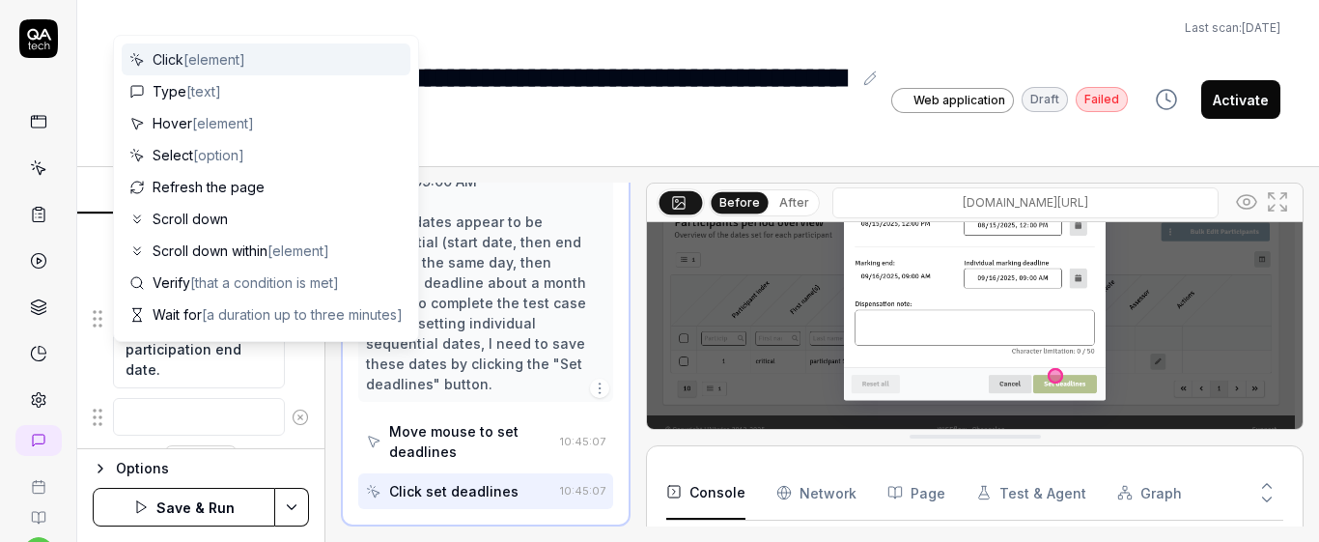
scroll to position [850, 0]
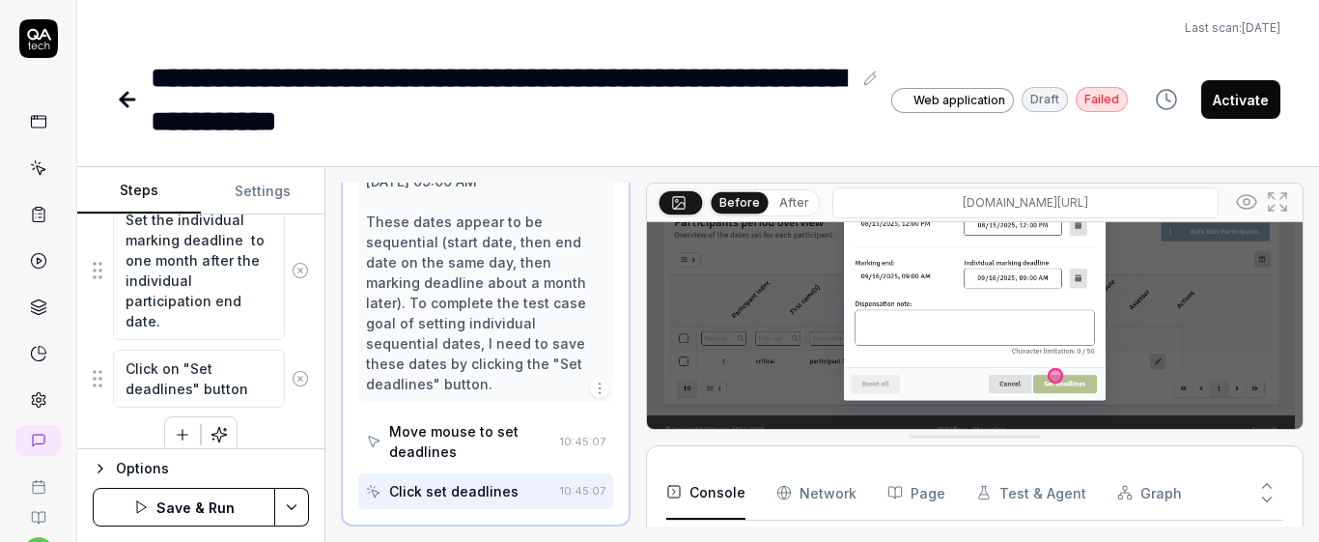
type textarea "Click on "Set deadlines" button"
click at [299, 344] on div "Goal Set an individual sequential dates Expected result The individual dates ar…" at bounding box center [200, 331] width 247 height 235
click at [257, 502] on button "Save & Run" at bounding box center [184, 507] width 183 height 39
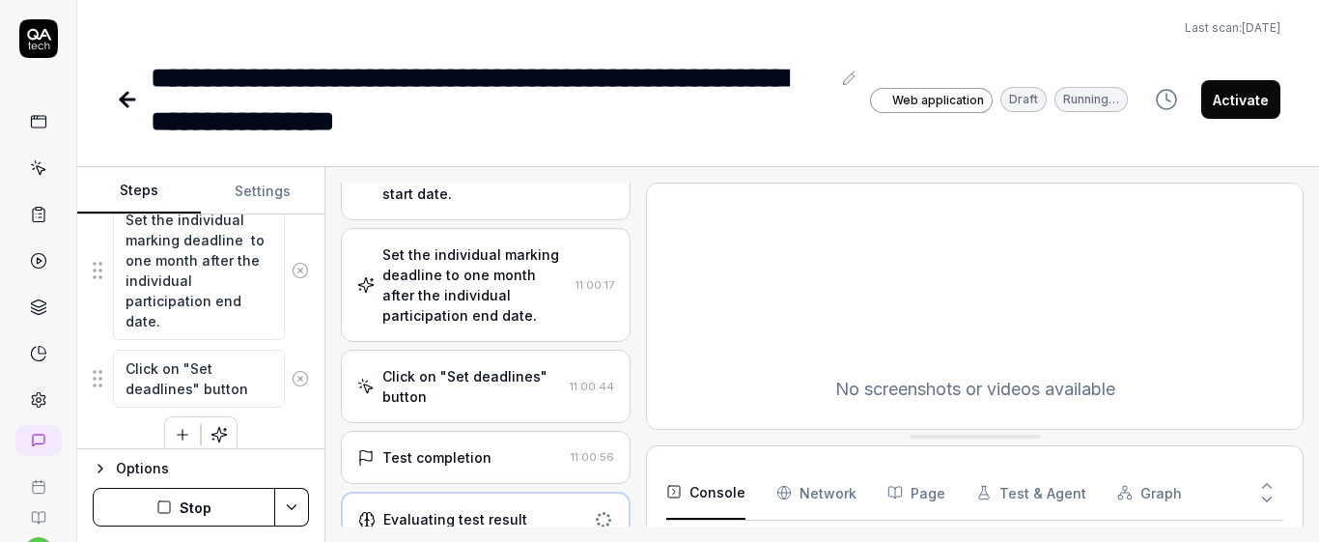
scroll to position [1050, 0]
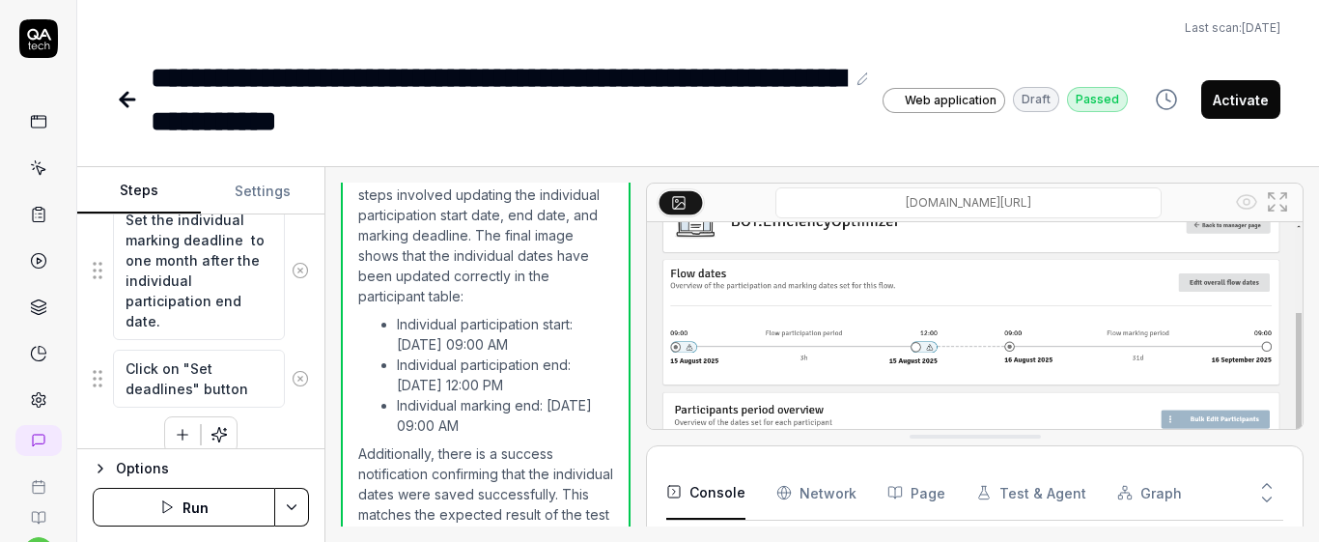
click at [1303, 258] on div "europe-stage.wiseflow.net/manager/flows/62534/dates" at bounding box center [975, 306] width 658 height 247
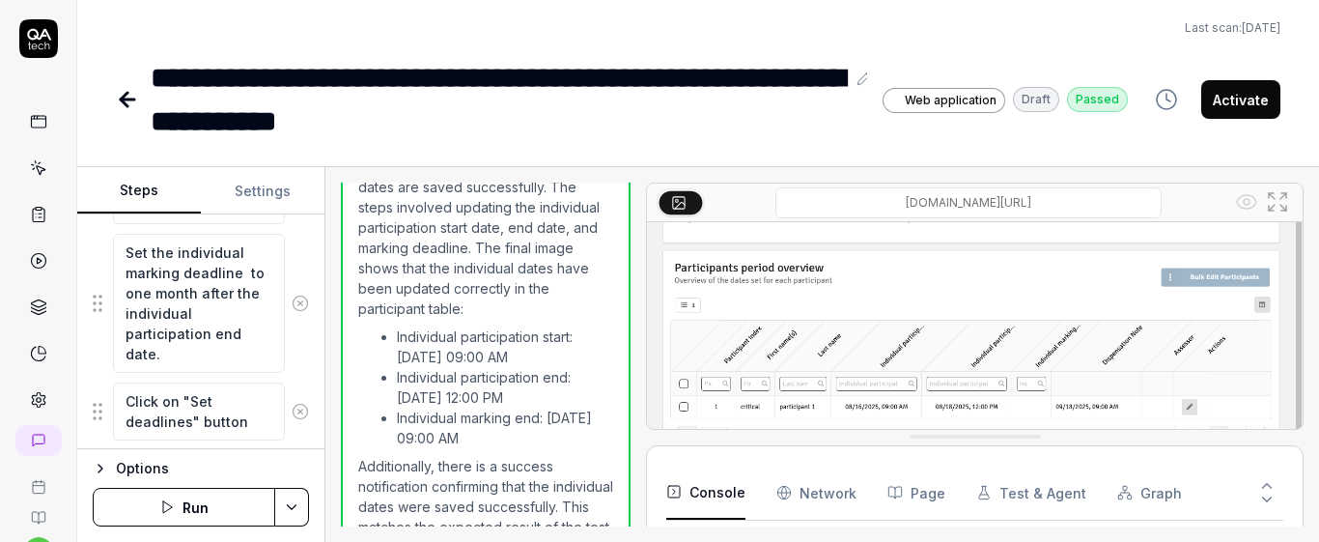
scroll to position [81, 0]
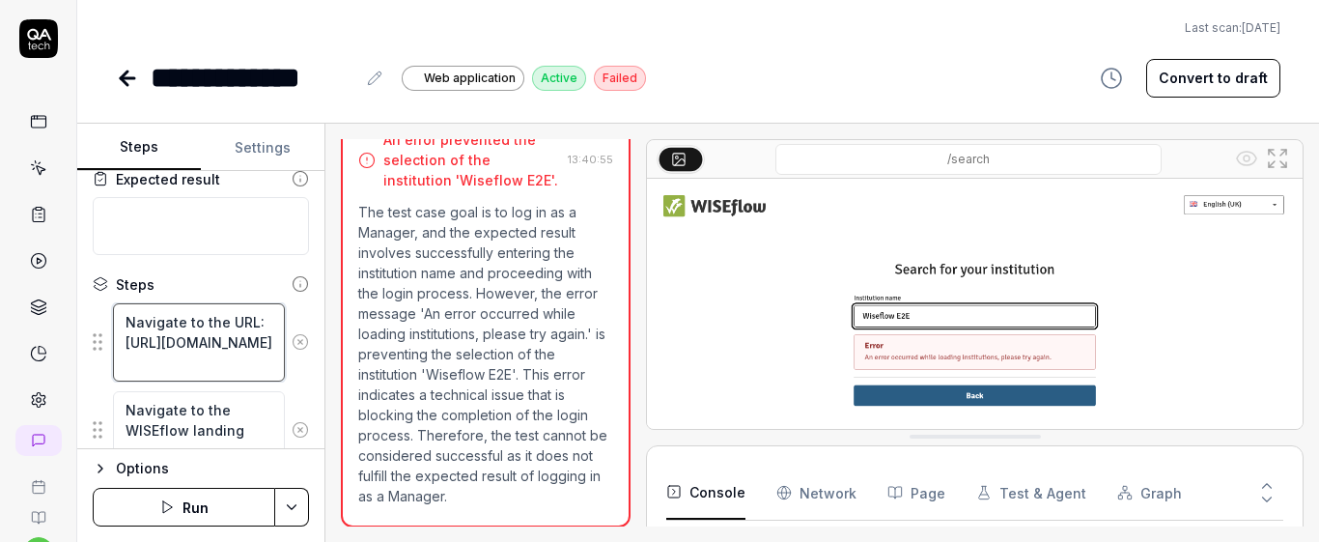
scroll to position [41, 0]
type textarea "*"
click at [27, 155] on link at bounding box center [38, 168] width 35 height 35
